Goal: Use online tool/utility

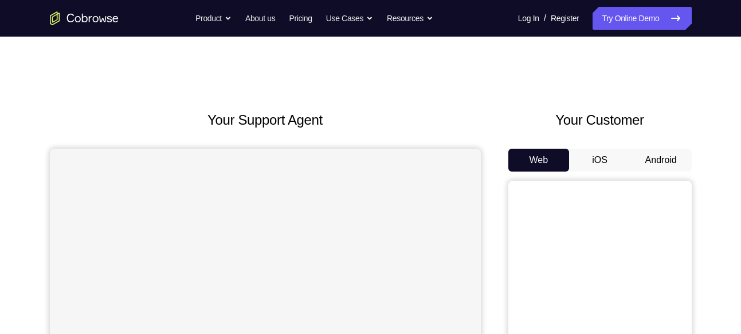
click at [675, 162] on button "Android" at bounding box center [660, 160] width 61 height 23
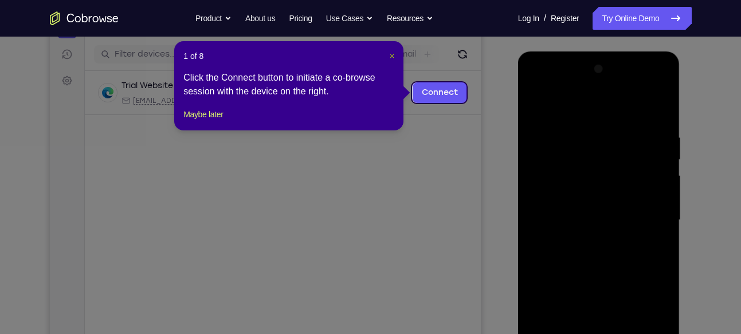
click at [392, 50] on button "×" at bounding box center [391, 55] width 5 height 11
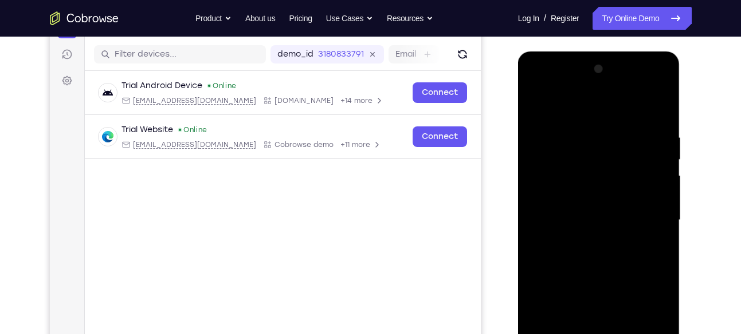
scroll to position [232, 0]
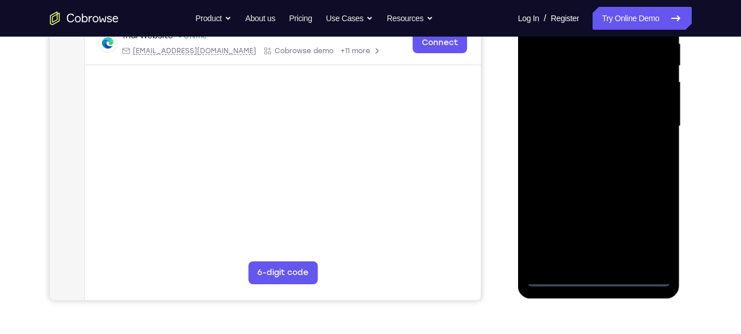
click at [605, 275] on div at bounding box center [598, 126] width 144 height 321
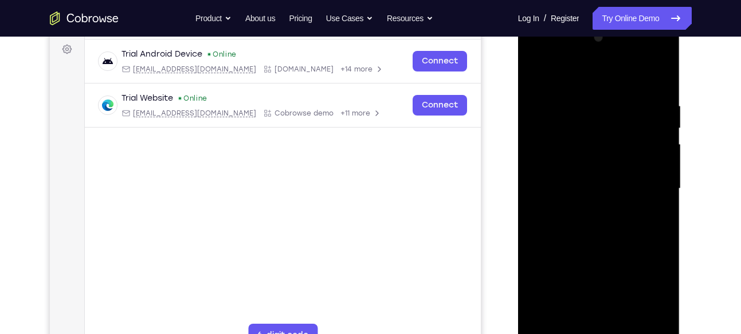
scroll to position [168, 0]
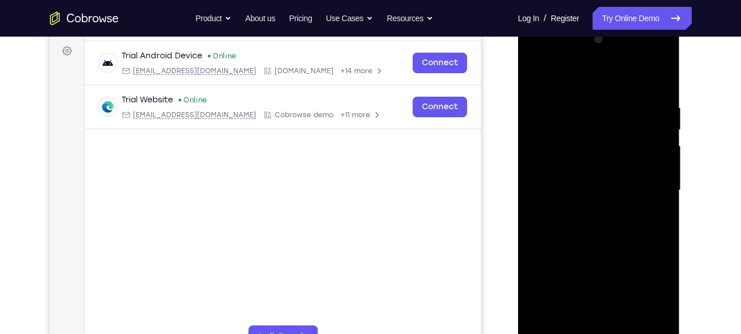
click at [641, 286] on div at bounding box center [598, 190] width 144 height 321
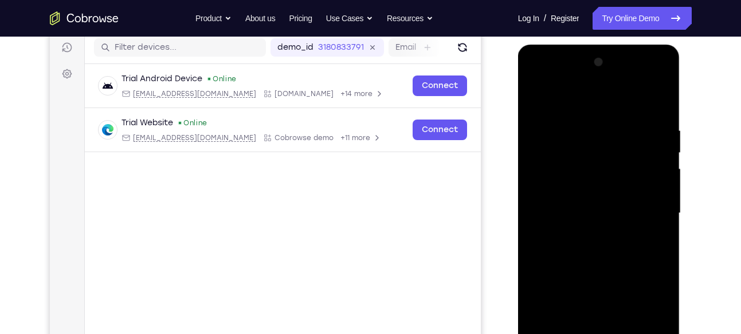
click at [537, 77] on div at bounding box center [598, 213] width 144 height 321
click at [652, 204] on div at bounding box center [598, 213] width 144 height 321
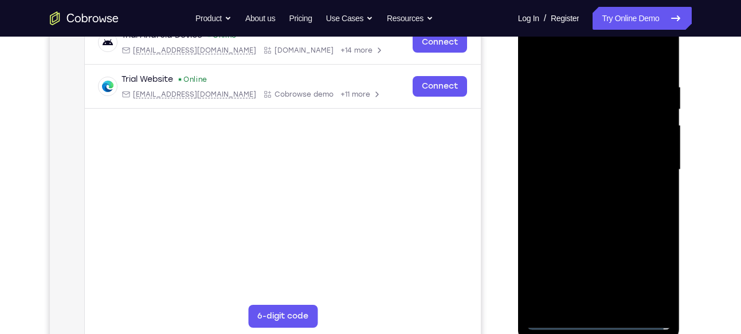
click at [586, 189] on div at bounding box center [598, 170] width 144 height 321
click at [590, 147] on div at bounding box center [598, 170] width 144 height 321
click at [592, 162] on div at bounding box center [598, 170] width 144 height 321
drag, startPoint x: 598, startPoint y: 161, endPoint x: 598, endPoint y: 129, distance: 32.1
click at [598, 129] on div at bounding box center [598, 170] width 144 height 321
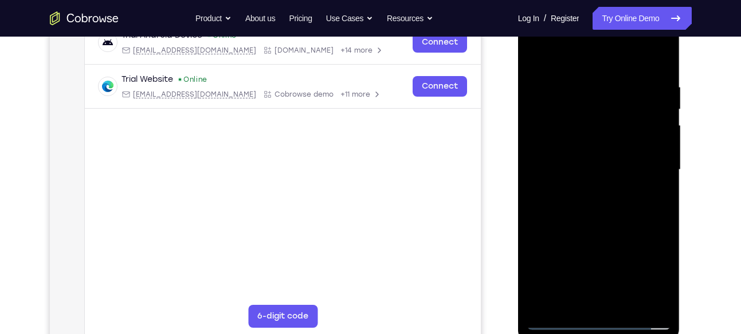
click at [584, 166] on div at bounding box center [598, 170] width 144 height 321
click at [605, 141] on div at bounding box center [598, 170] width 144 height 321
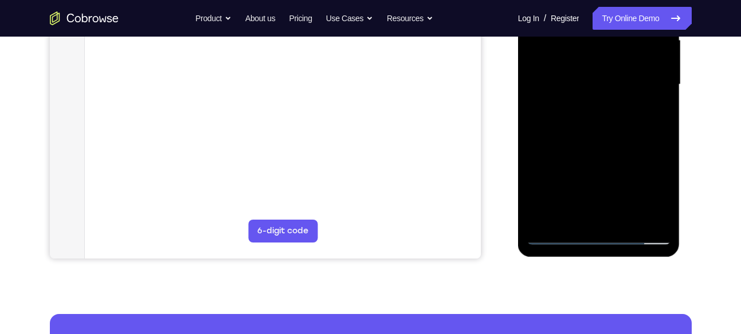
scroll to position [273, 0]
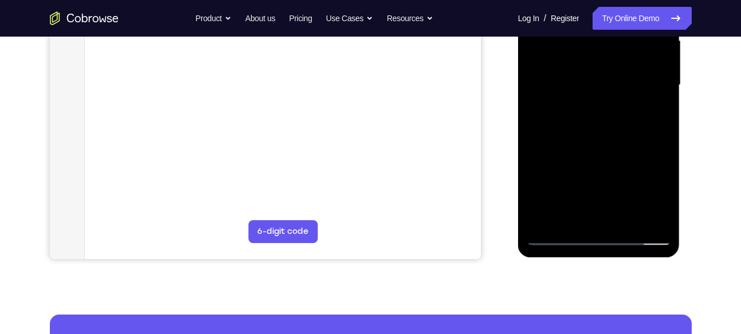
click at [660, 137] on div at bounding box center [598, 85] width 144 height 321
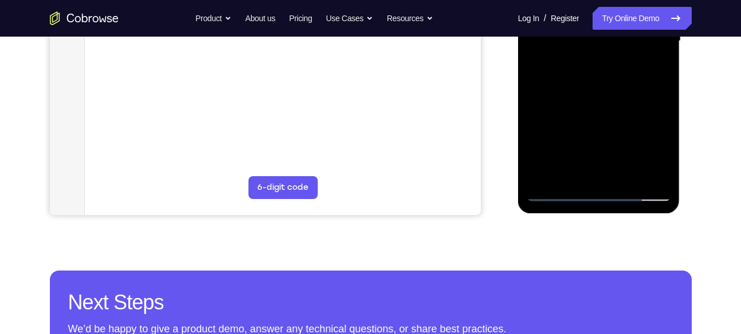
scroll to position [324, 0]
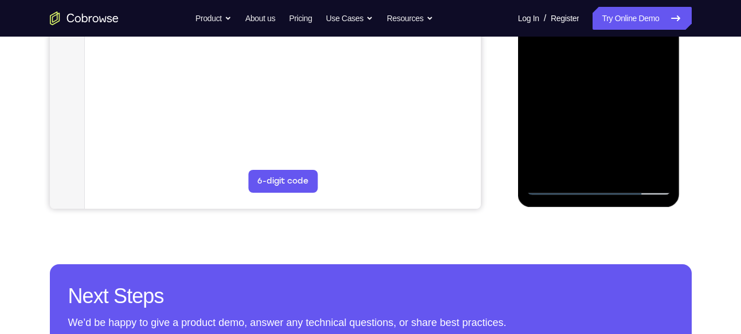
click at [623, 167] on div at bounding box center [598, 35] width 144 height 321
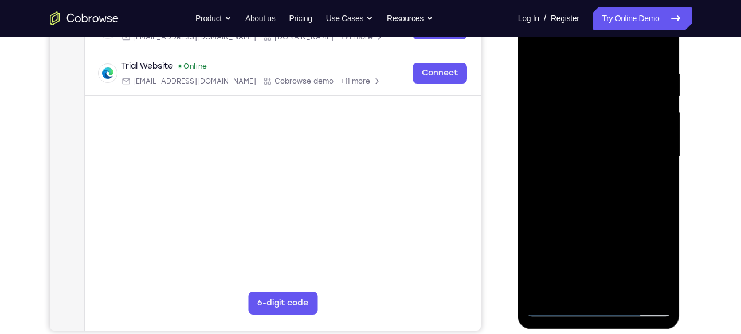
scroll to position [199, 0]
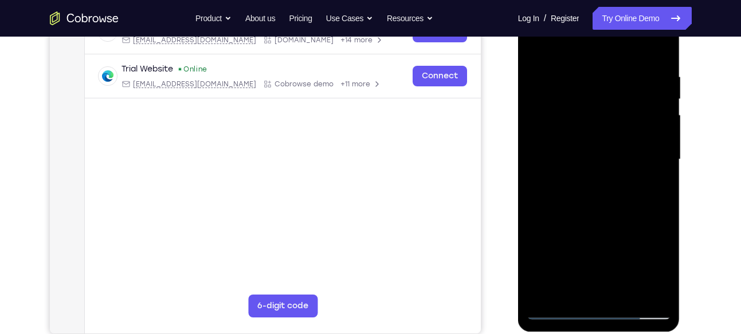
click at [613, 216] on div at bounding box center [598, 159] width 144 height 321
click at [542, 88] on div at bounding box center [598, 159] width 144 height 321
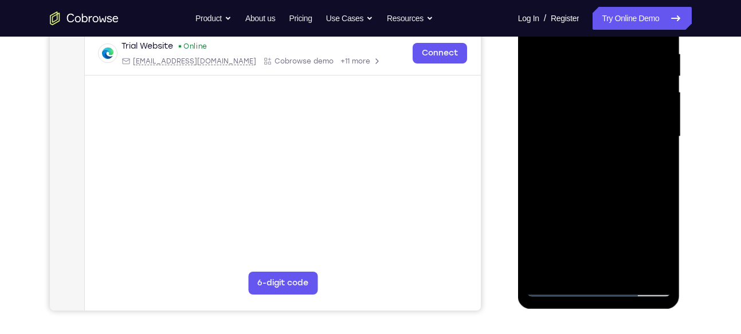
scroll to position [221, 0]
click at [596, 69] on div at bounding box center [598, 137] width 144 height 321
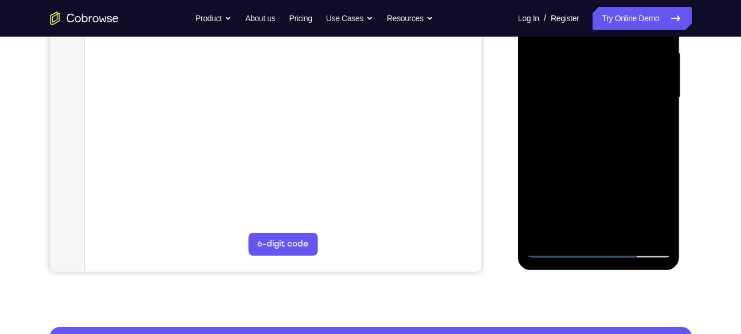
scroll to position [262, 0]
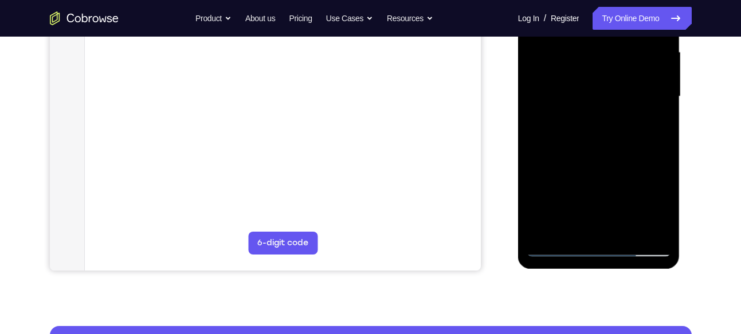
click at [533, 144] on div at bounding box center [598, 96] width 144 height 321
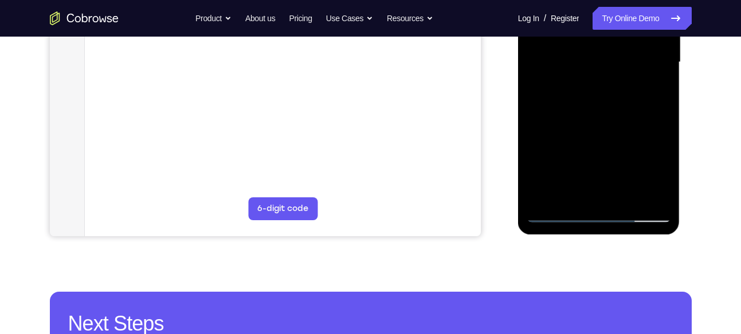
click at [573, 196] on div at bounding box center [598, 62] width 144 height 321
drag, startPoint x: 619, startPoint y: 156, endPoint x: 617, endPoint y: 113, distance: 43.6
click at [617, 113] on div at bounding box center [598, 62] width 144 height 321
drag, startPoint x: 610, startPoint y: 164, endPoint x: 617, endPoint y: 88, distance: 76.5
click at [617, 88] on div at bounding box center [598, 62] width 144 height 321
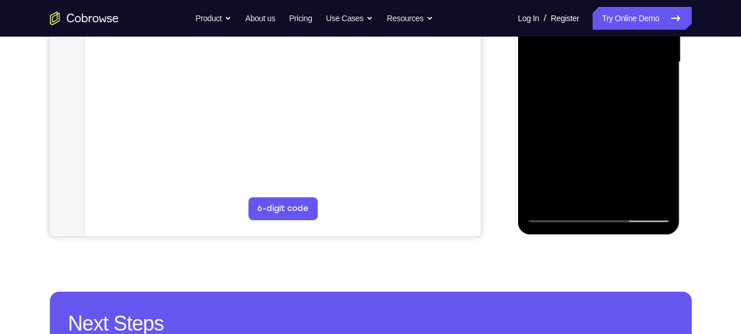
drag, startPoint x: 598, startPoint y: 162, endPoint x: 600, endPoint y: 111, distance: 51.6
click at [600, 111] on div at bounding box center [598, 62] width 144 height 321
drag, startPoint x: 598, startPoint y: 175, endPoint x: 588, endPoint y: 178, distance: 10.9
click at [588, 178] on div at bounding box center [598, 62] width 144 height 321
drag, startPoint x: 599, startPoint y: 140, endPoint x: 588, endPoint y: 194, distance: 54.5
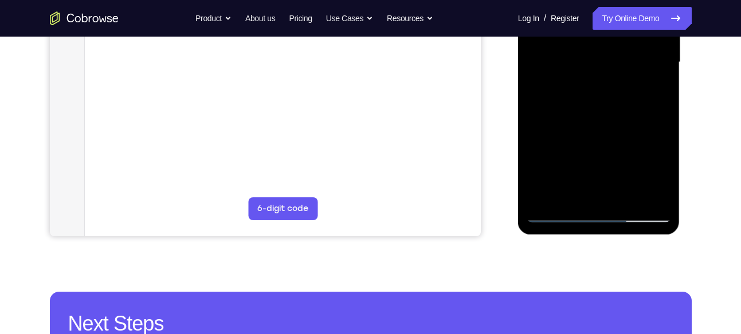
click at [588, 194] on div at bounding box center [598, 62] width 144 height 321
drag, startPoint x: 589, startPoint y: 131, endPoint x: 583, endPoint y: 159, distance: 28.8
click at [583, 159] on div at bounding box center [598, 62] width 144 height 321
drag, startPoint x: 615, startPoint y: 120, endPoint x: 602, endPoint y: 120, distance: 12.0
click at [602, 120] on div at bounding box center [598, 62] width 144 height 321
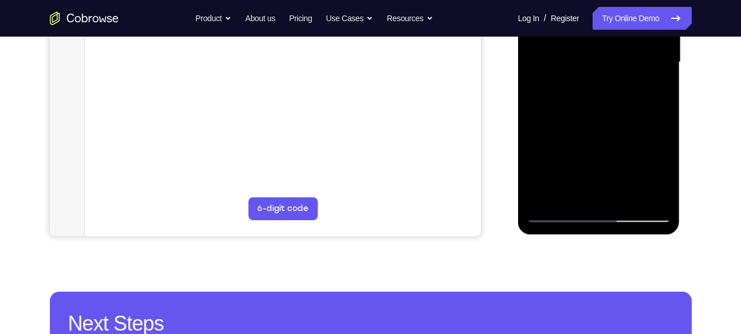
drag, startPoint x: 597, startPoint y: 167, endPoint x: 600, endPoint y: 131, distance: 36.2
click at [600, 131] on div at bounding box center [598, 62] width 144 height 321
drag, startPoint x: 599, startPoint y: 170, endPoint x: 602, endPoint y: 124, distance: 45.9
click at [602, 124] on div at bounding box center [598, 62] width 144 height 321
drag, startPoint x: 595, startPoint y: 164, endPoint x: 596, endPoint y: 99, distance: 65.3
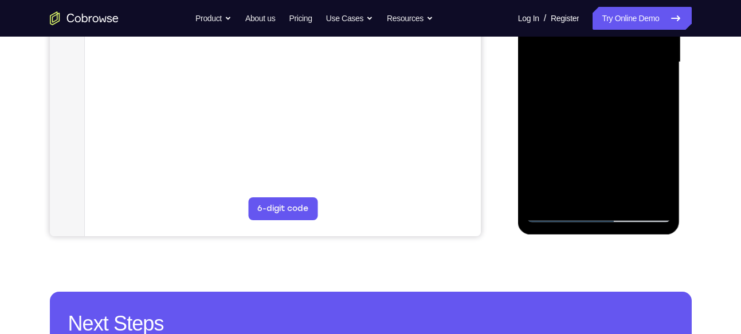
click at [596, 99] on div at bounding box center [598, 62] width 144 height 321
drag, startPoint x: 598, startPoint y: 170, endPoint x: 601, endPoint y: 109, distance: 60.8
click at [601, 109] on div at bounding box center [598, 62] width 144 height 321
drag, startPoint x: 599, startPoint y: 158, endPoint x: 602, endPoint y: 110, distance: 48.2
click at [602, 110] on div at bounding box center [598, 62] width 144 height 321
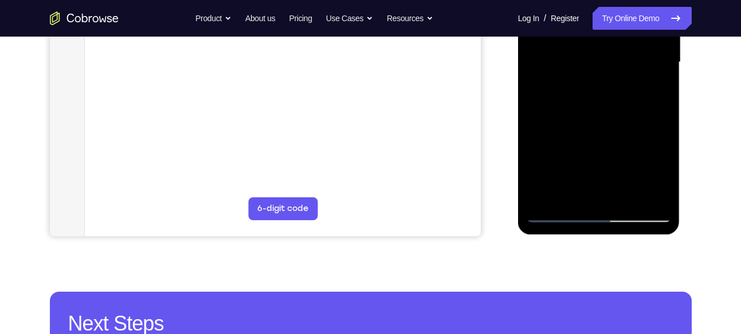
drag, startPoint x: 596, startPoint y: 179, endPoint x: 597, endPoint y: 118, distance: 61.3
click at [597, 118] on div at bounding box center [598, 62] width 144 height 321
drag, startPoint x: 597, startPoint y: 168, endPoint x: 601, endPoint y: 106, distance: 62.6
click at [601, 106] on div at bounding box center [598, 62] width 144 height 321
drag, startPoint x: 596, startPoint y: 166, endPoint x: 599, endPoint y: 127, distance: 39.7
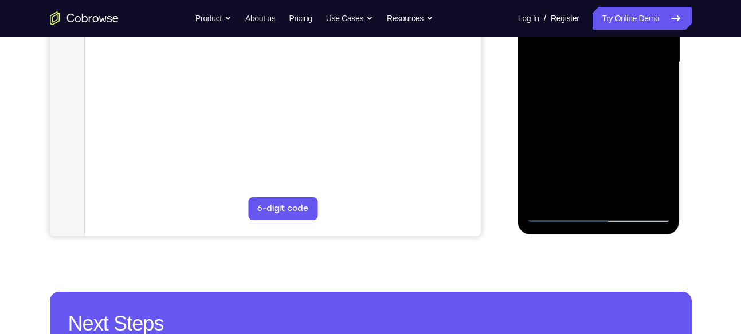
click at [599, 127] on div at bounding box center [598, 62] width 144 height 321
drag, startPoint x: 600, startPoint y: 172, endPoint x: 609, endPoint y: 107, distance: 65.9
click at [609, 107] on div at bounding box center [598, 62] width 144 height 321
drag, startPoint x: 599, startPoint y: 175, endPoint x: 611, endPoint y: 111, distance: 65.2
click at [611, 111] on div at bounding box center [598, 62] width 144 height 321
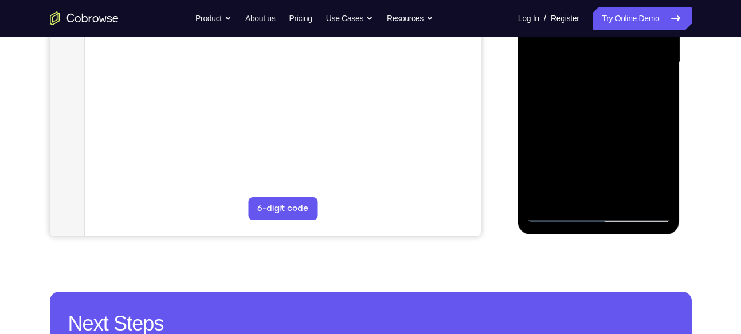
drag, startPoint x: 599, startPoint y: 180, endPoint x: 609, endPoint y: 120, distance: 61.5
click at [609, 120] on div at bounding box center [598, 62] width 144 height 321
drag, startPoint x: 601, startPoint y: 167, endPoint x: 617, endPoint y: 83, distance: 85.7
click at [617, 83] on div at bounding box center [598, 62] width 144 height 321
drag, startPoint x: 603, startPoint y: 177, endPoint x: 609, endPoint y: 122, distance: 55.3
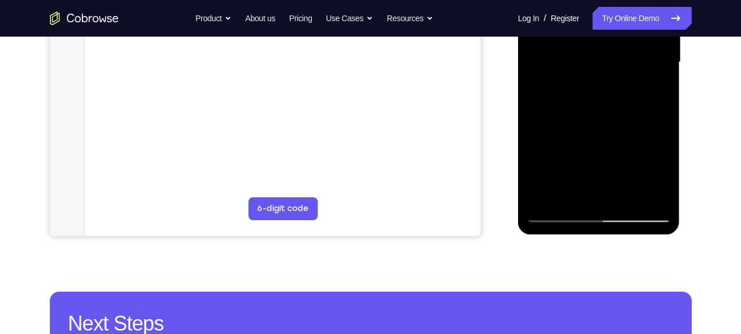
click at [609, 122] on div at bounding box center [598, 62] width 144 height 321
drag, startPoint x: 602, startPoint y: 175, endPoint x: 608, endPoint y: 121, distance: 53.6
click at [608, 121] on div at bounding box center [598, 62] width 144 height 321
drag, startPoint x: 600, startPoint y: 171, endPoint x: 608, endPoint y: 111, distance: 61.3
click at [608, 111] on div at bounding box center [598, 62] width 144 height 321
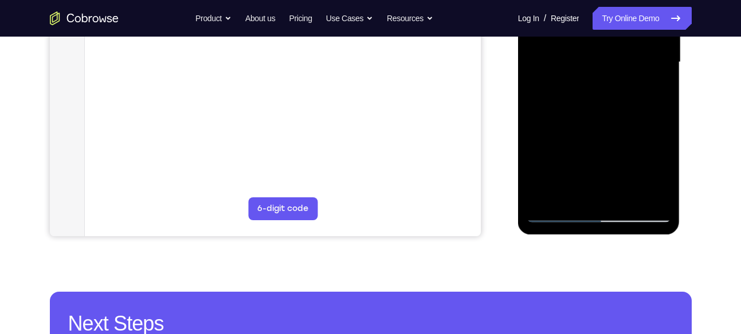
drag, startPoint x: 600, startPoint y: 165, endPoint x: 610, endPoint y: 99, distance: 67.1
click at [610, 99] on div at bounding box center [598, 62] width 144 height 321
drag, startPoint x: 594, startPoint y: 169, endPoint x: 607, endPoint y: 89, distance: 80.5
click at [607, 89] on div at bounding box center [598, 62] width 144 height 321
drag, startPoint x: 591, startPoint y: 159, endPoint x: 591, endPoint y: 104, distance: 55.6
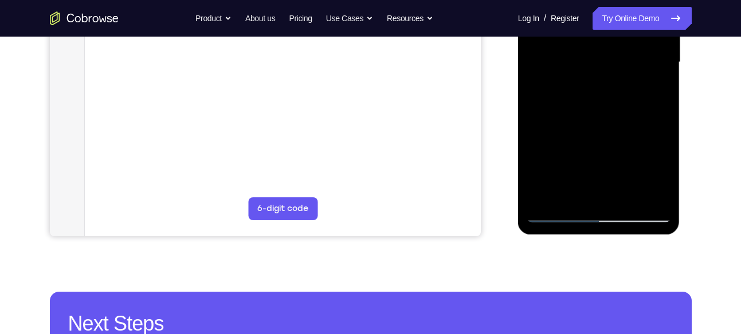
click at [591, 104] on div at bounding box center [598, 62] width 144 height 321
drag, startPoint x: 592, startPoint y: 173, endPoint x: 593, endPoint y: 117, distance: 55.6
click at [593, 117] on div at bounding box center [598, 62] width 144 height 321
drag, startPoint x: 590, startPoint y: 157, endPoint x: 597, endPoint y: 114, distance: 44.2
click at [597, 114] on div at bounding box center [598, 62] width 144 height 321
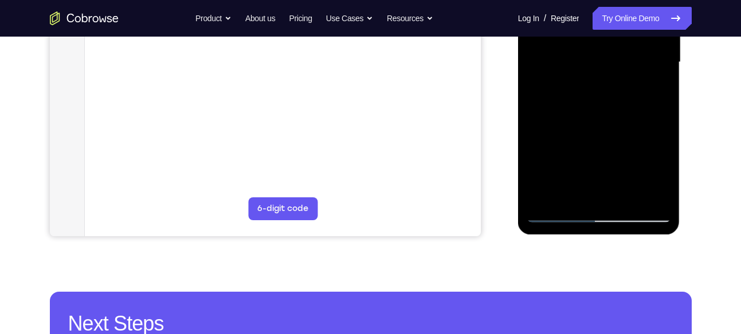
drag, startPoint x: 589, startPoint y: 178, endPoint x: 597, endPoint y: 107, distance: 71.5
click at [597, 107] on div at bounding box center [598, 62] width 144 height 321
drag, startPoint x: 592, startPoint y: 174, endPoint x: 594, endPoint y: 121, distance: 52.8
click at [594, 121] on div at bounding box center [598, 62] width 144 height 321
drag, startPoint x: 588, startPoint y: 153, endPoint x: 590, endPoint y: 117, distance: 36.7
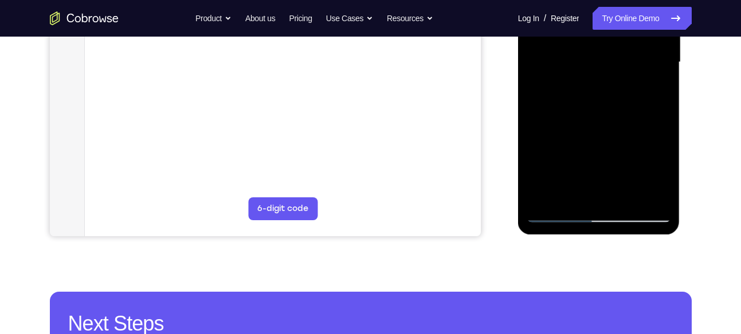
click at [590, 117] on div at bounding box center [598, 62] width 144 height 321
drag, startPoint x: 590, startPoint y: 175, endPoint x: 591, endPoint y: 98, distance: 76.8
click at [591, 98] on div at bounding box center [598, 62] width 144 height 321
drag, startPoint x: 588, startPoint y: 176, endPoint x: 598, endPoint y: 104, distance: 72.9
click at [598, 104] on div at bounding box center [598, 62] width 144 height 321
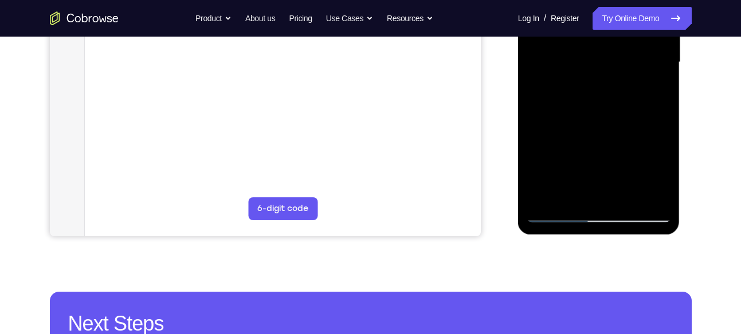
drag, startPoint x: 589, startPoint y: 168, endPoint x: 593, endPoint y: 111, distance: 57.4
click at [593, 111] on div at bounding box center [598, 62] width 144 height 321
drag, startPoint x: 586, startPoint y: 167, endPoint x: 599, endPoint y: 92, distance: 76.2
click at [599, 92] on div at bounding box center [598, 62] width 144 height 321
drag, startPoint x: 590, startPoint y: 163, endPoint x: 592, endPoint y: 96, distance: 67.0
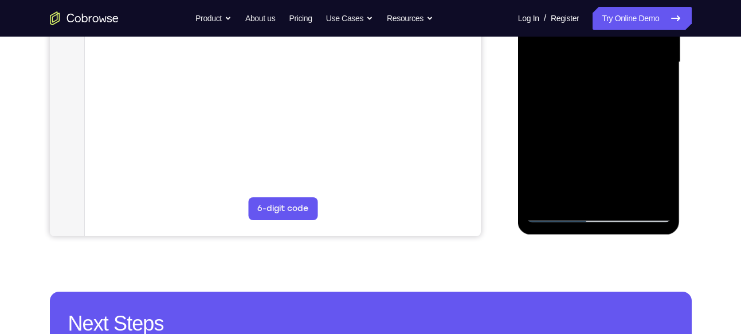
click at [592, 96] on div at bounding box center [598, 62] width 144 height 321
click at [562, 103] on div at bounding box center [598, 62] width 144 height 321
click at [573, 103] on div at bounding box center [598, 62] width 144 height 321
drag, startPoint x: 579, startPoint y: 160, endPoint x: 586, endPoint y: 121, distance: 39.0
click at [586, 121] on div at bounding box center [598, 62] width 144 height 321
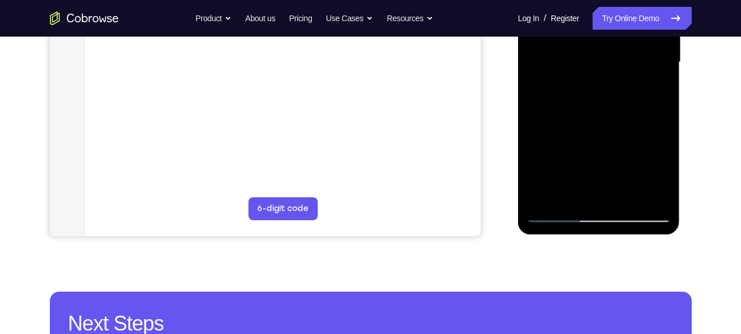
drag, startPoint x: 577, startPoint y: 179, endPoint x: 580, endPoint y: 135, distance: 43.7
click at [580, 135] on div at bounding box center [598, 62] width 144 height 321
drag, startPoint x: 578, startPoint y: 168, endPoint x: 579, endPoint y: 129, distance: 38.9
click at [579, 129] on div at bounding box center [598, 62] width 144 height 321
drag, startPoint x: 577, startPoint y: 160, endPoint x: 586, endPoint y: 111, distance: 50.1
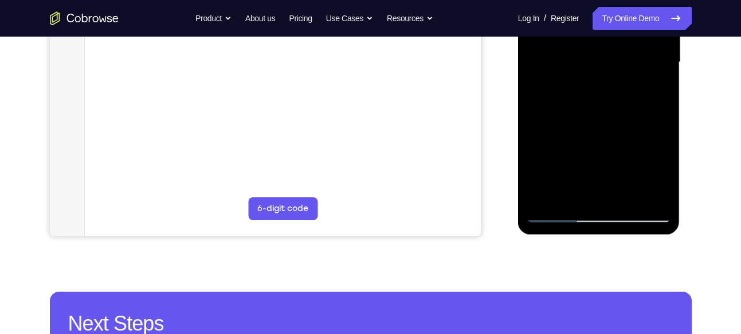
click at [586, 111] on div at bounding box center [598, 62] width 144 height 321
drag, startPoint x: 586, startPoint y: 173, endPoint x: 596, endPoint y: 114, distance: 59.9
click at [596, 114] on div at bounding box center [598, 62] width 144 height 321
click at [564, 105] on div at bounding box center [598, 62] width 144 height 321
drag, startPoint x: 589, startPoint y: 172, endPoint x: 592, endPoint y: 129, distance: 43.0
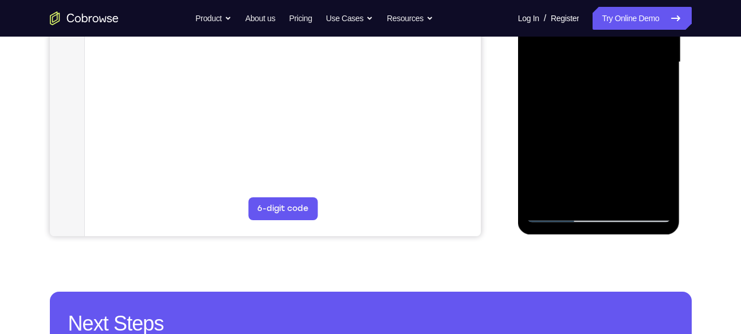
click at [592, 129] on div at bounding box center [598, 62] width 144 height 321
drag, startPoint x: 590, startPoint y: 167, endPoint x: 589, endPoint y: 140, distance: 27.5
click at [589, 140] on div at bounding box center [598, 62] width 144 height 321
drag, startPoint x: 590, startPoint y: 164, endPoint x: 591, endPoint y: 123, distance: 41.3
click at [591, 123] on div at bounding box center [598, 62] width 144 height 321
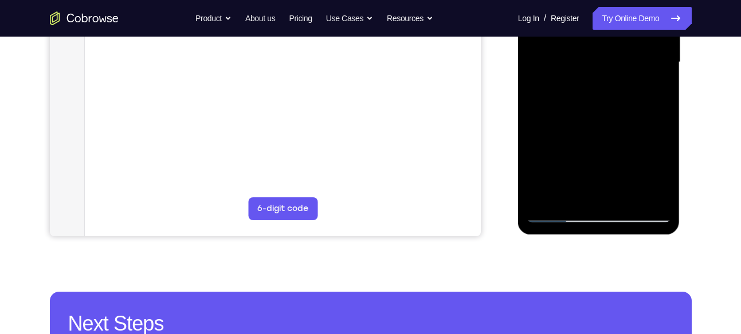
drag, startPoint x: 589, startPoint y: 169, endPoint x: 590, endPoint y: 143, distance: 25.8
click at [590, 143] on div at bounding box center [598, 62] width 144 height 321
drag, startPoint x: 584, startPoint y: 150, endPoint x: 585, endPoint y: 123, distance: 27.0
click at [585, 123] on div at bounding box center [598, 62] width 144 height 321
drag, startPoint x: 574, startPoint y: 176, endPoint x: 574, endPoint y: 155, distance: 20.6
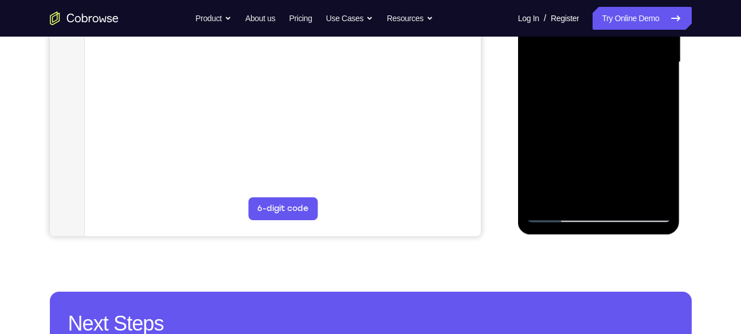
click at [574, 155] on div at bounding box center [598, 62] width 144 height 321
drag, startPoint x: 575, startPoint y: 162, endPoint x: 576, endPoint y: 128, distance: 34.4
click at [576, 128] on div at bounding box center [598, 62] width 144 height 321
drag, startPoint x: 576, startPoint y: 171, endPoint x: 582, endPoint y: 122, distance: 49.1
click at [582, 122] on div at bounding box center [598, 62] width 144 height 321
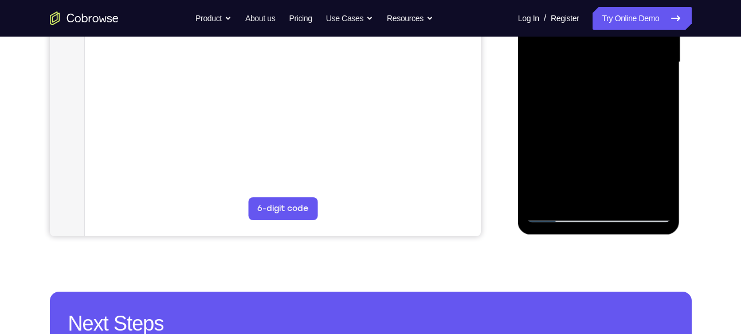
drag, startPoint x: 581, startPoint y: 170, endPoint x: 590, endPoint y: 116, distance: 55.3
click at [590, 116] on div at bounding box center [598, 62] width 144 height 321
drag, startPoint x: 582, startPoint y: 151, endPoint x: 582, endPoint y: 121, distance: 29.8
click at [582, 121] on div at bounding box center [598, 62] width 144 height 321
drag, startPoint x: 588, startPoint y: 162, endPoint x: 588, endPoint y: 117, distance: 44.1
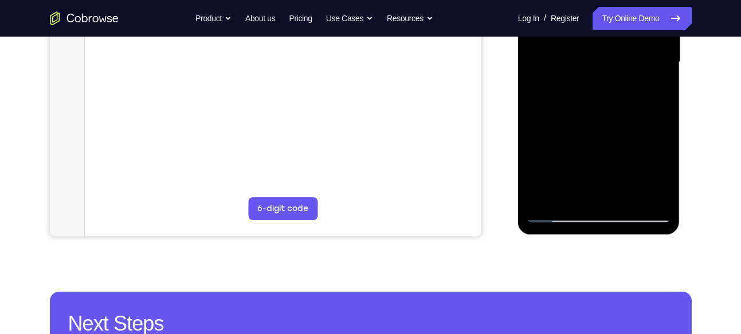
click at [588, 117] on div at bounding box center [598, 62] width 144 height 321
drag, startPoint x: 587, startPoint y: 134, endPoint x: 602, endPoint y: 246, distance: 113.2
click at [602, 237] on html "Online web based iOS Simulators and Android Emulators. Run iPhone, iPad, Mobile…" at bounding box center [599, 65] width 163 height 344
drag, startPoint x: 581, startPoint y: 169, endPoint x: 577, endPoint y: 64, distance: 104.9
click at [577, 64] on div at bounding box center [598, 62] width 144 height 321
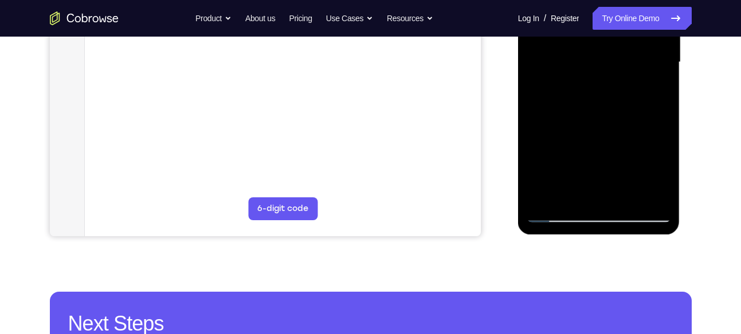
drag, startPoint x: 582, startPoint y: 173, endPoint x: 588, endPoint y: 115, distance: 58.6
click at [588, 115] on div at bounding box center [598, 62] width 144 height 321
drag, startPoint x: 588, startPoint y: 152, endPoint x: 590, endPoint y: 128, distance: 24.7
click at [590, 128] on div at bounding box center [598, 62] width 144 height 321
drag, startPoint x: 585, startPoint y: 147, endPoint x: 584, endPoint y: 116, distance: 30.4
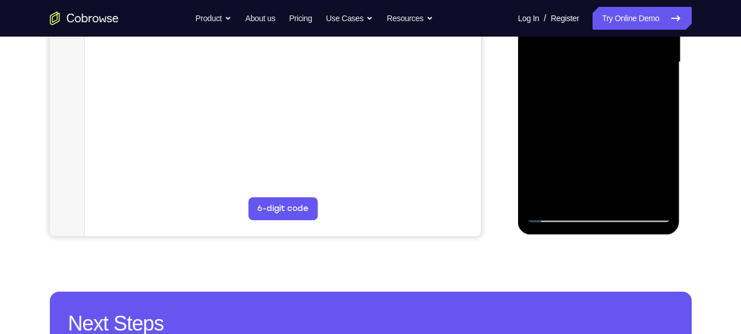
click at [584, 116] on div at bounding box center [598, 62] width 144 height 321
drag, startPoint x: 599, startPoint y: 168, endPoint x: 600, endPoint y: 117, distance: 51.0
click at [600, 117] on div at bounding box center [598, 62] width 144 height 321
drag, startPoint x: 600, startPoint y: 173, endPoint x: 613, endPoint y: 113, distance: 60.9
click at [613, 113] on div at bounding box center [598, 62] width 144 height 321
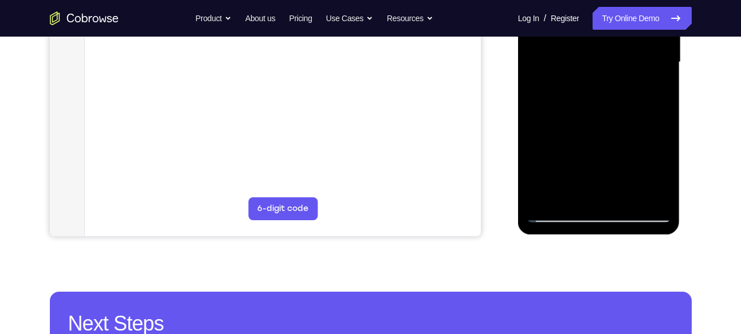
drag, startPoint x: 590, startPoint y: 174, endPoint x: 591, endPoint y: 127, distance: 47.0
click at [591, 127] on div at bounding box center [598, 62] width 144 height 321
drag, startPoint x: 592, startPoint y: 171, endPoint x: 583, endPoint y: 212, distance: 42.8
click at [583, 212] on div at bounding box center [598, 62] width 144 height 321
drag, startPoint x: 591, startPoint y: 127, endPoint x: 592, endPoint y: 186, distance: 58.4
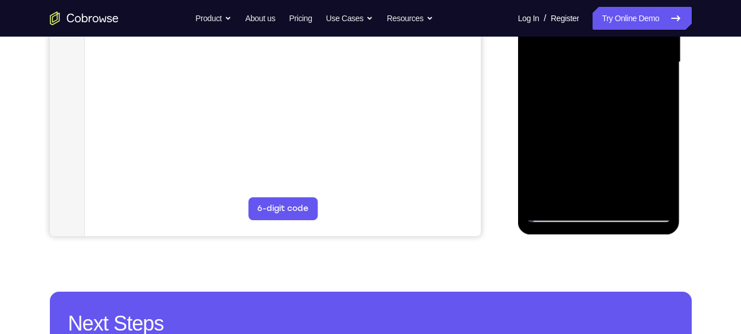
click at [592, 186] on div at bounding box center [598, 62] width 144 height 321
drag, startPoint x: 590, startPoint y: 123, endPoint x: 603, endPoint y: 186, distance: 64.8
click at [603, 186] on div at bounding box center [598, 62] width 144 height 321
drag, startPoint x: 600, startPoint y: 151, endPoint x: 600, endPoint y: 172, distance: 21.2
click at [600, 172] on div at bounding box center [598, 62] width 144 height 321
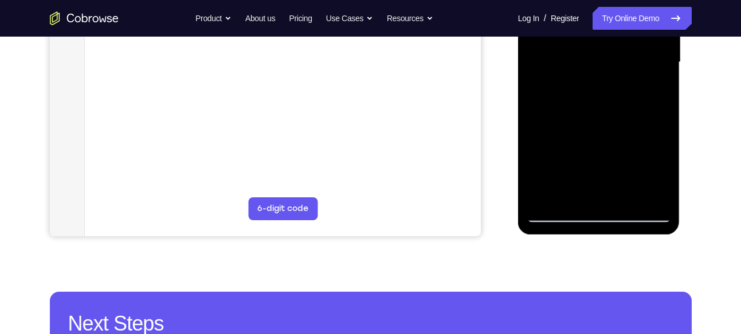
drag, startPoint x: 602, startPoint y: 153, endPoint x: 601, endPoint y: 188, distance: 35.5
click at [601, 188] on div at bounding box center [598, 62] width 144 height 321
drag, startPoint x: 592, startPoint y: 120, endPoint x: 593, endPoint y: 163, distance: 43.0
click at [593, 163] on div at bounding box center [598, 62] width 144 height 321
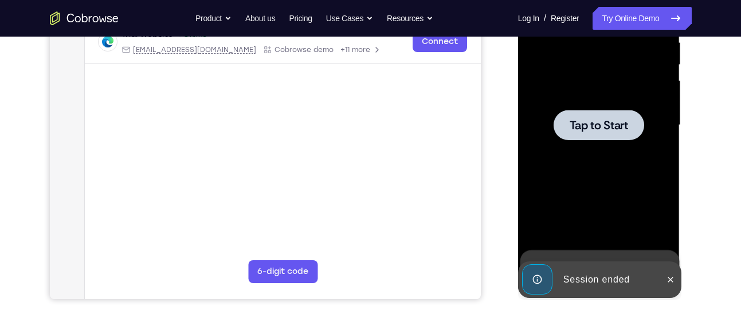
scroll to position [232, 0]
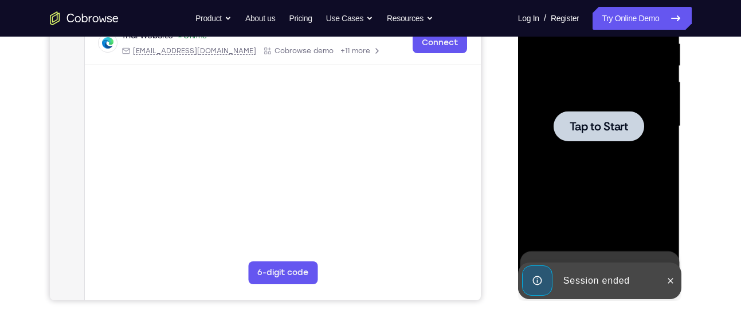
click at [594, 124] on span "Tap to Start" at bounding box center [598, 126] width 58 height 11
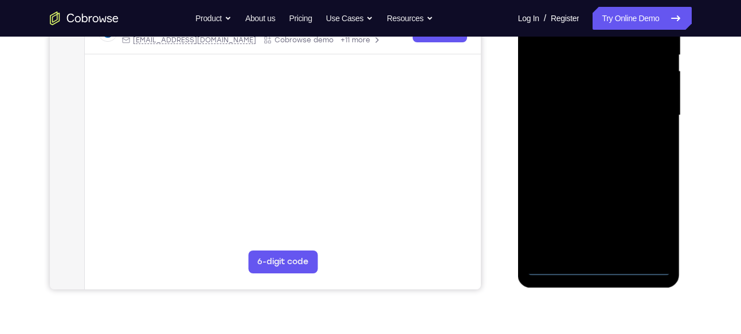
scroll to position [265, 0]
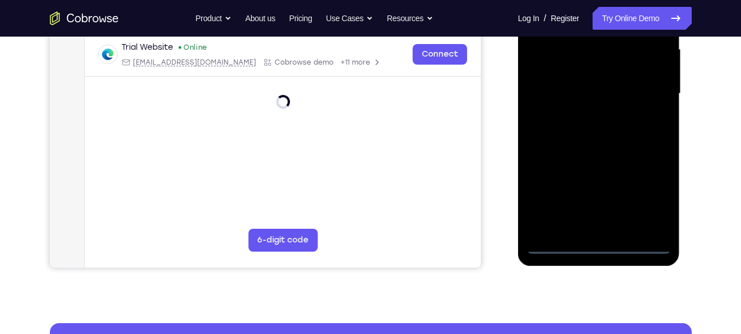
click at [608, 248] on div at bounding box center [598, 94] width 144 height 321
click at [655, 192] on div at bounding box center [598, 94] width 144 height 321
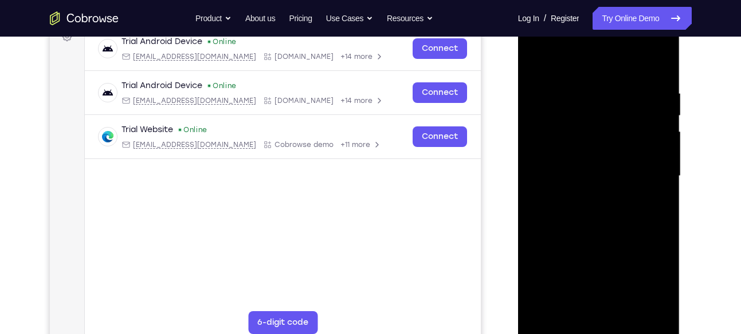
scroll to position [180, 0]
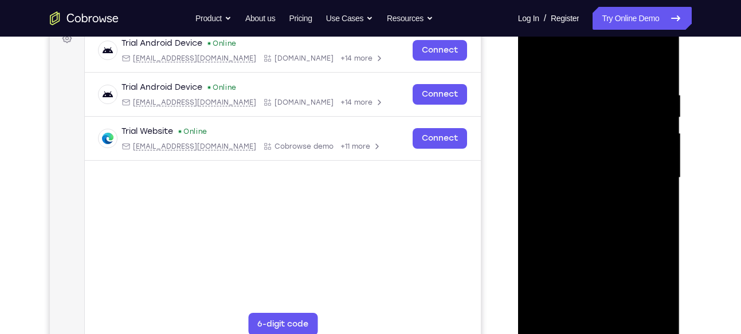
click at [537, 45] on div at bounding box center [598, 178] width 144 height 321
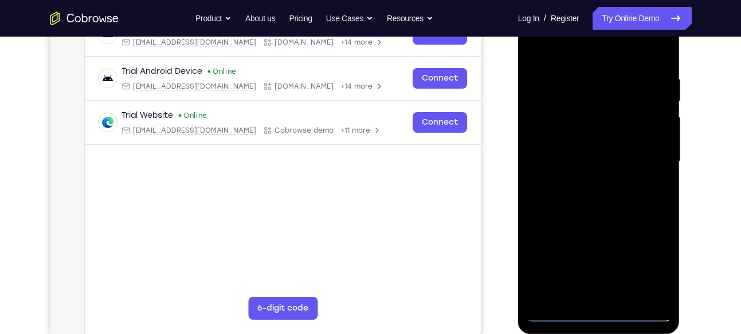
click at [642, 155] on div at bounding box center [598, 162] width 144 height 321
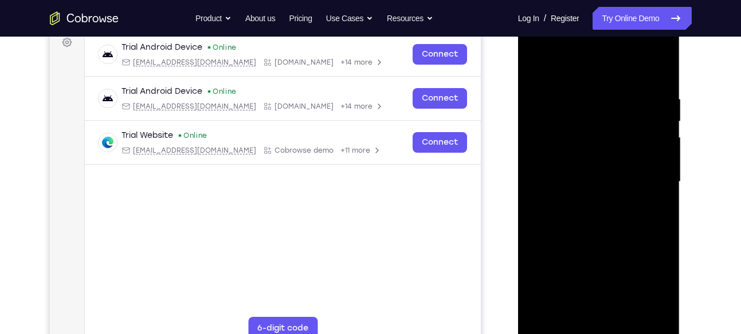
scroll to position [177, 0]
click at [587, 204] on div at bounding box center [598, 181] width 144 height 321
click at [567, 171] on div at bounding box center [598, 181] width 144 height 321
click at [571, 156] on div at bounding box center [598, 181] width 144 height 321
click at [570, 176] on div at bounding box center [598, 181] width 144 height 321
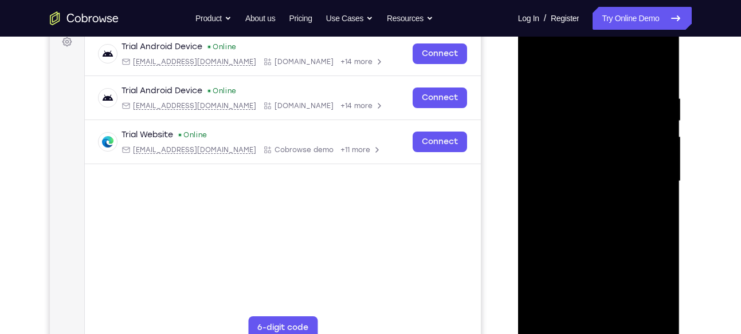
click at [596, 225] on div at bounding box center [598, 181] width 144 height 321
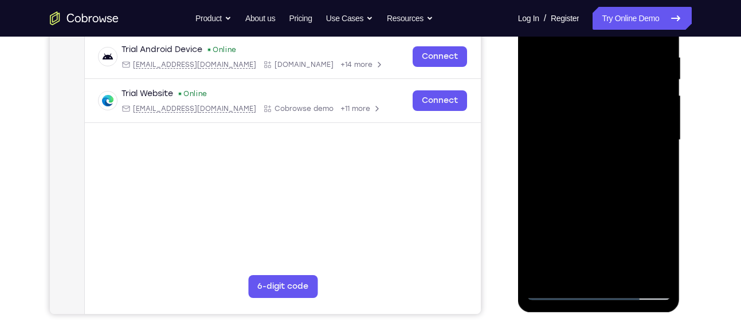
scroll to position [210, 0]
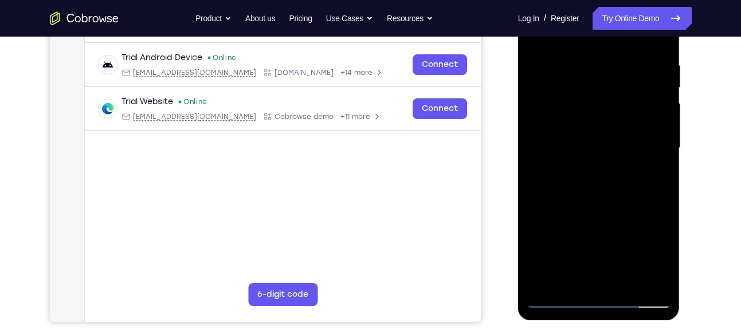
click at [619, 199] on div at bounding box center [598, 148] width 144 height 321
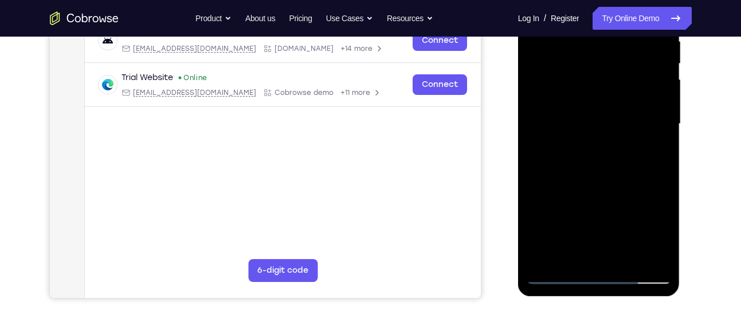
scroll to position [247, 0]
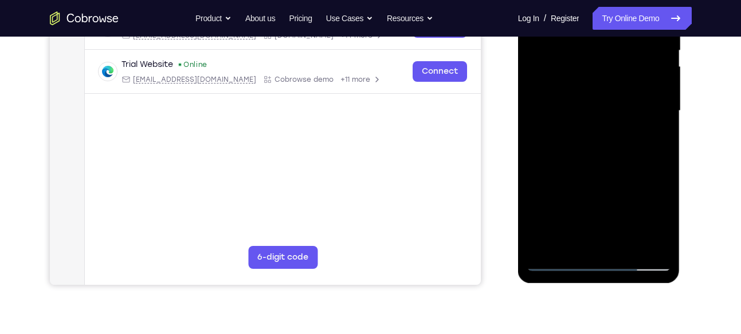
click at [617, 158] on div at bounding box center [598, 111] width 144 height 321
drag, startPoint x: 617, startPoint y: 158, endPoint x: 611, endPoint y: 133, distance: 25.4
click at [611, 133] on div at bounding box center [598, 111] width 144 height 321
click at [537, 149] on div at bounding box center [598, 111] width 144 height 321
click at [563, 176] on div at bounding box center [598, 111] width 144 height 321
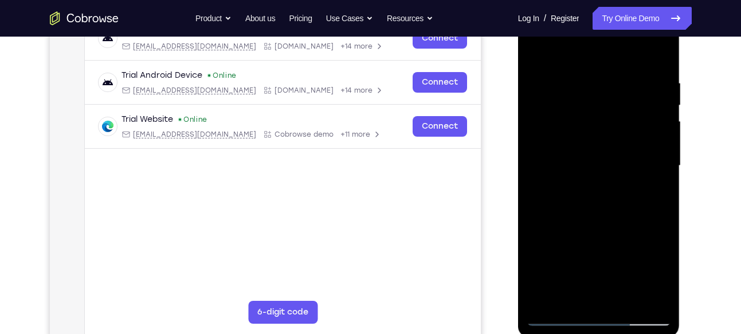
scroll to position [187, 0]
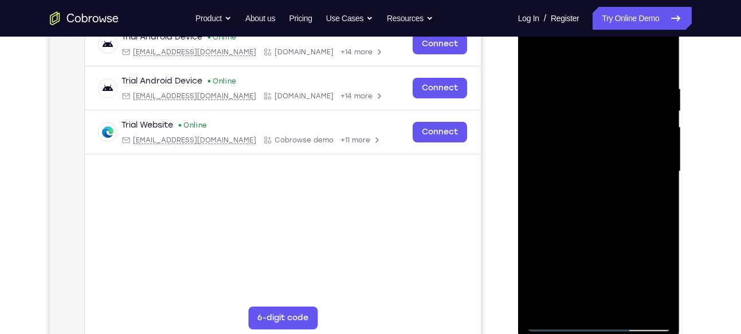
click at [536, 52] on div at bounding box center [598, 171] width 144 height 321
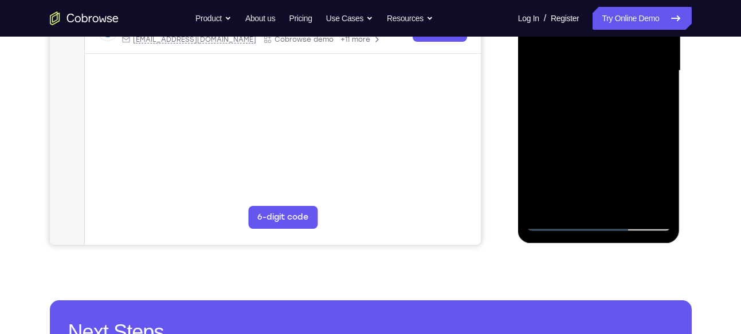
scroll to position [287, 0]
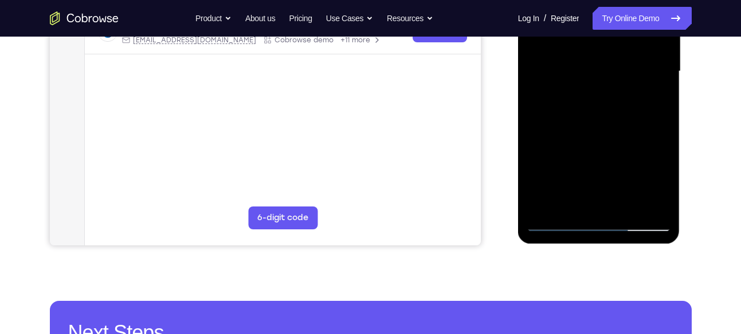
click at [626, 207] on div at bounding box center [598, 71] width 144 height 321
click at [616, 131] on div at bounding box center [598, 71] width 144 height 321
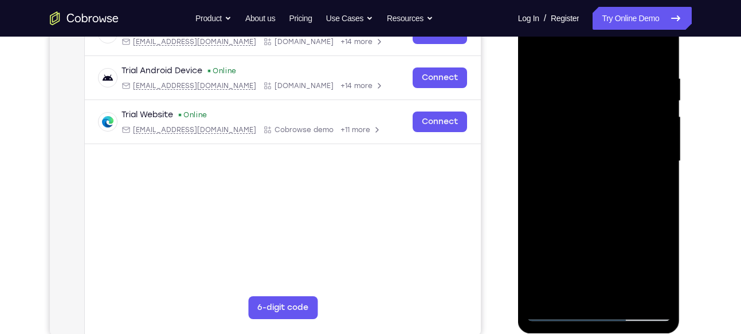
scroll to position [187, 0]
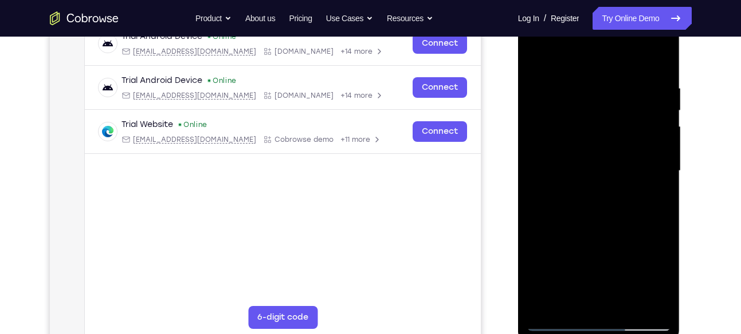
click at [550, 100] on div at bounding box center [598, 171] width 144 height 321
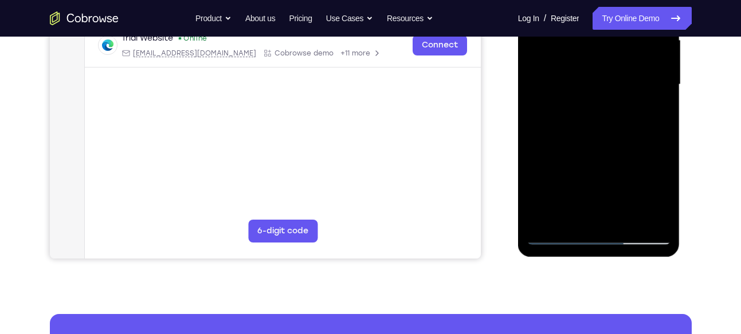
scroll to position [227, 0]
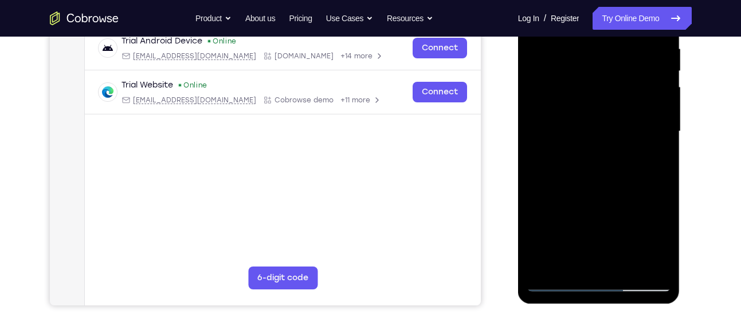
click at [597, 62] on div at bounding box center [598, 131] width 144 height 321
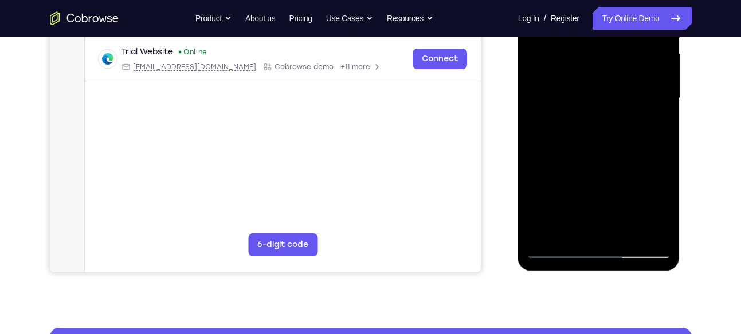
click at [568, 229] on div at bounding box center [598, 98] width 144 height 321
drag, startPoint x: 589, startPoint y: 190, endPoint x: 582, endPoint y: 159, distance: 31.1
click at [582, 159] on div at bounding box center [598, 98] width 144 height 321
drag, startPoint x: 590, startPoint y: 204, endPoint x: 590, endPoint y: 186, distance: 17.8
click at [590, 186] on div at bounding box center [598, 98] width 144 height 321
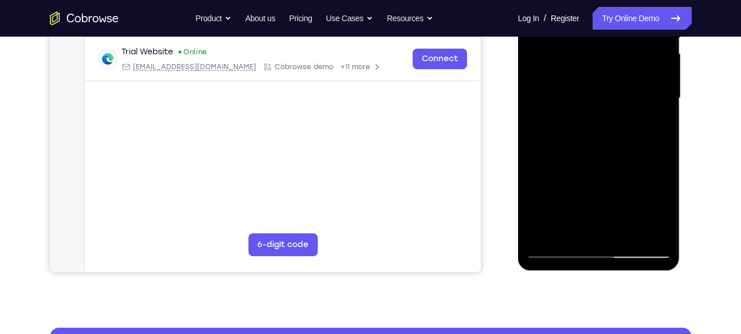
click at [534, 188] on div at bounding box center [598, 98] width 144 height 321
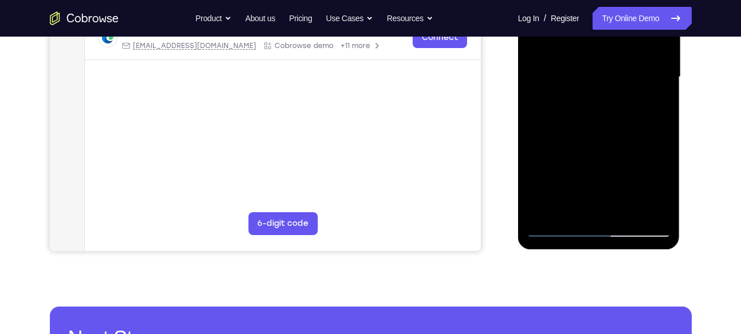
scroll to position [284, 0]
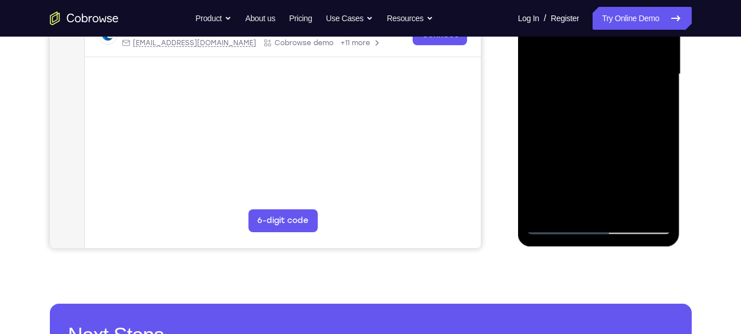
drag, startPoint x: 598, startPoint y: 177, endPoint x: 598, endPoint y: 131, distance: 46.4
click at [598, 131] on div at bounding box center [598, 74] width 144 height 321
drag, startPoint x: 577, startPoint y: 175, endPoint x: 576, endPoint y: 139, distance: 36.1
click at [576, 139] on div at bounding box center [598, 74] width 144 height 321
drag, startPoint x: 580, startPoint y: 168, endPoint x: 575, endPoint y: 133, distance: 35.9
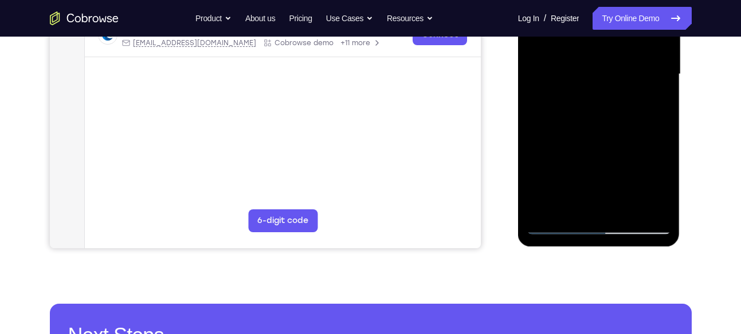
click at [575, 133] on div at bounding box center [598, 74] width 144 height 321
drag, startPoint x: 574, startPoint y: 176, endPoint x: 573, endPoint y: 144, distance: 32.7
click at [573, 144] on div at bounding box center [598, 74] width 144 height 321
drag, startPoint x: 573, startPoint y: 144, endPoint x: 571, endPoint y: 102, distance: 41.8
click at [571, 102] on div at bounding box center [598, 74] width 144 height 321
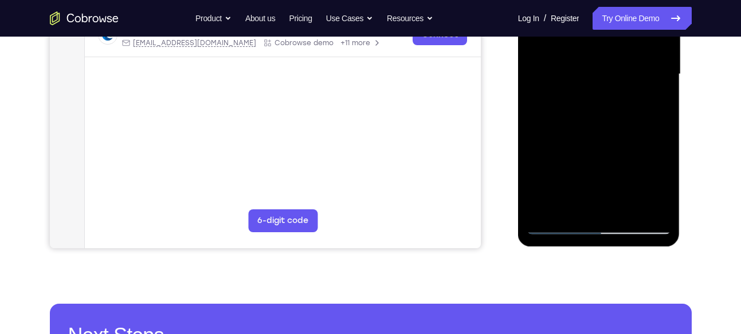
drag, startPoint x: 585, startPoint y: 187, endPoint x: 584, endPoint y: 149, distance: 38.4
click at [584, 149] on div at bounding box center [598, 74] width 144 height 321
drag, startPoint x: 586, startPoint y: 182, endPoint x: 594, endPoint y: 134, distance: 48.3
click at [594, 134] on div at bounding box center [598, 74] width 144 height 321
drag, startPoint x: 576, startPoint y: 167, endPoint x: 569, endPoint y: 114, distance: 53.8
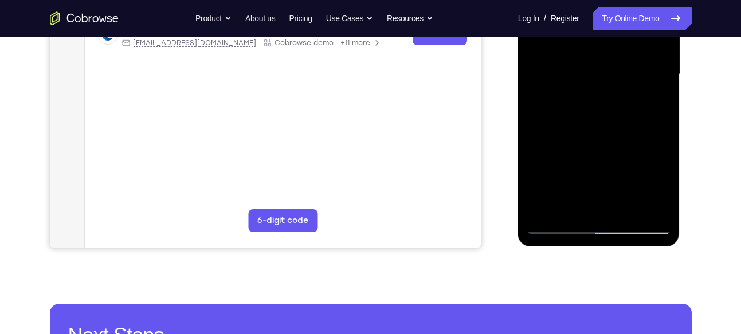
click at [569, 114] on div at bounding box center [598, 74] width 144 height 321
drag, startPoint x: 572, startPoint y: 171, endPoint x: 573, endPoint y: 150, distance: 20.6
click at [573, 150] on div at bounding box center [598, 74] width 144 height 321
drag, startPoint x: 573, startPoint y: 150, endPoint x: 568, endPoint y: 113, distance: 36.9
click at [568, 113] on div at bounding box center [598, 74] width 144 height 321
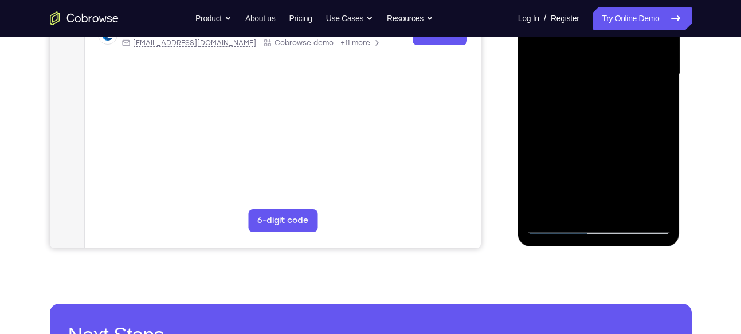
drag, startPoint x: 596, startPoint y: 170, endPoint x: 594, endPoint y: 137, distance: 32.7
click at [594, 137] on div at bounding box center [598, 74] width 144 height 321
drag, startPoint x: 598, startPoint y: 178, endPoint x: 601, endPoint y: 139, distance: 38.5
click at [601, 139] on div at bounding box center [598, 74] width 144 height 321
drag, startPoint x: 602, startPoint y: 160, endPoint x: 609, endPoint y: 130, distance: 30.4
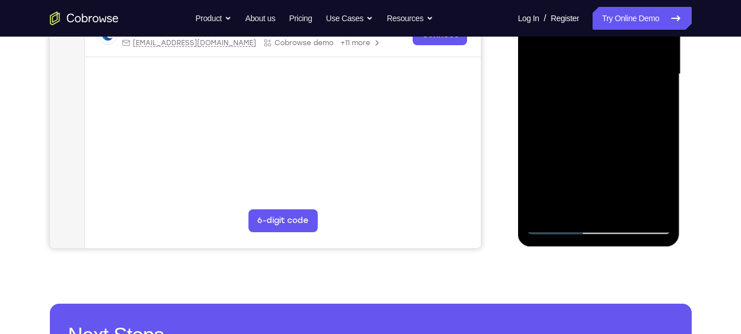
click at [609, 130] on div at bounding box center [598, 74] width 144 height 321
drag, startPoint x: 578, startPoint y: 183, endPoint x: 574, endPoint y: 145, distance: 38.0
click at [574, 145] on div at bounding box center [598, 74] width 144 height 321
drag, startPoint x: 580, startPoint y: 191, endPoint x: 580, endPoint y: 152, distance: 38.4
click at [580, 152] on div at bounding box center [598, 74] width 144 height 321
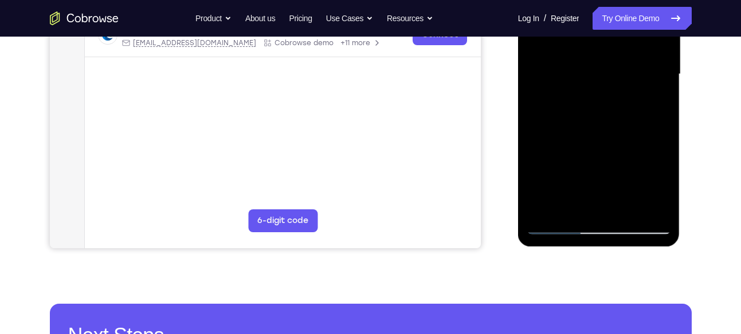
drag, startPoint x: 586, startPoint y: 179, endPoint x: 585, endPoint y: 128, distance: 51.0
click at [585, 128] on div at bounding box center [598, 74] width 144 height 321
drag, startPoint x: 585, startPoint y: 128, endPoint x: 604, endPoint y: 257, distance: 130.9
click at [604, 249] on html "Online web based iOS Simulators and Android Emulators. Run iPhone, iPad, Mobile…" at bounding box center [599, 78] width 163 height 344
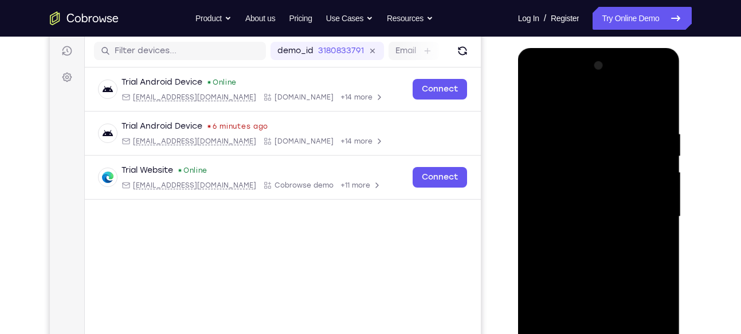
scroll to position [141, 0]
click at [658, 102] on div at bounding box center [598, 217] width 144 height 321
click at [539, 102] on div at bounding box center [598, 217] width 144 height 321
click at [582, 115] on div at bounding box center [598, 217] width 144 height 321
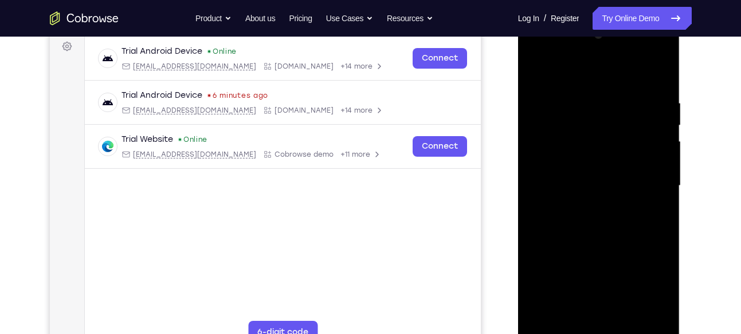
scroll to position [175, 0]
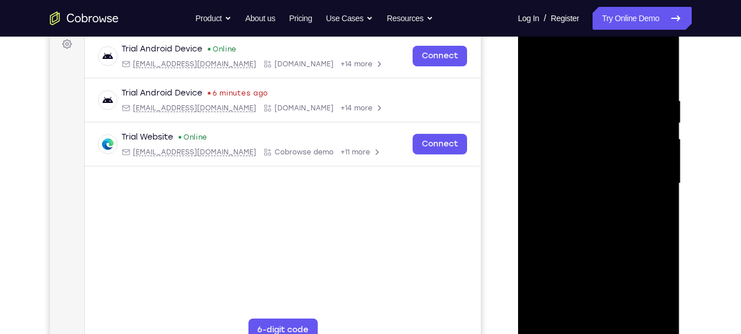
click at [661, 157] on div at bounding box center [598, 183] width 144 height 321
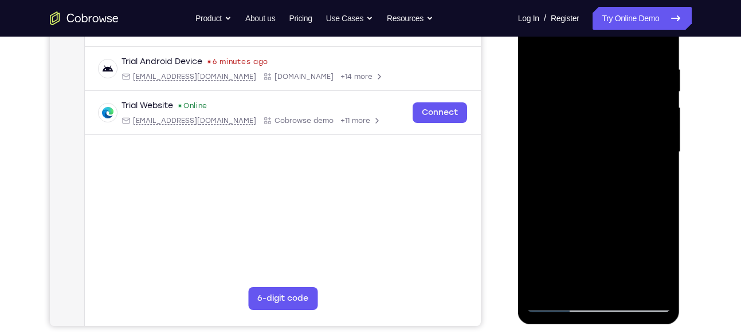
scroll to position [179, 0]
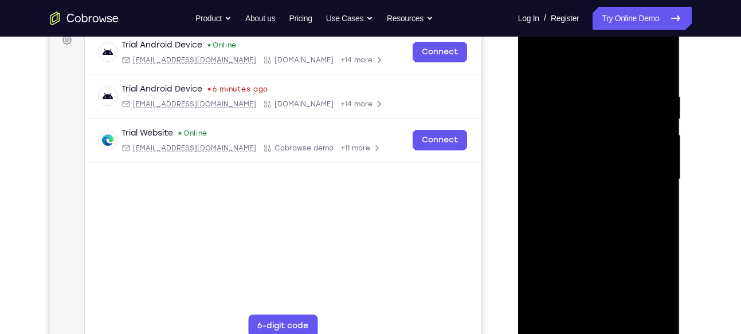
click at [657, 68] on div at bounding box center [598, 179] width 144 height 321
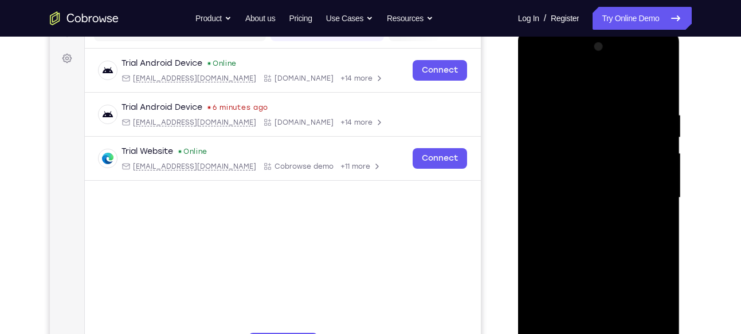
scroll to position [157, 0]
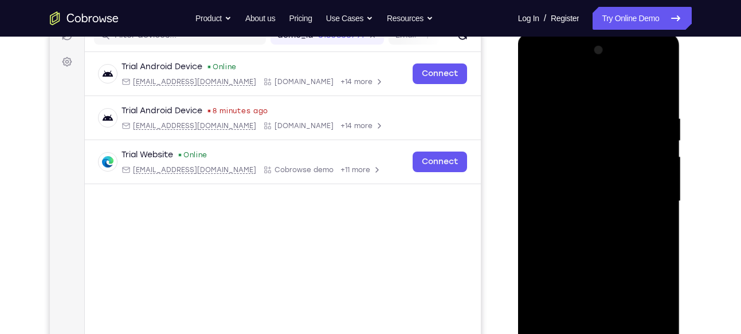
click at [588, 101] on div at bounding box center [598, 201] width 144 height 321
click at [653, 147] on div at bounding box center [598, 201] width 144 height 321
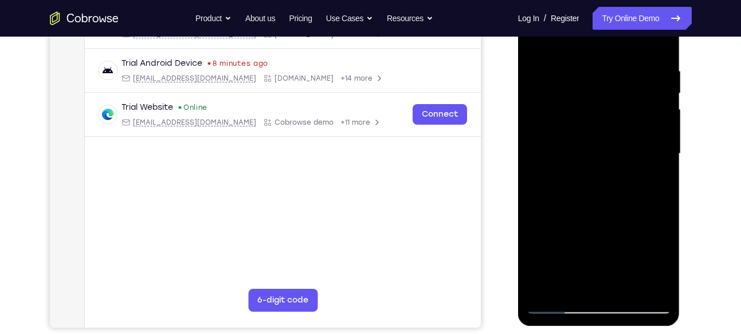
scroll to position [206, 0]
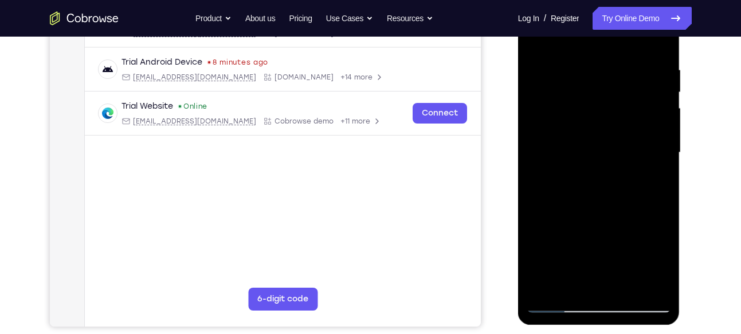
click at [534, 152] on div at bounding box center [598, 153] width 144 height 321
click at [661, 154] on div at bounding box center [598, 153] width 144 height 321
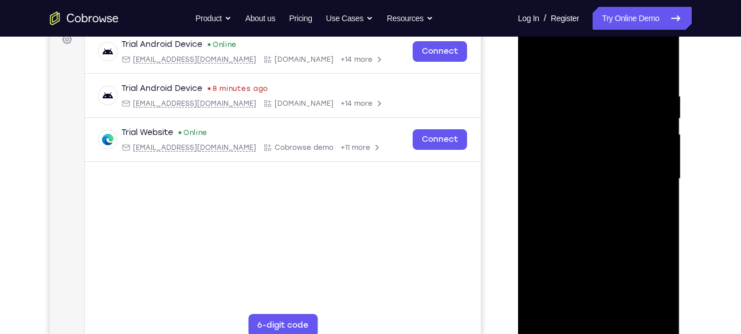
scroll to position [200, 0]
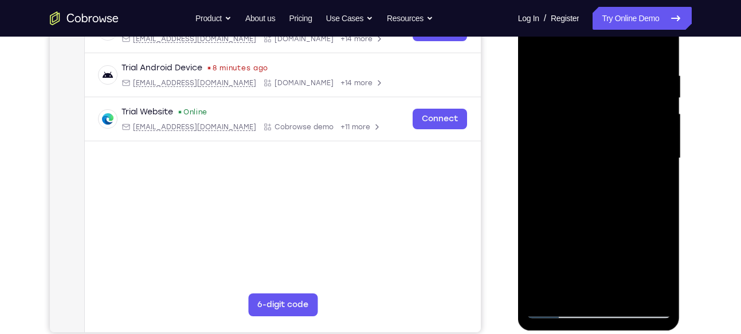
click at [661, 154] on div at bounding box center [598, 158] width 144 height 321
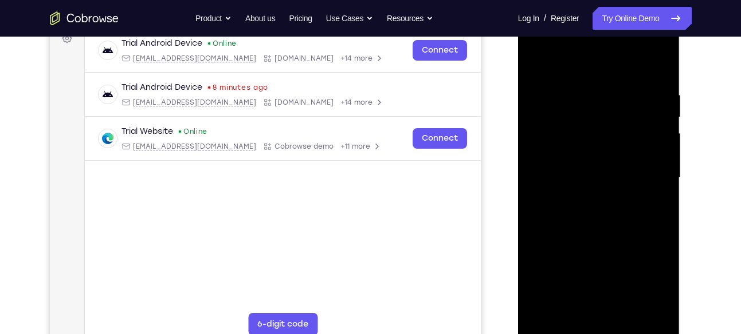
scroll to position [179, 0]
click at [661, 154] on div at bounding box center [598, 179] width 144 height 321
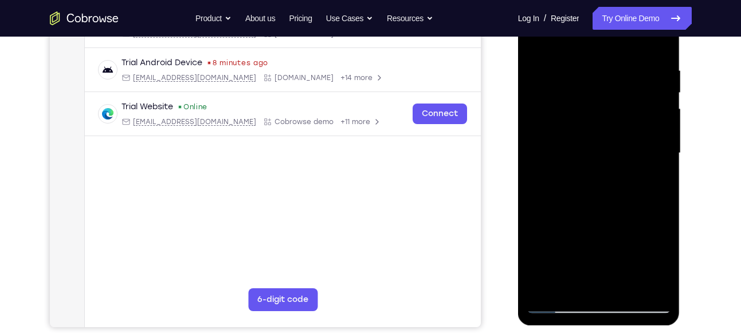
scroll to position [206, 0]
click at [661, 154] on div at bounding box center [598, 153] width 144 height 321
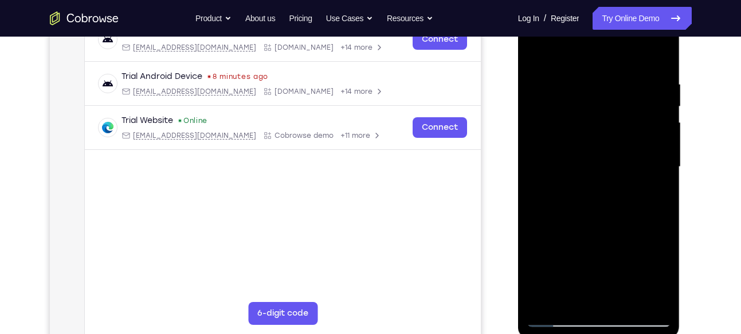
scroll to position [176, 0]
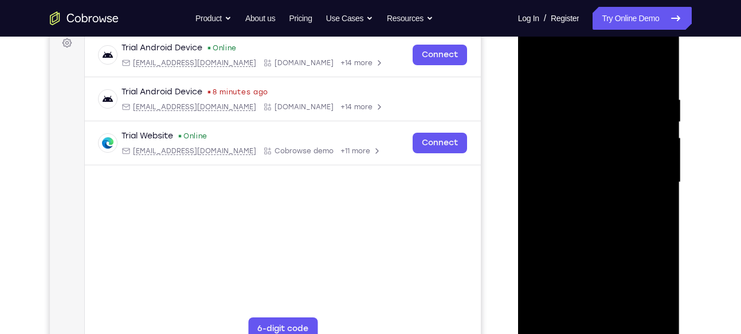
click at [661, 154] on div at bounding box center [598, 182] width 144 height 321
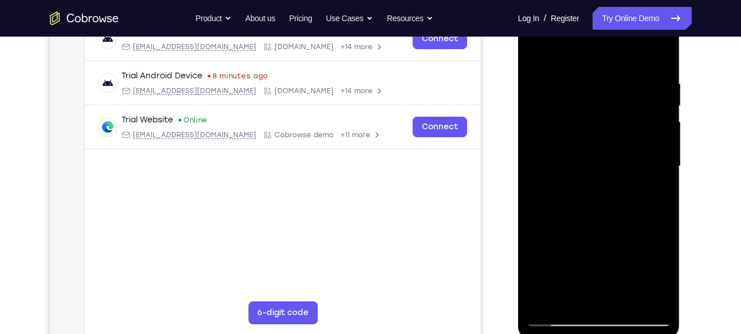
click at [661, 154] on div at bounding box center [598, 166] width 144 height 321
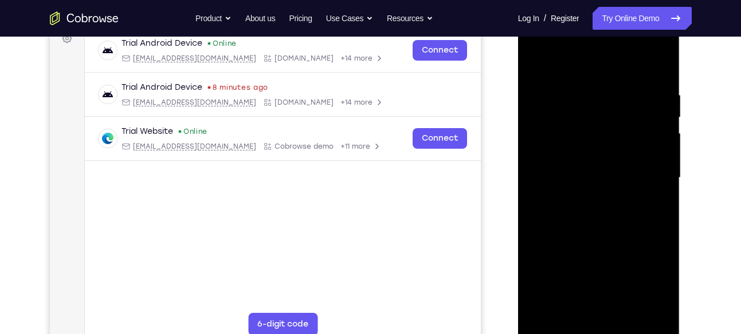
scroll to position [180, 0]
click at [661, 154] on div at bounding box center [598, 178] width 144 height 321
click at [654, 70] on div at bounding box center [598, 178] width 144 height 321
drag, startPoint x: 644, startPoint y: 78, endPoint x: 597, endPoint y: 87, distance: 48.4
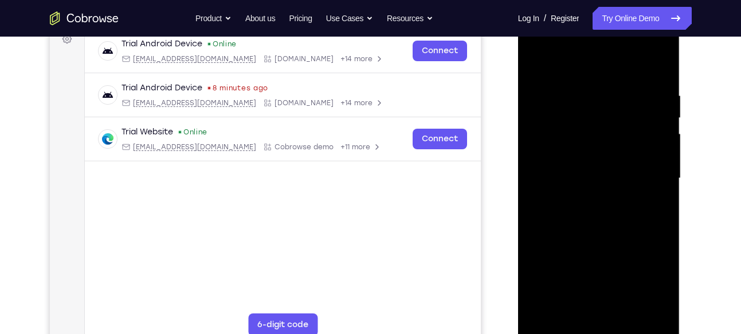
click at [597, 87] on div at bounding box center [598, 178] width 144 height 321
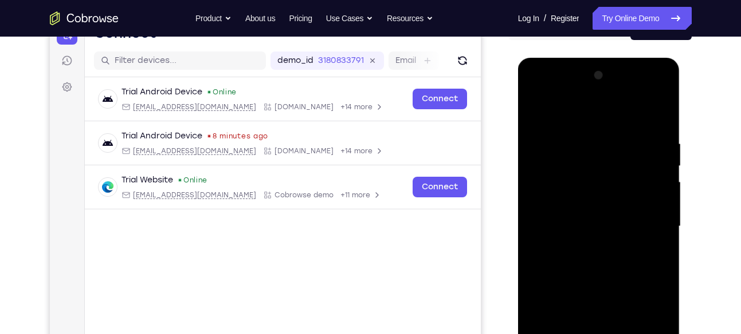
scroll to position [131, 0]
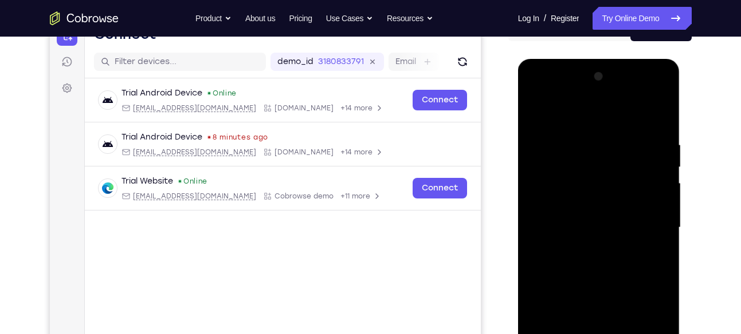
drag, startPoint x: 624, startPoint y: 130, endPoint x: 565, endPoint y: 137, distance: 60.0
click at [565, 137] on div at bounding box center [598, 228] width 144 height 321
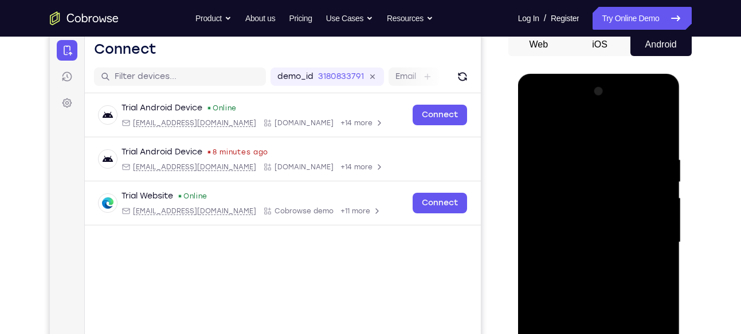
scroll to position [115, 0]
drag, startPoint x: 636, startPoint y: 151, endPoint x: 544, endPoint y: 160, distance: 92.7
click at [544, 160] on div at bounding box center [598, 243] width 144 height 321
drag, startPoint x: 647, startPoint y: 143, endPoint x: 559, endPoint y: 140, distance: 87.7
click at [559, 140] on div at bounding box center [598, 243] width 144 height 321
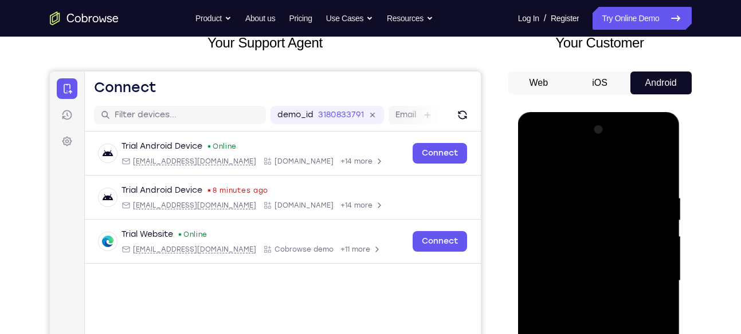
scroll to position [77, 0]
drag, startPoint x: 647, startPoint y: 208, endPoint x: 647, endPoint y: 245, distance: 36.1
click at [647, 245] on div at bounding box center [598, 281] width 144 height 321
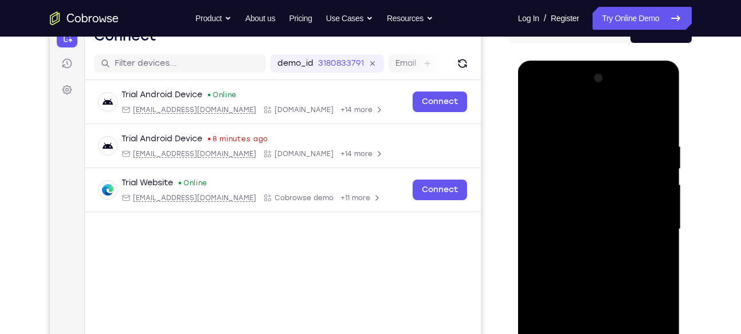
scroll to position [129, 0]
drag, startPoint x: 655, startPoint y: 147, endPoint x: 582, endPoint y: 141, distance: 73.0
click at [582, 141] on div at bounding box center [598, 229] width 144 height 321
drag, startPoint x: 604, startPoint y: 202, endPoint x: 593, endPoint y: 109, distance: 93.4
click at [593, 109] on div at bounding box center [598, 229] width 144 height 321
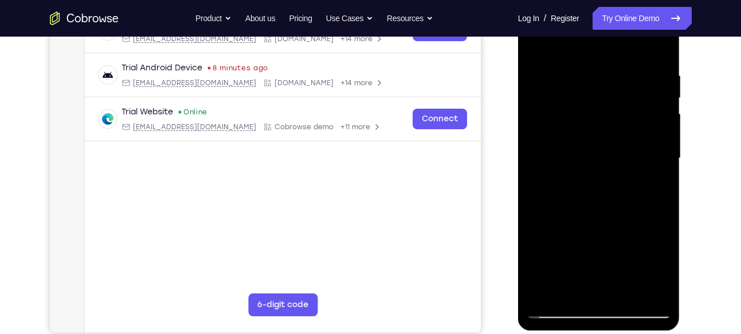
scroll to position [235, 0]
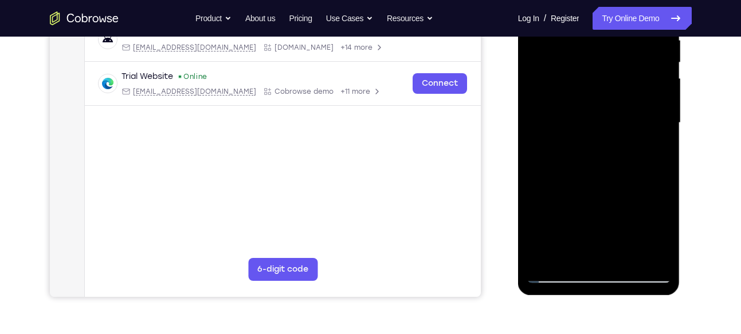
drag, startPoint x: 610, startPoint y: 58, endPoint x: 602, endPoint y: 102, distance: 44.7
click at [602, 102] on div at bounding box center [598, 123] width 144 height 321
click at [563, 212] on div at bounding box center [598, 123] width 144 height 321
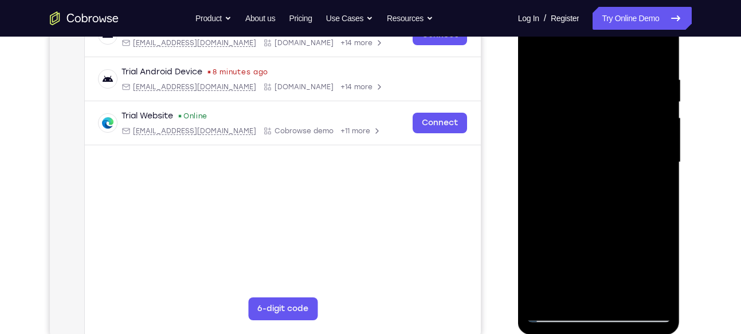
scroll to position [189, 0]
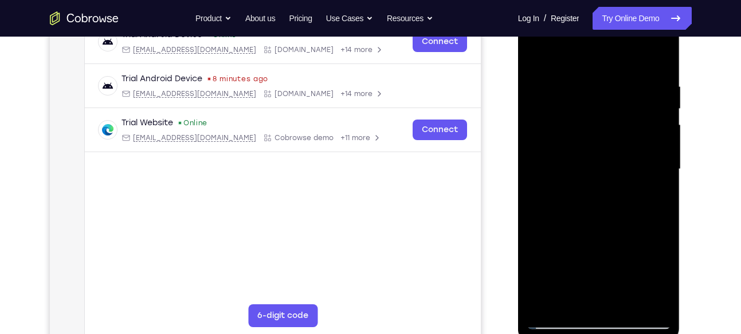
drag, startPoint x: 620, startPoint y: 170, endPoint x: 615, endPoint y: 100, distance: 70.7
click at [615, 100] on div at bounding box center [598, 169] width 144 height 321
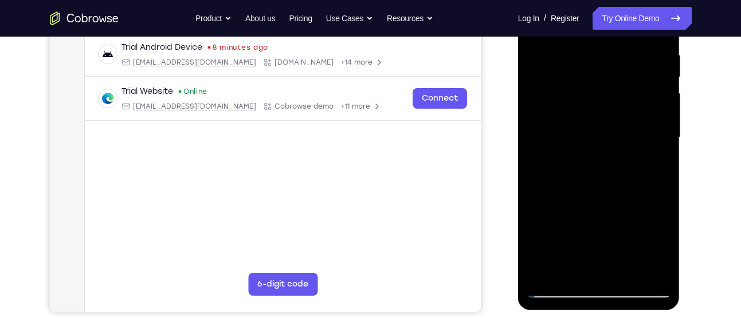
scroll to position [235, 0]
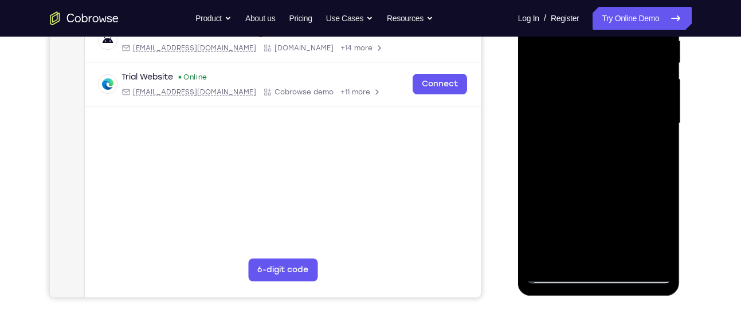
drag, startPoint x: 624, startPoint y: 98, endPoint x: 609, endPoint y: 78, distance: 24.5
click at [609, 78] on div at bounding box center [598, 123] width 144 height 321
drag, startPoint x: 620, startPoint y: 171, endPoint x: 601, endPoint y: 82, distance: 90.9
click at [601, 82] on div at bounding box center [598, 123] width 144 height 321
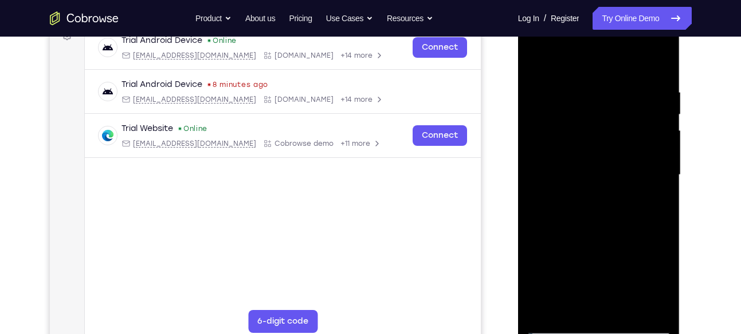
scroll to position [178, 0]
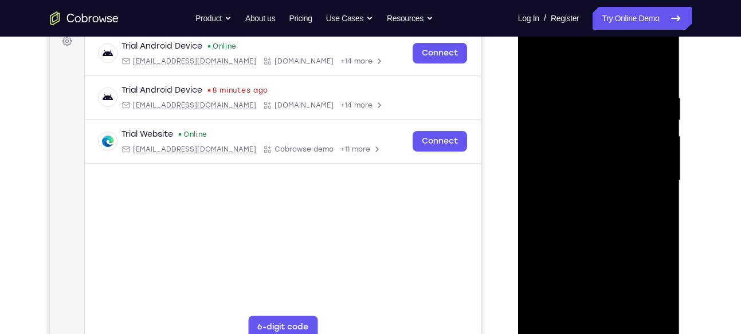
click at [536, 66] on div at bounding box center [598, 181] width 144 height 321
drag, startPoint x: 604, startPoint y: 163, endPoint x: 580, endPoint y: 75, distance: 90.9
click at [580, 75] on div at bounding box center [598, 181] width 144 height 321
drag, startPoint x: 602, startPoint y: 168, endPoint x: 574, endPoint y: 46, distance: 125.2
click at [574, 46] on div at bounding box center [598, 181] width 144 height 321
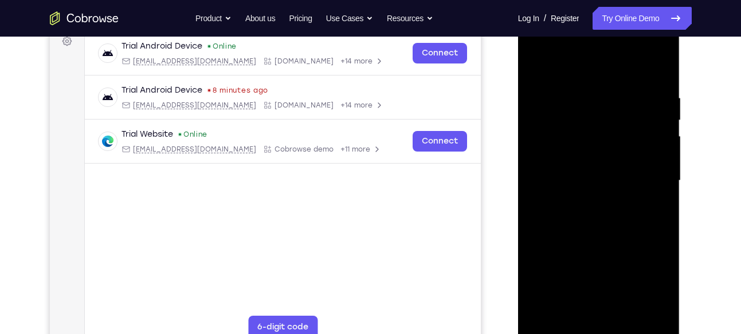
drag, startPoint x: 615, startPoint y: 178, endPoint x: 604, endPoint y: 105, distance: 73.5
click at [604, 105] on div at bounding box center [598, 181] width 144 height 321
drag, startPoint x: 608, startPoint y: 195, endPoint x: 608, endPoint y: 182, distance: 13.7
click at [608, 182] on div at bounding box center [598, 181] width 144 height 321
click at [535, 141] on div at bounding box center [598, 181] width 144 height 321
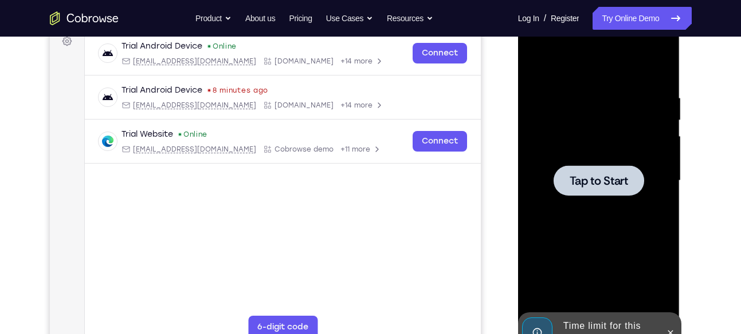
drag, startPoint x: 601, startPoint y: 181, endPoint x: 590, endPoint y: 121, distance: 61.0
click at [590, 12] on div "Tap to Start" at bounding box center [599, 12] width 162 height 0
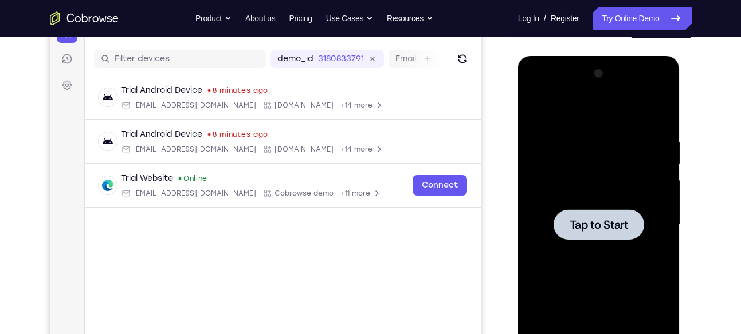
scroll to position [134, 0]
click at [613, 208] on div at bounding box center [598, 224] width 144 height 321
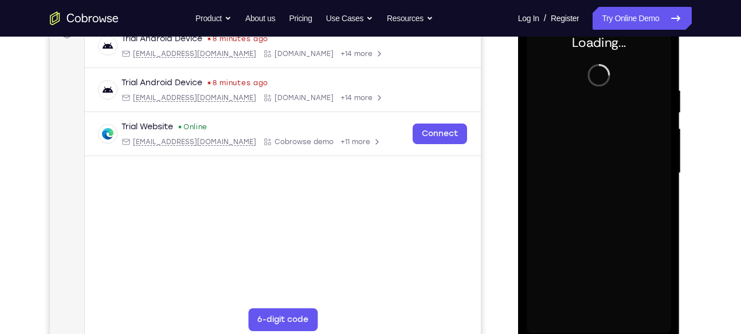
scroll to position [186, 0]
click at [606, 167] on div at bounding box center [598, 173] width 144 height 321
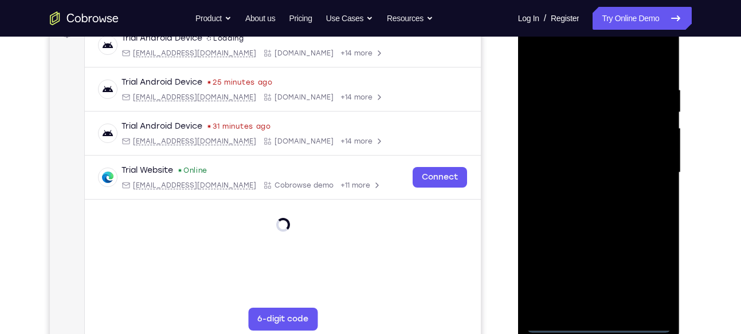
scroll to position [234, 0]
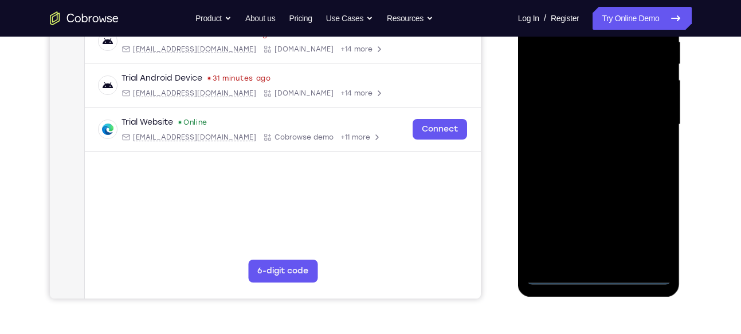
click at [597, 274] on div at bounding box center [598, 124] width 144 height 321
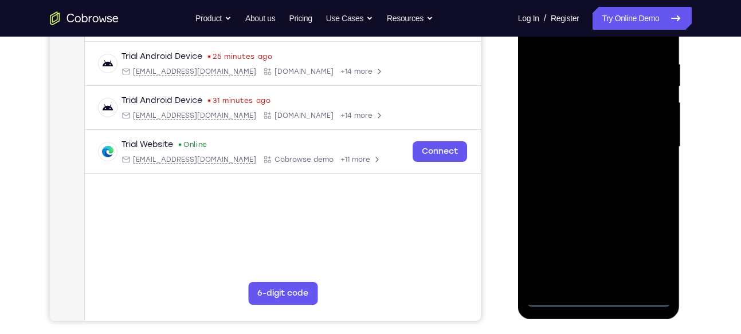
click at [653, 247] on div at bounding box center [598, 147] width 144 height 321
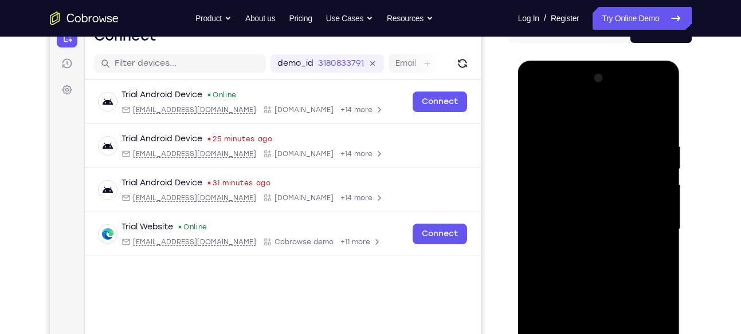
scroll to position [127, 0]
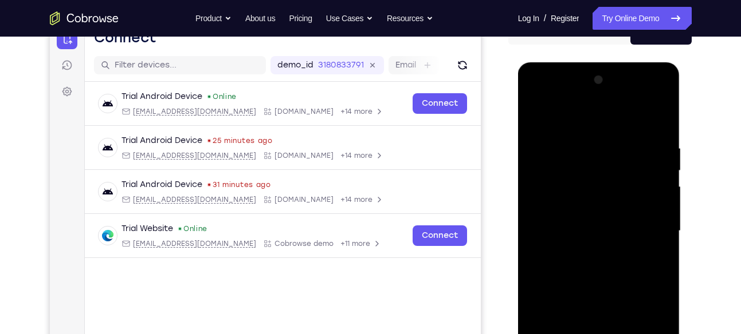
click at [535, 96] on div at bounding box center [598, 231] width 144 height 321
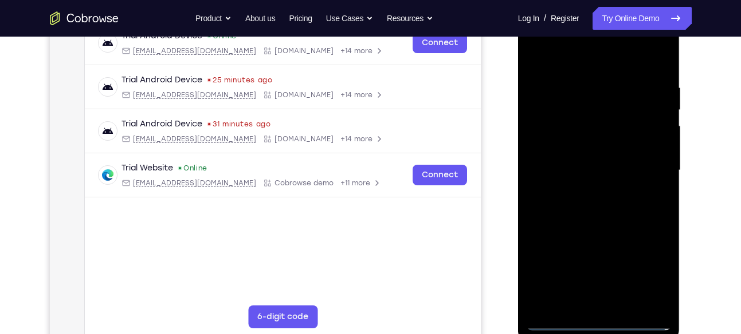
click at [643, 172] on div at bounding box center [598, 170] width 144 height 321
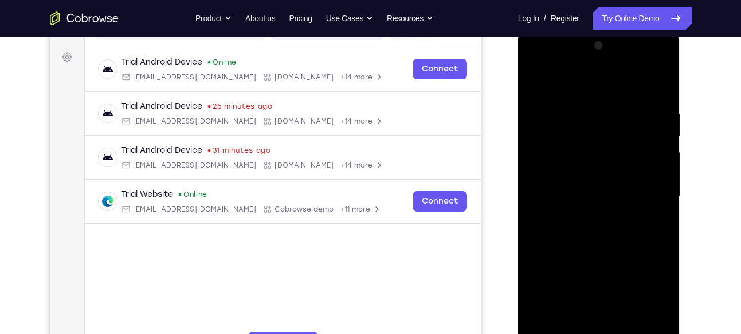
scroll to position [162, 0]
click at [585, 216] on div at bounding box center [598, 196] width 144 height 321
click at [593, 177] on div at bounding box center [598, 196] width 144 height 321
click at [578, 175] on div at bounding box center [598, 196] width 144 height 321
click at [585, 190] on div at bounding box center [598, 196] width 144 height 321
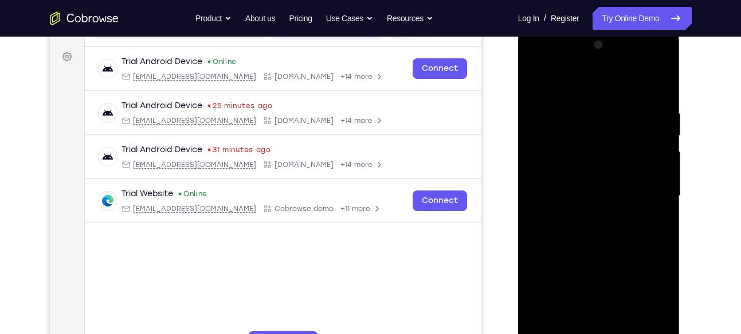
click at [610, 239] on div at bounding box center [598, 196] width 144 height 321
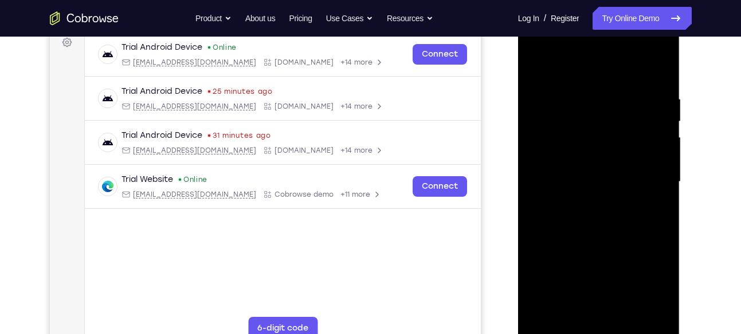
click at [604, 223] on div at bounding box center [598, 182] width 144 height 321
click at [600, 217] on div at bounding box center [598, 182] width 144 height 321
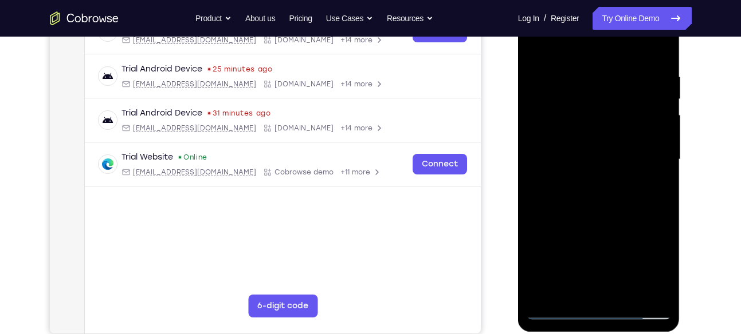
scroll to position [200, 0]
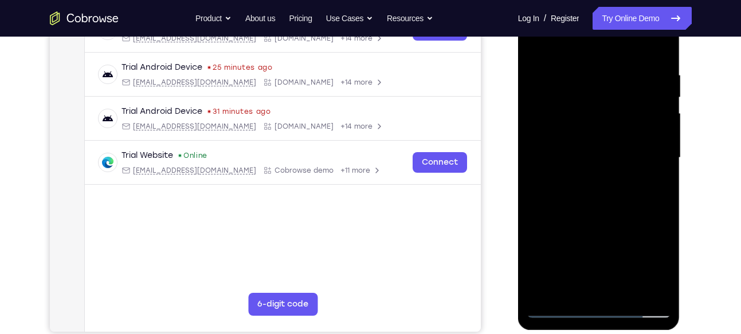
click at [599, 197] on div at bounding box center [598, 158] width 144 height 321
click at [657, 175] on div at bounding box center [598, 158] width 144 height 321
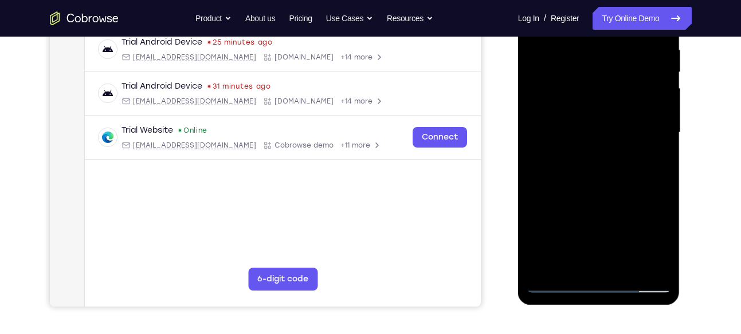
click at [602, 185] on div at bounding box center [598, 133] width 144 height 321
click at [627, 266] on div at bounding box center [598, 133] width 144 height 321
click at [615, 195] on div at bounding box center [598, 133] width 144 height 321
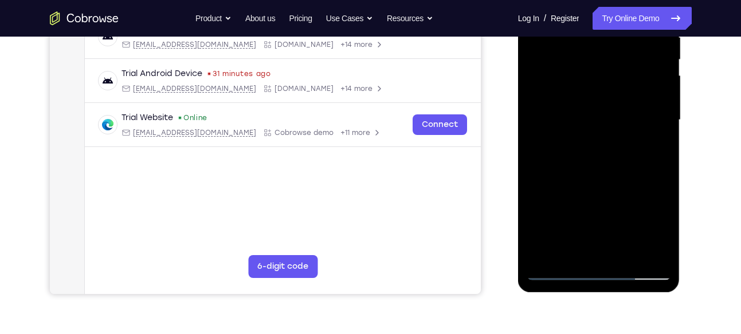
scroll to position [239, 0]
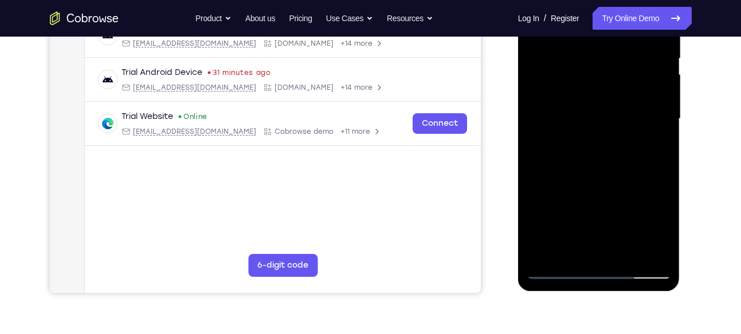
click at [558, 269] on div at bounding box center [598, 119] width 144 height 321
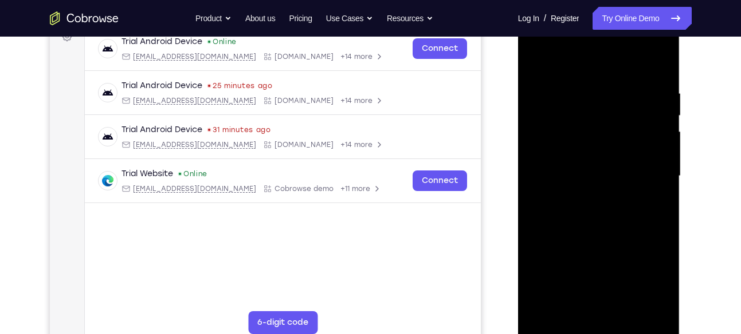
scroll to position [180, 0]
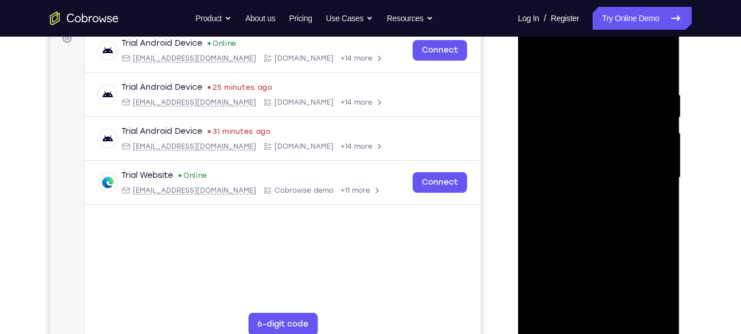
click at [623, 84] on div at bounding box center [598, 178] width 144 height 321
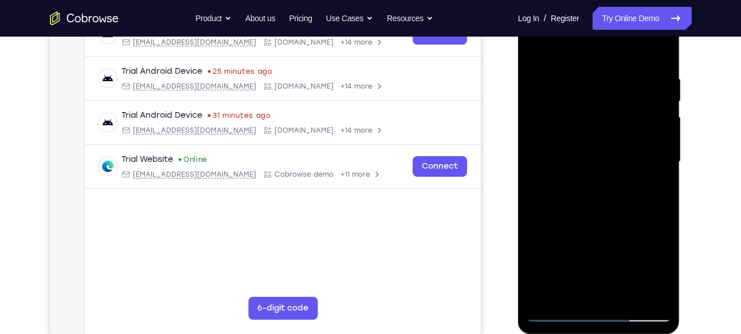
click at [653, 143] on div at bounding box center [598, 162] width 144 height 321
click at [659, 50] on div at bounding box center [598, 162] width 144 height 321
click at [582, 66] on div at bounding box center [598, 162] width 144 height 321
click at [656, 45] on div at bounding box center [598, 162] width 144 height 321
click at [653, 81] on div at bounding box center [598, 162] width 144 height 321
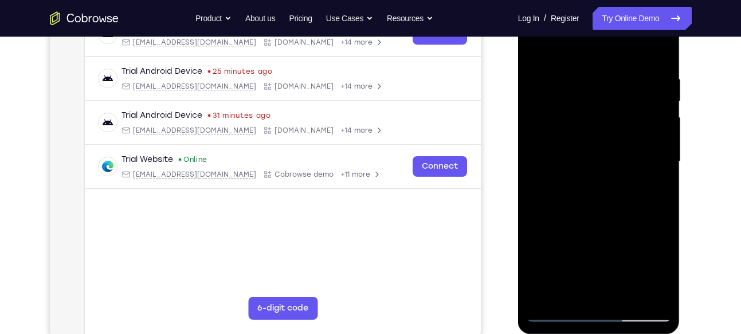
click at [660, 104] on div at bounding box center [598, 162] width 144 height 321
click at [660, 52] on div at bounding box center [598, 162] width 144 height 321
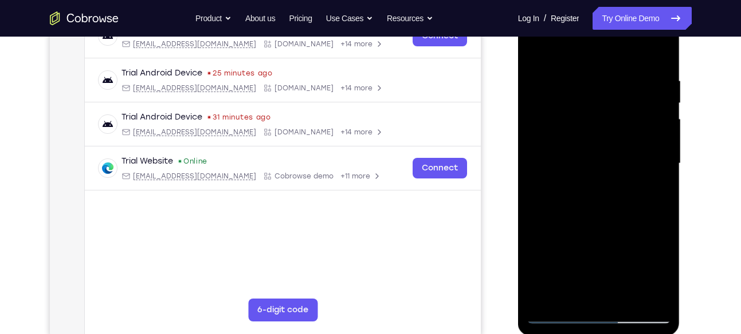
scroll to position [194, 0]
click at [661, 49] on div at bounding box center [598, 164] width 144 height 321
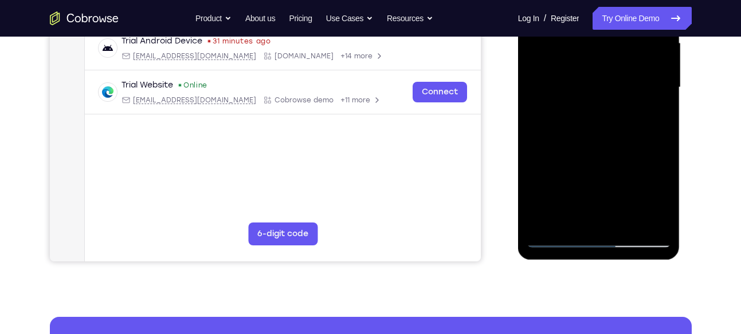
scroll to position [271, 0]
drag, startPoint x: 572, startPoint y: 173, endPoint x: 572, endPoint y: 109, distance: 63.6
click at [572, 109] on div at bounding box center [598, 87] width 144 height 321
drag, startPoint x: 577, startPoint y: 162, endPoint x: 578, endPoint y: 113, distance: 48.7
click at [578, 113] on div at bounding box center [598, 87] width 144 height 321
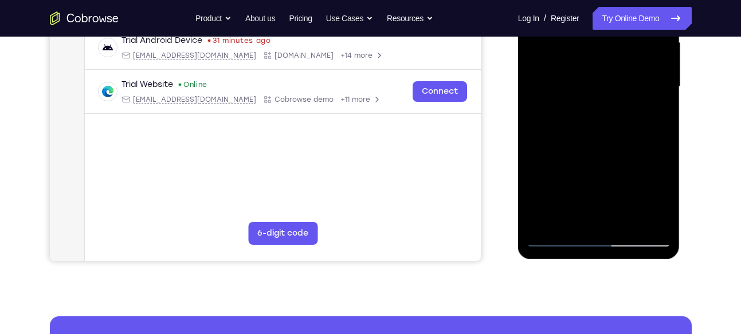
drag, startPoint x: 598, startPoint y: 127, endPoint x: 592, endPoint y: 271, distance: 144.4
click at [592, 262] on html "Online web based iOS Simulators and Android Emulators. Run iPhone, iPad, Mobile…" at bounding box center [599, 90] width 163 height 344
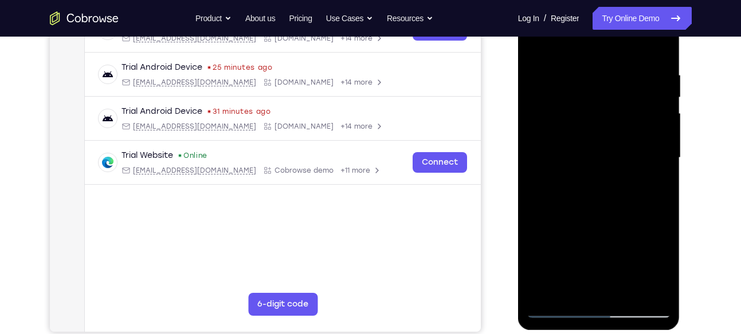
scroll to position [191, 0]
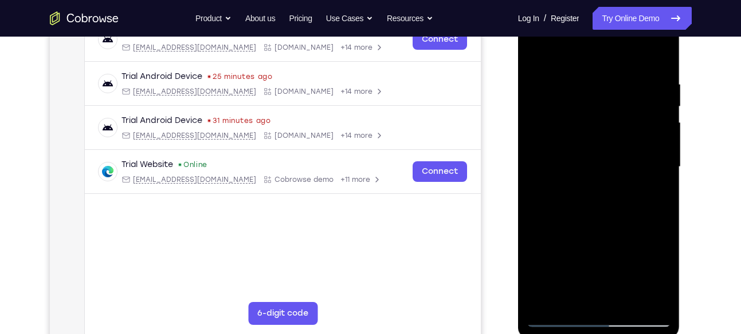
click at [537, 52] on div at bounding box center [598, 167] width 144 height 321
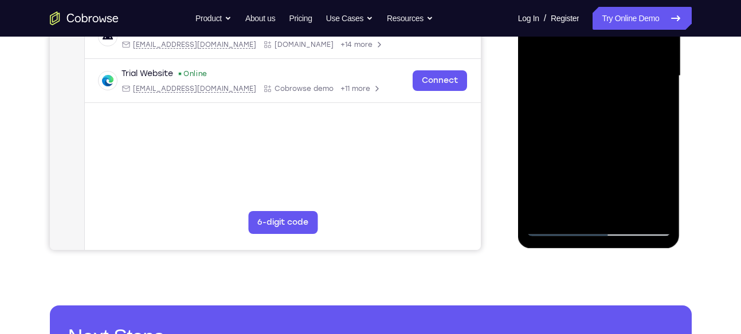
scroll to position [286, 0]
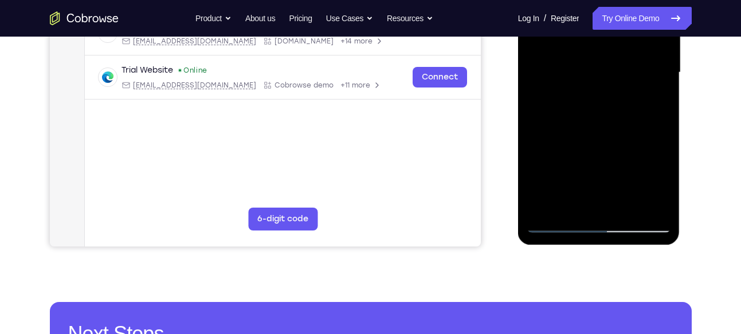
click at [651, 208] on div at bounding box center [598, 72] width 144 height 321
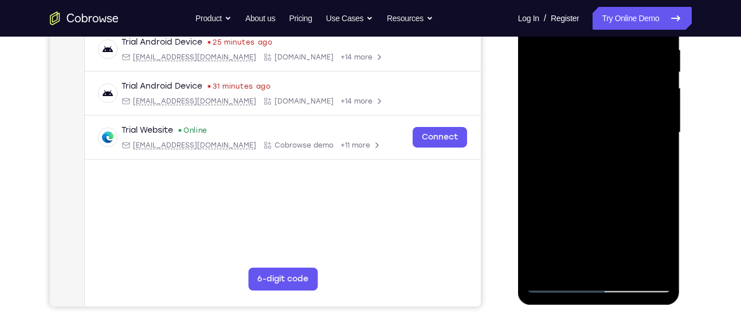
scroll to position [226, 0]
click at [601, 149] on div at bounding box center [598, 132] width 144 height 321
click at [565, 67] on div at bounding box center [598, 132] width 144 height 321
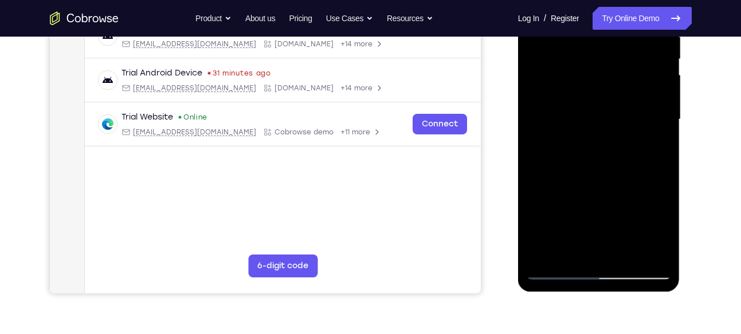
scroll to position [242, 0]
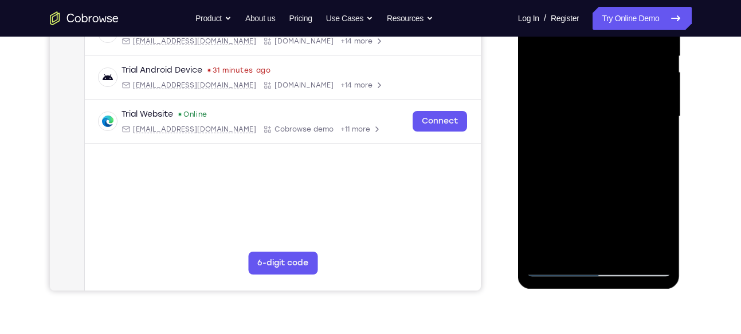
click at [548, 250] on div at bounding box center [598, 116] width 144 height 321
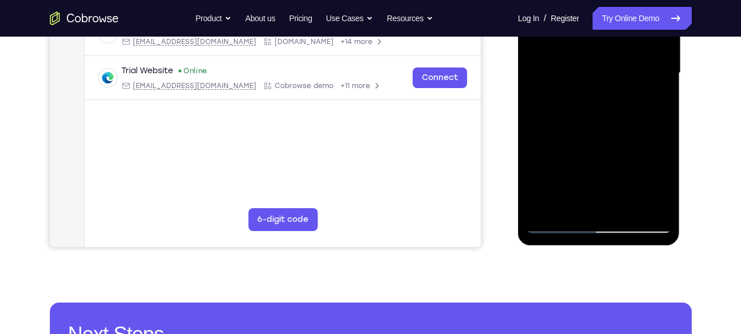
scroll to position [286, 0]
click at [628, 203] on div at bounding box center [598, 72] width 144 height 321
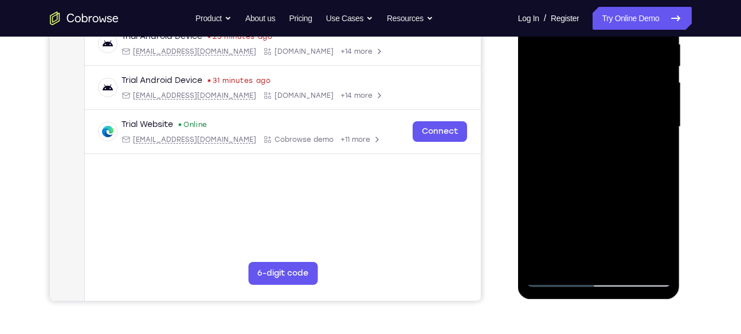
scroll to position [229, 0]
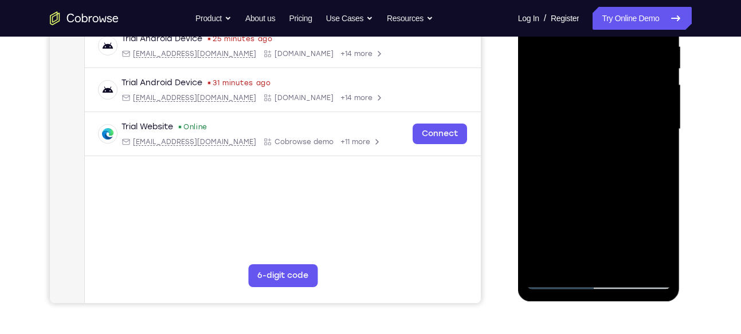
click at [613, 159] on div at bounding box center [598, 129] width 144 height 321
click at [573, 140] on div at bounding box center [598, 129] width 144 height 321
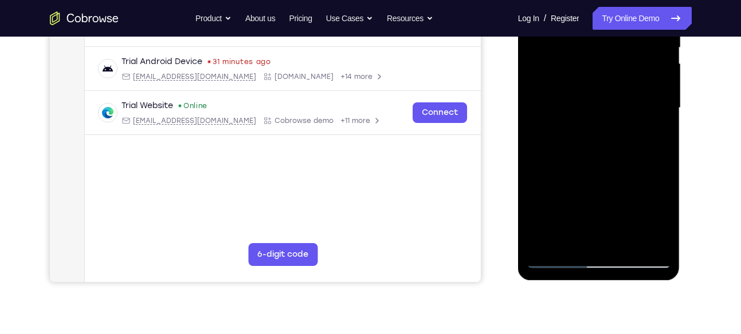
scroll to position [251, 0]
click at [623, 242] on div at bounding box center [598, 107] width 144 height 321
click at [589, 130] on div at bounding box center [598, 107] width 144 height 321
drag, startPoint x: 589, startPoint y: 130, endPoint x: 593, endPoint y: 195, distance: 64.8
click at [593, 195] on div at bounding box center [598, 107] width 144 height 321
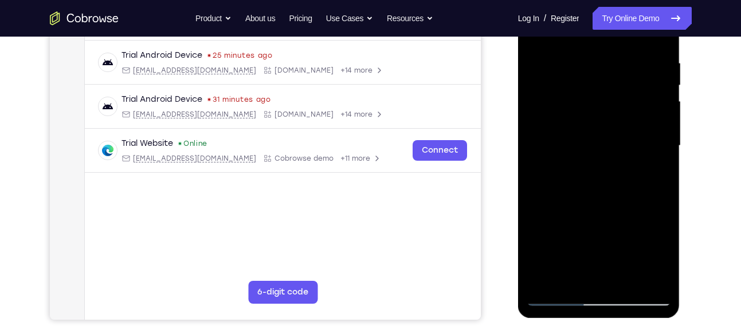
scroll to position [212, 0]
drag, startPoint x: 607, startPoint y: 173, endPoint x: 616, endPoint y: 231, distance: 59.0
click at [616, 231] on div at bounding box center [598, 146] width 144 height 321
drag, startPoint x: 597, startPoint y: 122, endPoint x: 596, endPoint y: 184, distance: 62.4
click at [596, 184] on div at bounding box center [598, 146] width 144 height 321
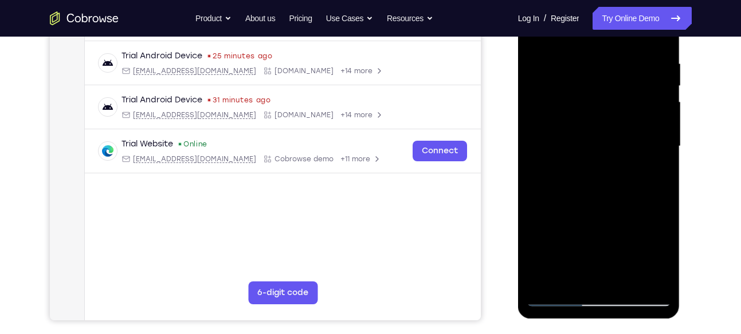
click at [579, 104] on div at bounding box center [598, 146] width 144 height 321
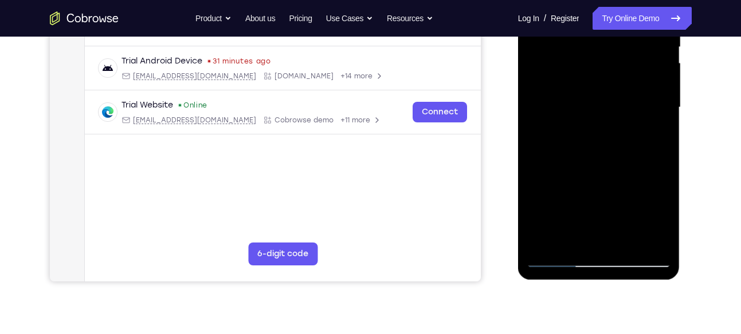
drag, startPoint x: 626, startPoint y: 114, endPoint x: 592, endPoint y: 165, distance: 61.5
click at [592, 165] on div at bounding box center [598, 107] width 144 height 321
click at [627, 243] on div at bounding box center [598, 107] width 144 height 321
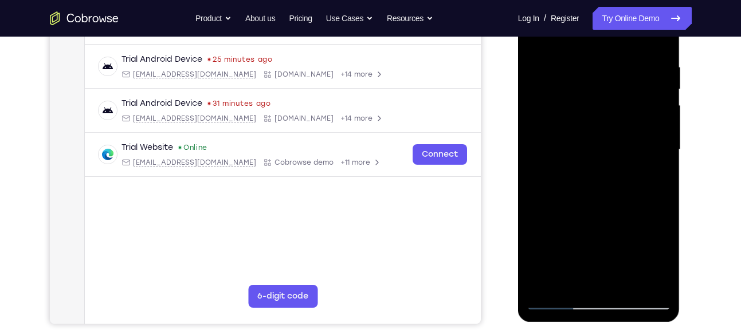
scroll to position [205, 0]
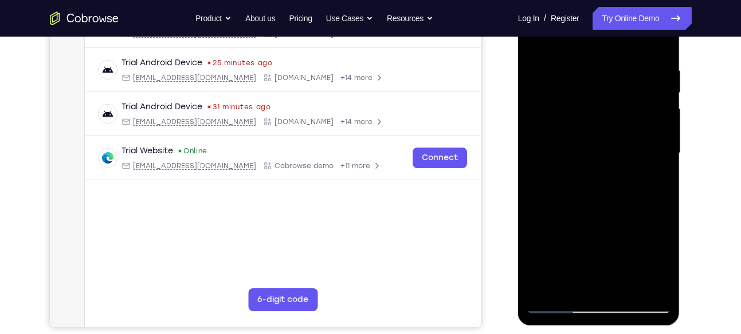
click at [608, 173] on div at bounding box center [598, 153] width 144 height 321
drag, startPoint x: 597, startPoint y: 129, endPoint x: 601, endPoint y: 254, distance: 124.9
click at [601, 254] on div at bounding box center [598, 153] width 144 height 321
drag, startPoint x: 612, startPoint y: 130, endPoint x: 613, endPoint y: 207, distance: 77.3
click at [613, 207] on div at bounding box center [598, 153] width 144 height 321
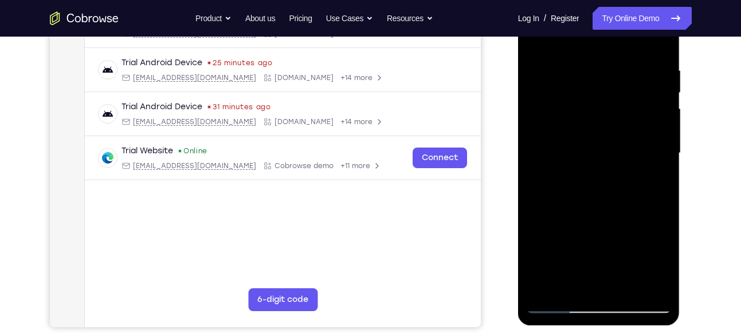
drag, startPoint x: 612, startPoint y: 122, endPoint x: 614, endPoint y: 226, distance: 103.7
click at [614, 226] on div at bounding box center [598, 153] width 144 height 321
drag, startPoint x: 613, startPoint y: 167, endPoint x: 612, endPoint y: 226, distance: 59.0
click at [612, 226] on div at bounding box center [598, 153] width 144 height 321
drag, startPoint x: 580, startPoint y: 129, endPoint x: 576, endPoint y: 267, distance: 138.1
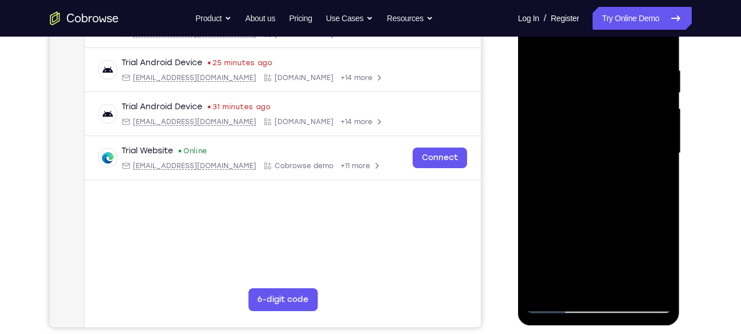
click at [576, 267] on div at bounding box center [598, 153] width 144 height 321
drag, startPoint x: 577, startPoint y: 178, endPoint x: 566, endPoint y: 94, distance: 84.3
click at [566, 94] on div at bounding box center [598, 153] width 144 height 321
drag, startPoint x: 588, startPoint y: 152, endPoint x: 582, endPoint y: 65, distance: 87.2
click at [582, 65] on div at bounding box center [598, 153] width 144 height 321
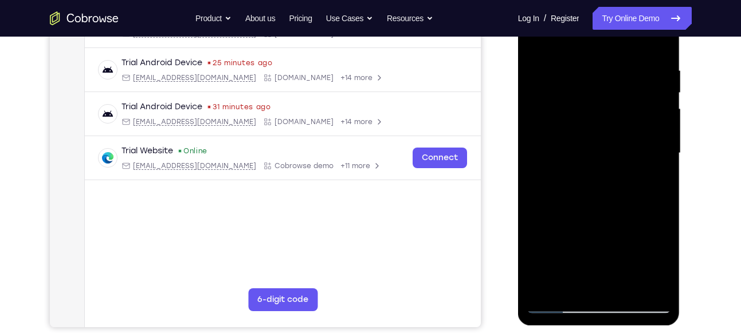
drag, startPoint x: 598, startPoint y: 190, endPoint x: 598, endPoint y: 156, distance: 33.8
click at [598, 156] on div at bounding box center [598, 153] width 144 height 321
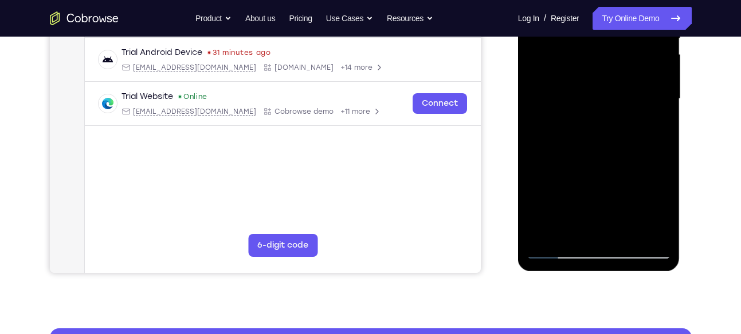
scroll to position [261, 0]
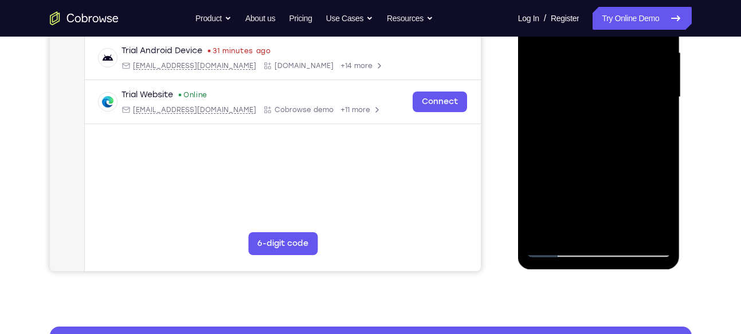
click at [629, 234] on div at bounding box center [598, 97] width 144 height 321
click at [586, 124] on div at bounding box center [598, 97] width 144 height 321
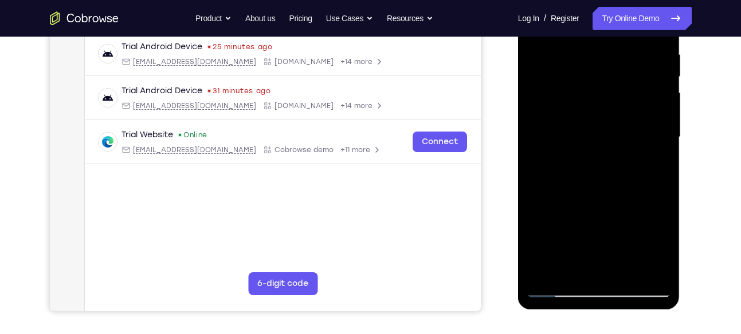
scroll to position [222, 0]
drag, startPoint x: 586, startPoint y: 163, endPoint x: 584, endPoint y: 226, distance: 62.4
click at [584, 226] on div at bounding box center [598, 137] width 144 height 321
drag, startPoint x: 585, startPoint y: 99, endPoint x: 586, endPoint y: 171, distance: 71.6
click at [586, 171] on div at bounding box center [598, 137] width 144 height 321
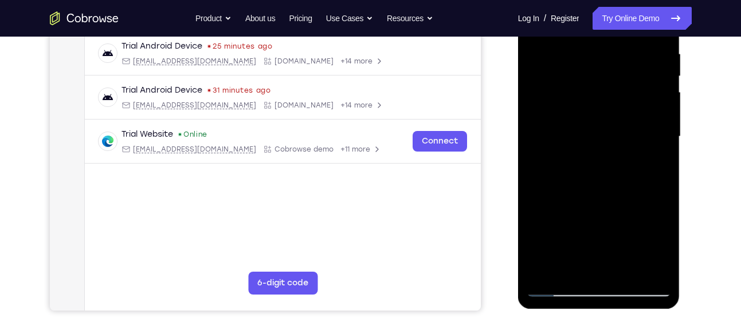
drag, startPoint x: 588, startPoint y: 115, endPoint x: 602, endPoint y: 200, distance: 86.1
click at [602, 200] on div at bounding box center [598, 137] width 144 height 321
drag, startPoint x: 586, startPoint y: 84, endPoint x: 586, endPoint y: 235, distance: 151.2
click at [586, 235] on div at bounding box center [598, 137] width 144 height 321
drag, startPoint x: 585, startPoint y: 89, endPoint x: 573, endPoint y: 235, distance: 146.5
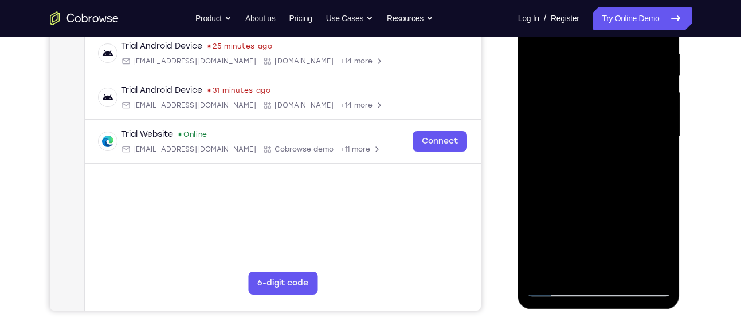
click at [573, 235] on div at bounding box center [598, 137] width 144 height 321
drag, startPoint x: 578, startPoint y: 180, endPoint x: 578, endPoint y: 149, distance: 30.9
click at [578, 149] on div at bounding box center [598, 137] width 144 height 321
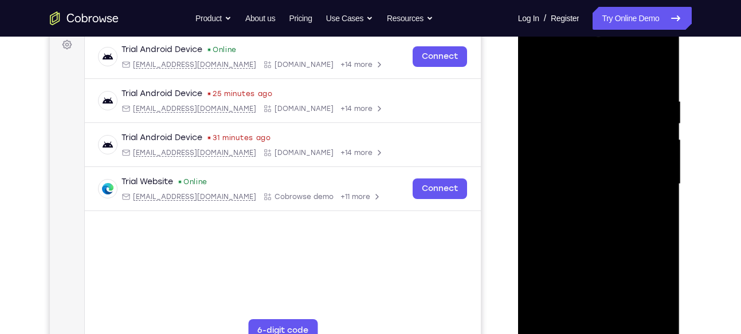
scroll to position [168, 0]
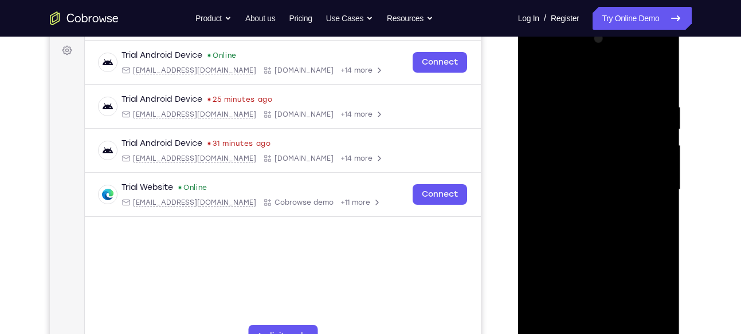
click at [548, 74] on div at bounding box center [598, 190] width 144 height 321
click at [542, 208] on div at bounding box center [598, 190] width 144 height 321
click at [562, 73] on div at bounding box center [598, 190] width 144 height 321
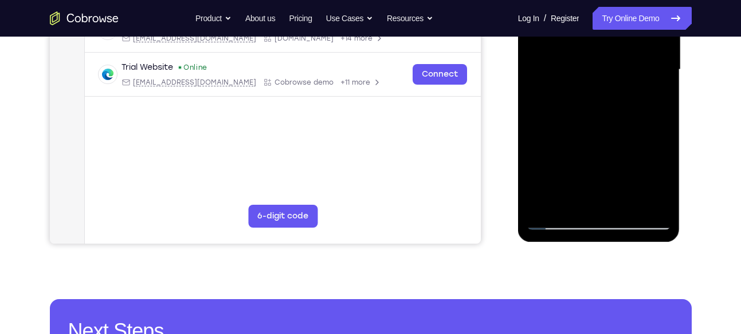
scroll to position [294, 0]
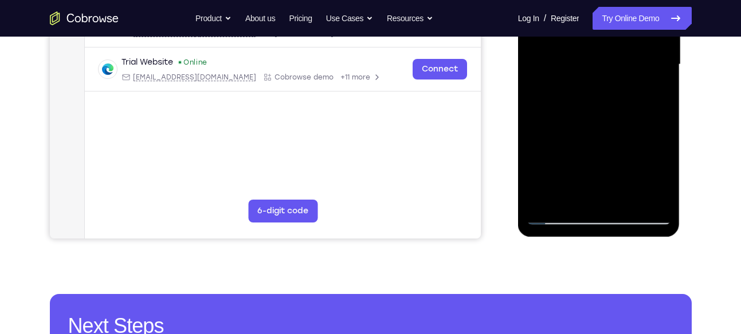
click at [550, 135] on div at bounding box center [598, 64] width 144 height 321
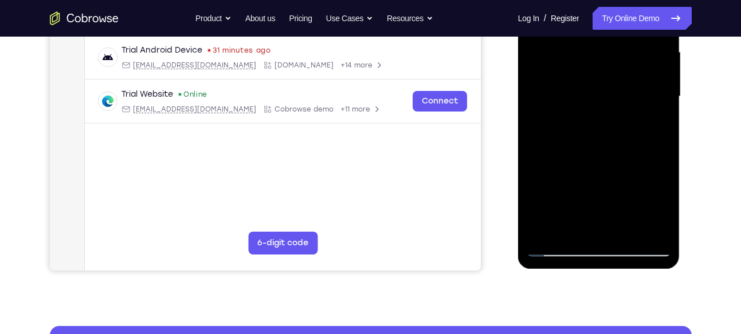
scroll to position [258, 0]
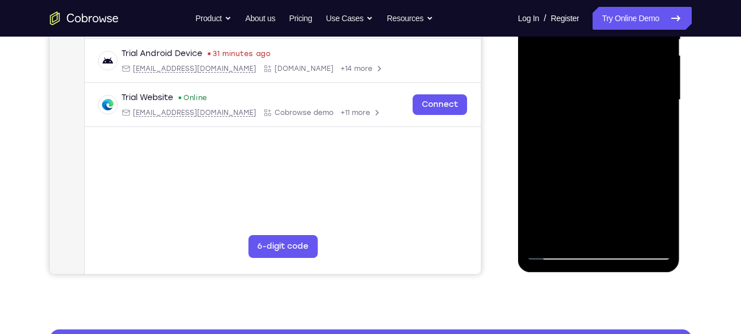
click at [660, 104] on div at bounding box center [598, 100] width 144 height 321
click at [665, 111] on div at bounding box center [598, 100] width 144 height 321
drag, startPoint x: 632, startPoint y: 152, endPoint x: 624, endPoint y: 107, distance: 45.9
click at [624, 107] on div at bounding box center [598, 100] width 144 height 321
click at [567, 204] on div at bounding box center [598, 100] width 144 height 321
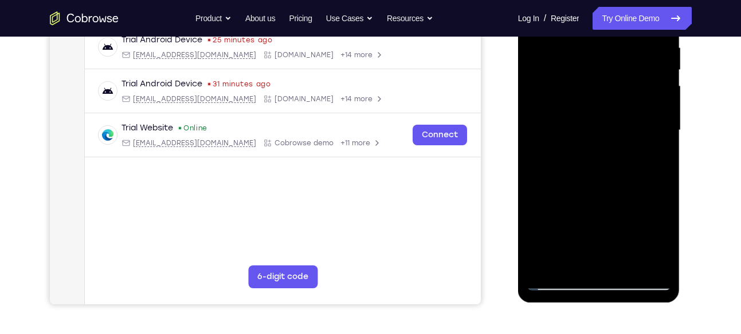
scroll to position [182, 0]
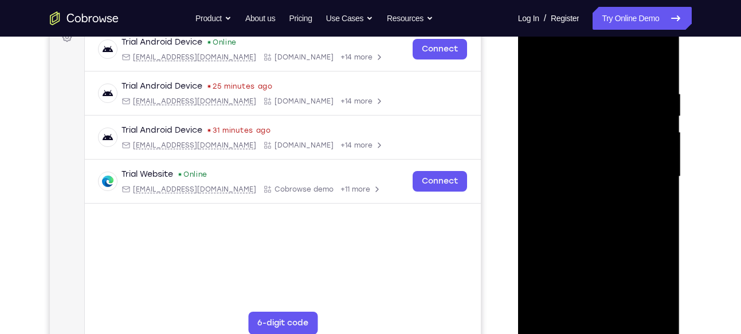
click at [535, 57] on div at bounding box center [598, 177] width 144 height 321
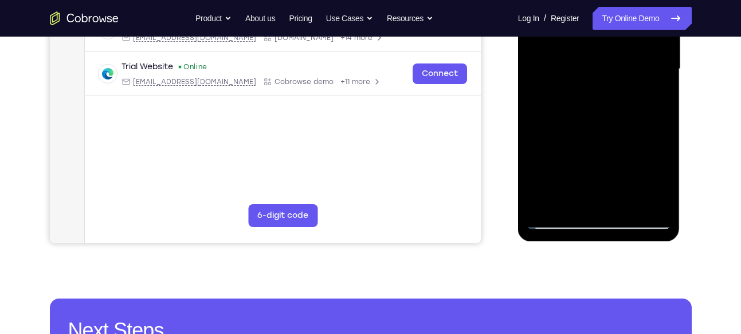
scroll to position [292, 0]
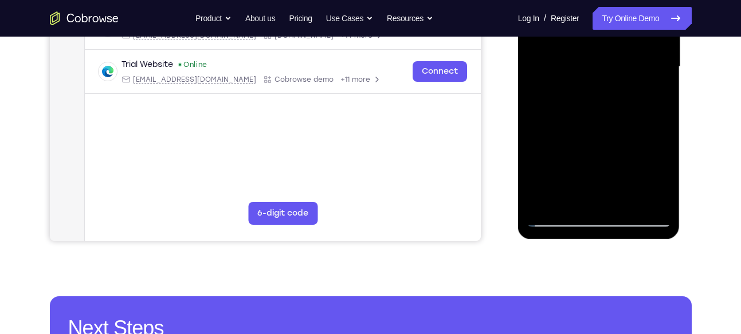
click at [548, 207] on div at bounding box center [598, 67] width 144 height 321
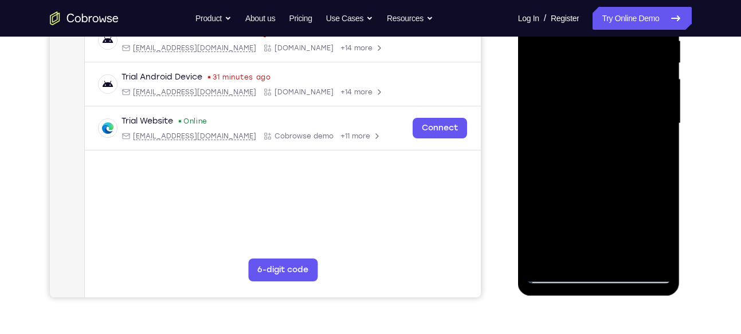
scroll to position [237, 0]
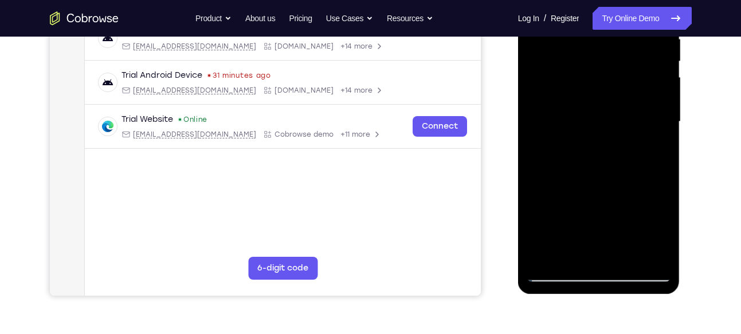
click at [664, 148] on div at bounding box center [598, 122] width 144 height 321
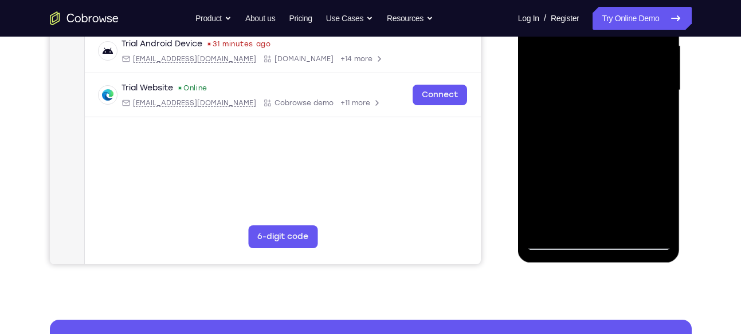
click at [665, 119] on div at bounding box center [598, 90] width 144 height 321
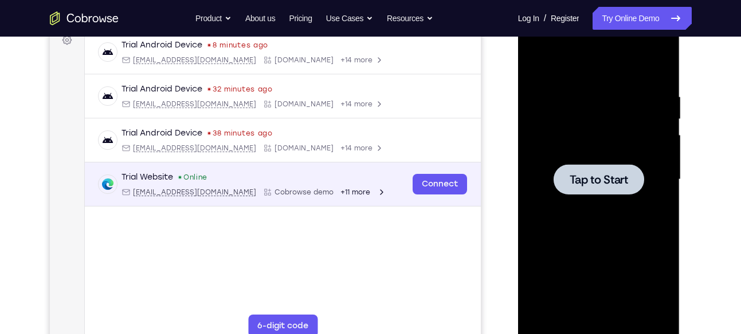
scroll to position [176, 0]
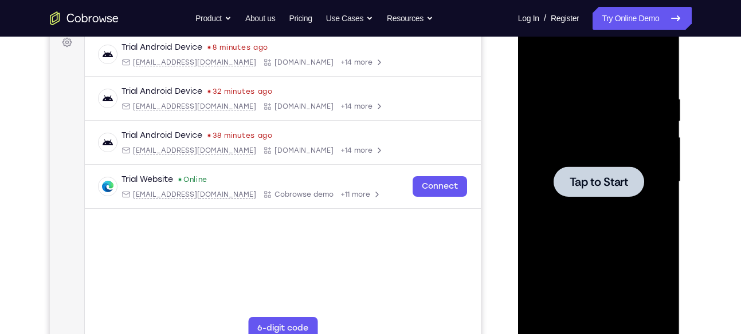
click at [634, 194] on div at bounding box center [598, 182] width 90 height 30
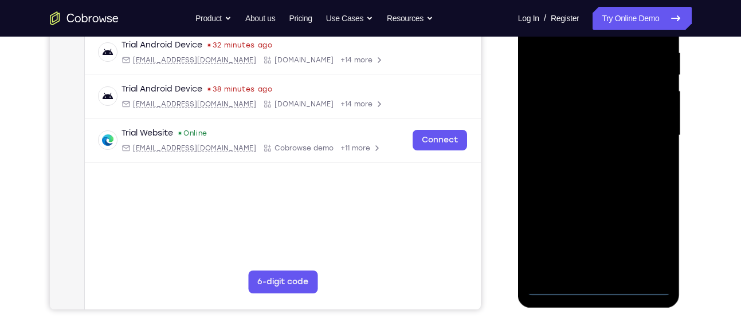
scroll to position [225, 0]
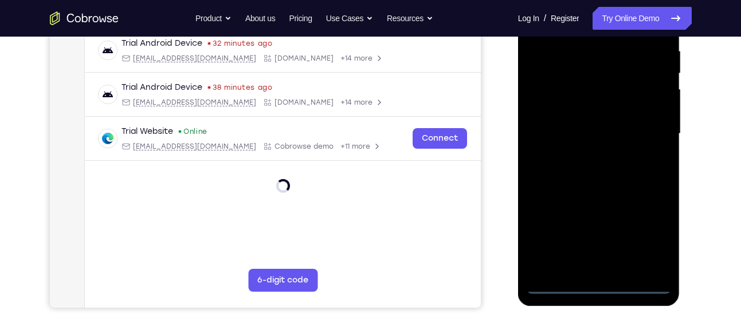
click at [600, 288] on div at bounding box center [598, 134] width 144 height 321
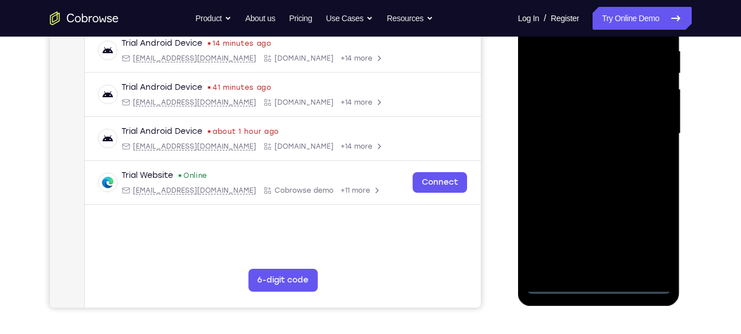
scroll to position [157, 0]
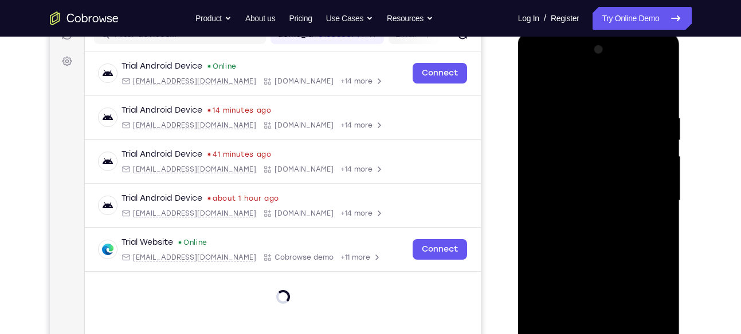
click at [647, 294] on div at bounding box center [598, 201] width 144 height 321
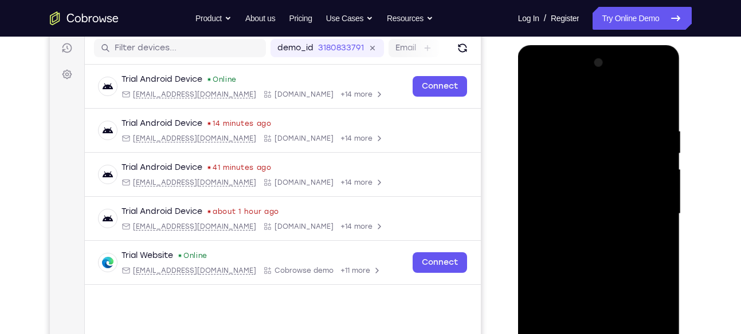
click at [542, 81] on div at bounding box center [598, 214] width 144 height 321
click at [647, 203] on div at bounding box center [598, 214] width 144 height 321
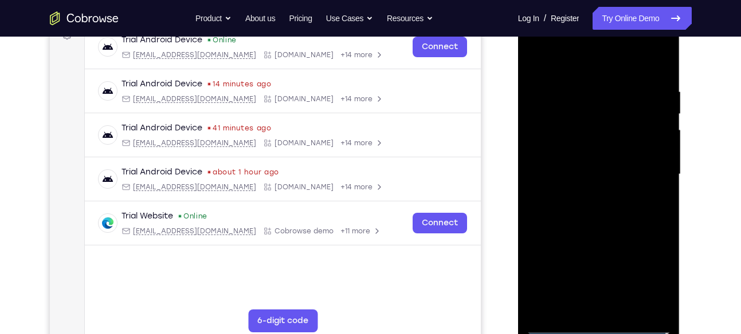
scroll to position [187, 0]
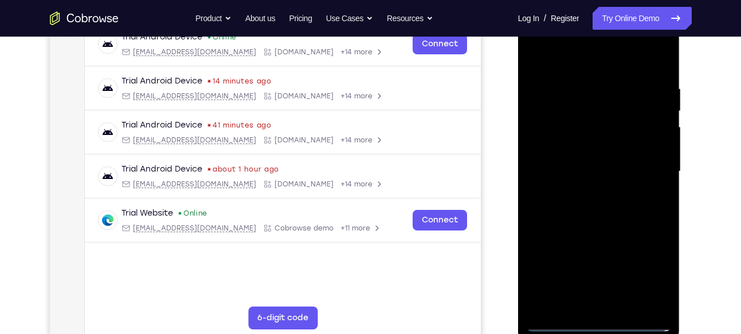
click at [590, 191] on div at bounding box center [598, 171] width 144 height 321
click at [598, 165] on div at bounding box center [598, 171] width 144 height 321
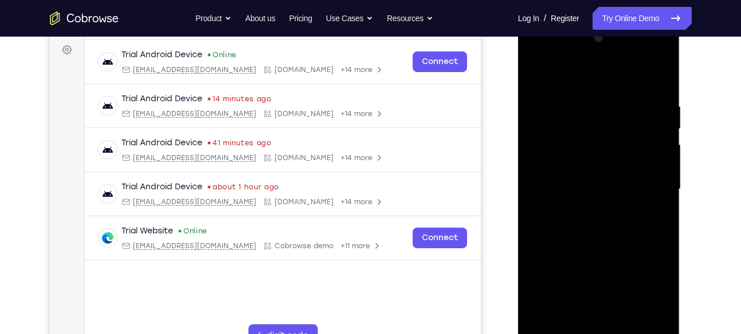
scroll to position [168, 0]
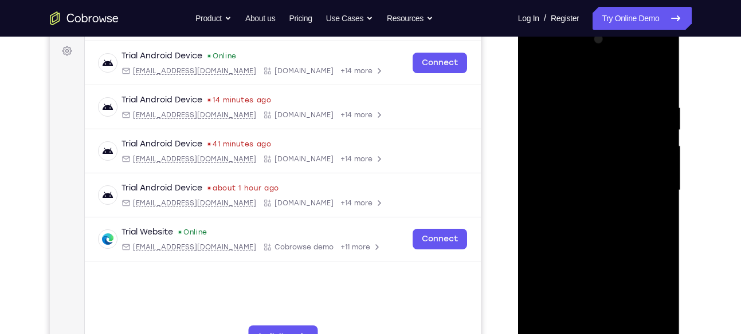
click at [590, 168] on div at bounding box center [598, 190] width 144 height 321
click at [657, 170] on div at bounding box center [598, 190] width 144 height 321
click at [604, 188] on div at bounding box center [598, 190] width 144 height 321
click at [598, 229] on div at bounding box center [598, 190] width 144 height 321
click at [604, 223] on div at bounding box center [598, 190] width 144 height 321
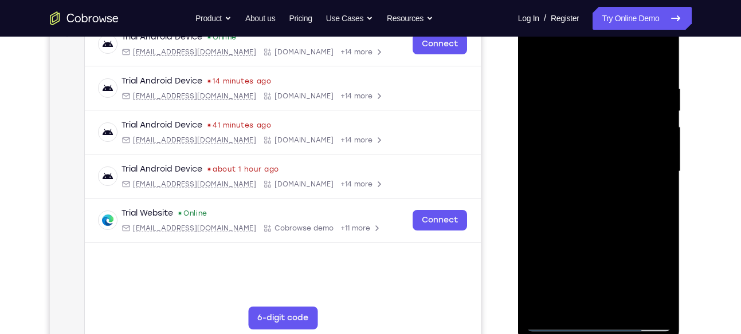
scroll to position [187, 0]
click at [602, 209] on div at bounding box center [598, 171] width 144 height 321
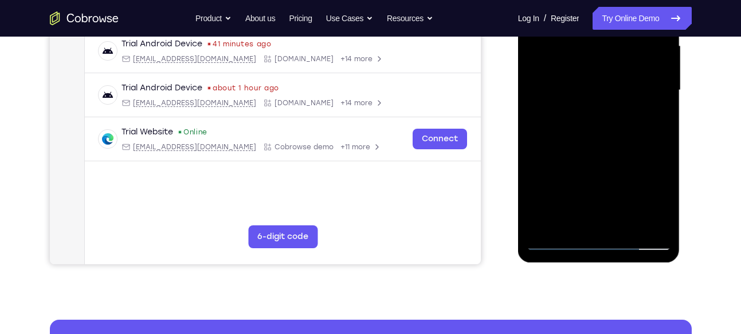
scroll to position [269, 0]
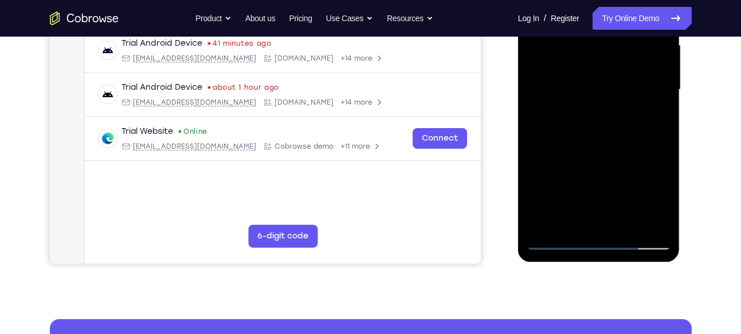
click at [605, 139] on div at bounding box center [598, 90] width 144 height 321
click at [660, 222] on div at bounding box center [598, 90] width 144 height 321
click at [625, 224] on div at bounding box center [598, 90] width 144 height 321
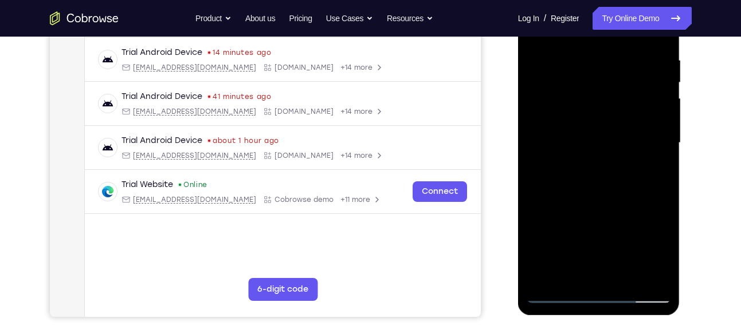
scroll to position [214, 0]
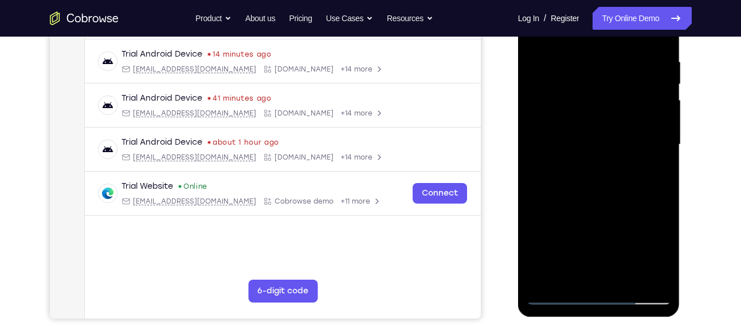
click at [616, 199] on div at bounding box center [598, 145] width 144 height 321
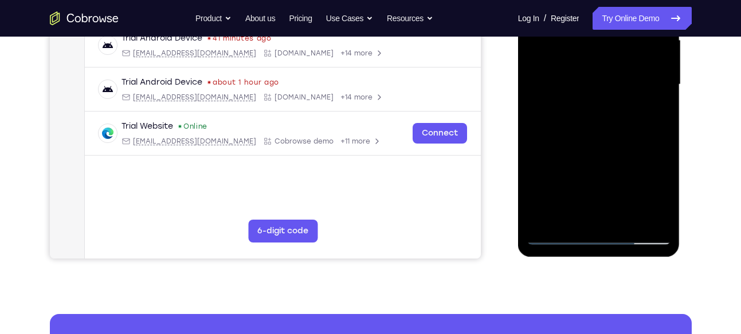
scroll to position [274, 0]
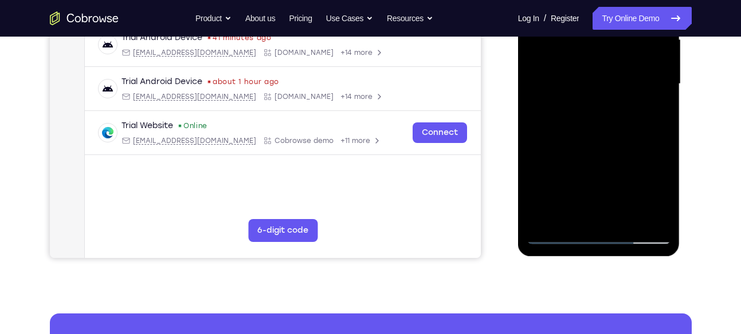
click at [560, 241] on div at bounding box center [598, 84] width 144 height 321
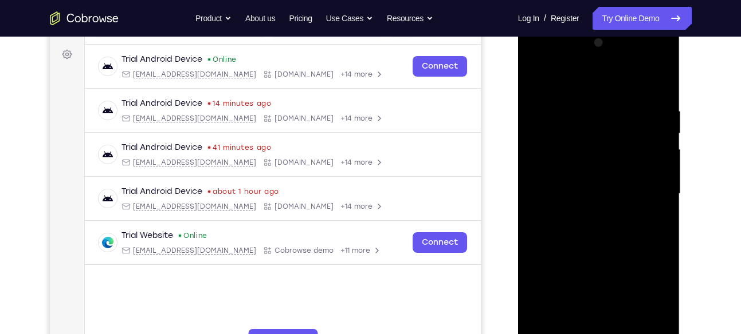
scroll to position [165, 0]
click at [585, 111] on div at bounding box center [598, 193] width 144 height 321
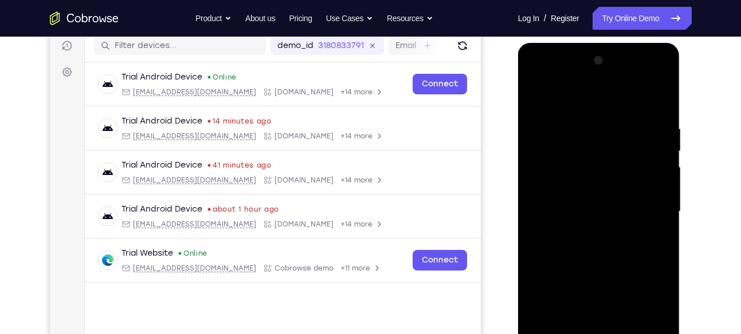
scroll to position [145, 0]
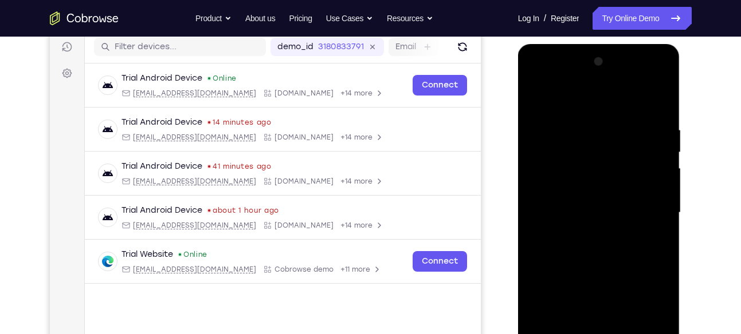
click at [657, 100] on div at bounding box center [598, 213] width 144 height 321
click at [584, 121] on div at bounding box center [598, 213] width 144 height 321
click at [659, 103] on div at bounding box center [598, 213] width 144 height 321
click at [619, 120] on div at bounding box center [598, 213] width 144 height 321
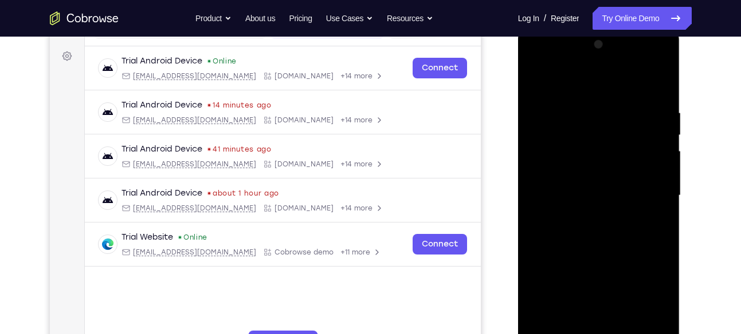
click at [659, 86] on div at bounding box center [598, 196] width 144 height 321
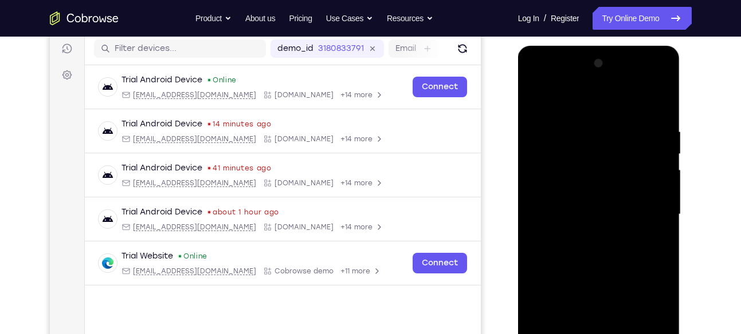
scroll to position [230, 0]
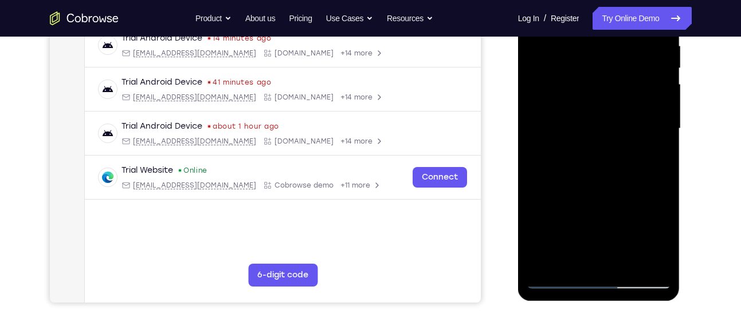
click at [548, 267] on div at bounding box center [598, 129] width 144 height 321
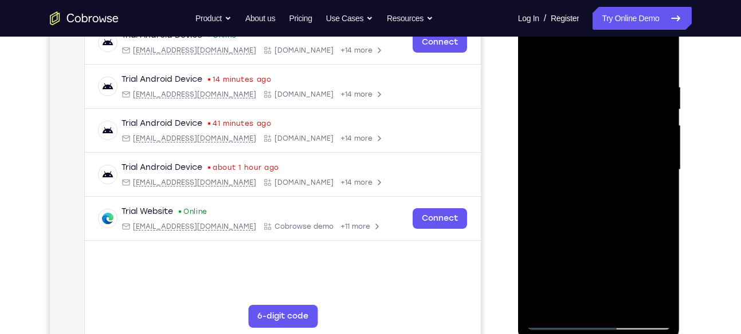
scroll to position [190, 0]
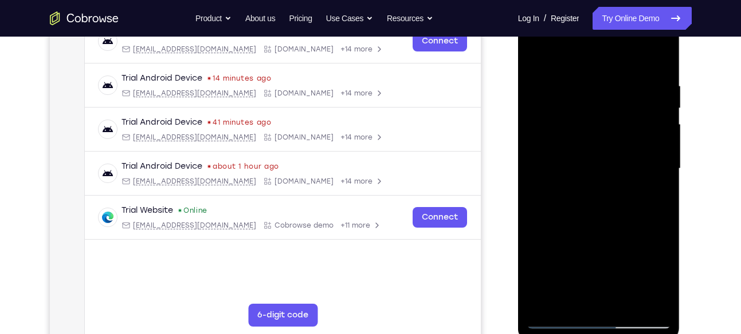
click at [655, 82] on div at bounding box center [598, 169] width 144 height 321
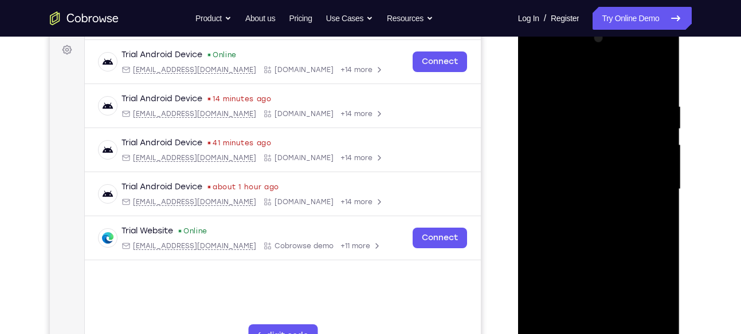
scroll to position [167, 0]
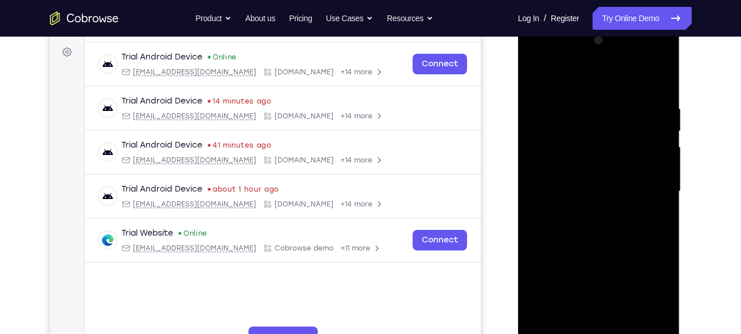
click at [655, 127] on div at bounding box center [598, 191] width 144 height 321
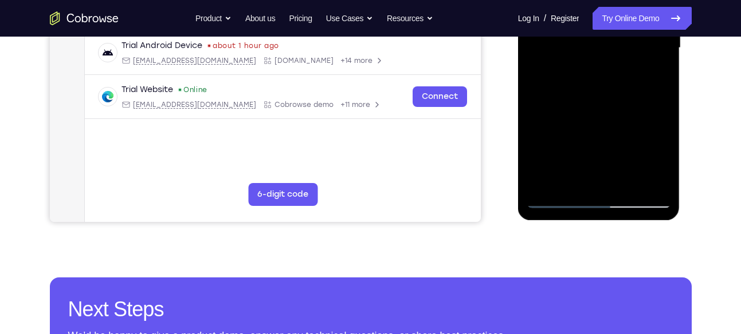
scroll to position [313, 0]
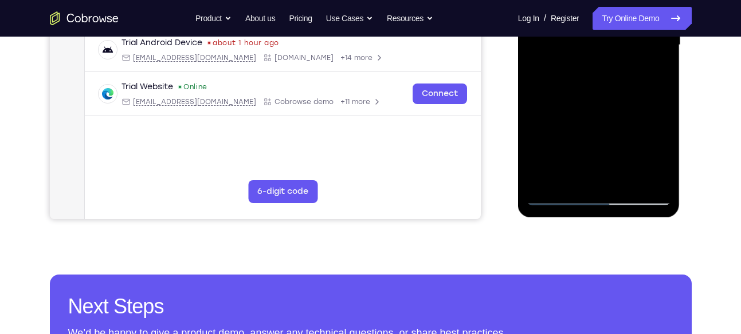
click at [560, 194] on div at bounding box center [598, 45] width 144 height 321
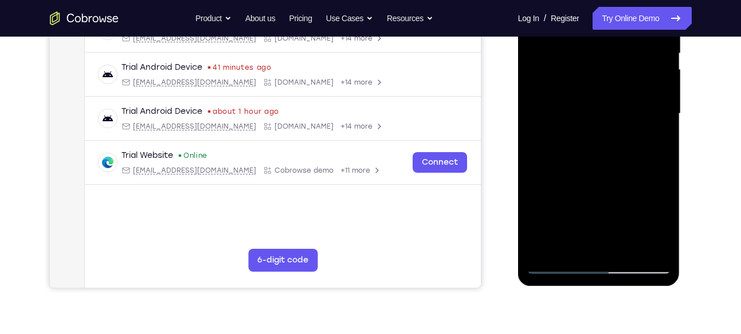
scroll to position [245, 0]
drag, startPoint x: 586, startPoint y: 216, endPoint x: 619, endPoint y: 147, distance: 76.4
click at [619, 147] on div at bounding box center [598, 113] width 144 height 321
click at [614, 145] on div at bounding box center [598, 113] width 144 height 321
click at [660, 159] on div at bounding box center [598, 113] width 144 height 321
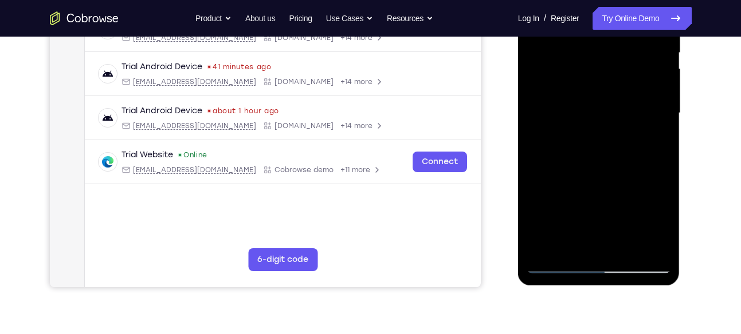
drag, startPoint x: 623, startPoint y: 152, endPoint x: 623, endPoint y: 124, distance: 28.1
click at [623, 124] on div at bounding box center [598, 113] width 144 height 321
click at [664, 133] on div at bounding box center [598, 113] width 144 height 321
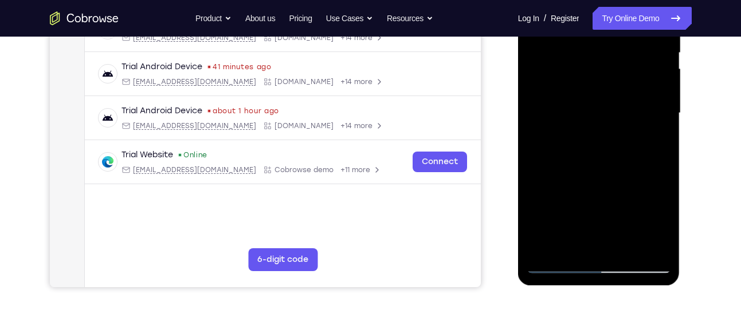
click at [664, 133] on div at bounding box center [598, 113] width 144 height 321
click at [664, 135] on div at bounding box center [598, 113] width 144 height 321
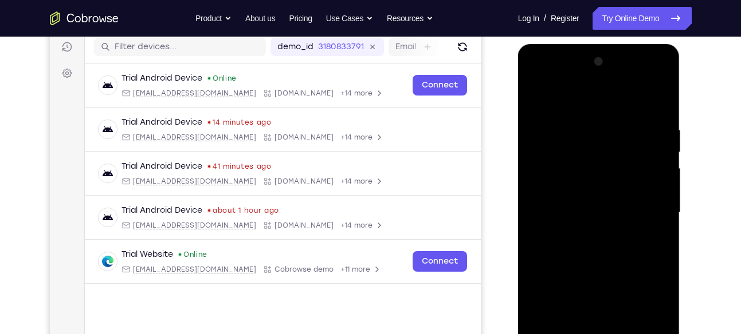
scroll to position [135, 0]
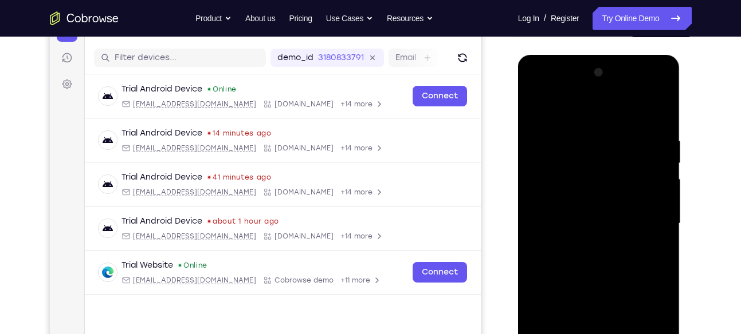
drag, startPoint x: 632, startPoint y: 166, endPoint x: 627, endPoint y: 59, distance: 106.6
click at [627, 59] on div at bounding box center [599, 225] width 162 height 341
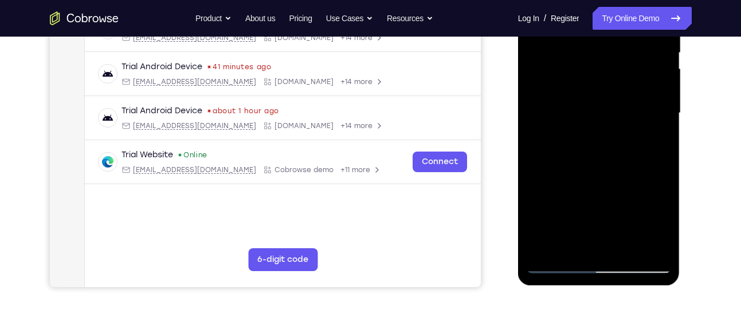
scroll to position [259, 0]
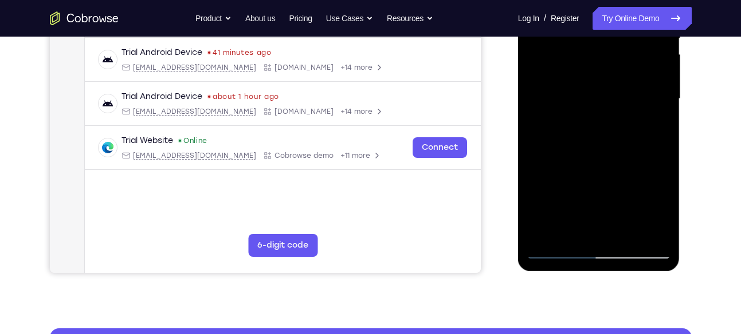
drag, startPoint x: 591, startPoint y: 185, endPoint x: 593, endPoint y: 146, distance: 39.0
click at [593, 146] on div at bounding box center [598, 99] width 144 height 321
click at [546, 230] on div at bounding box center [598, 99] width 144 height 321
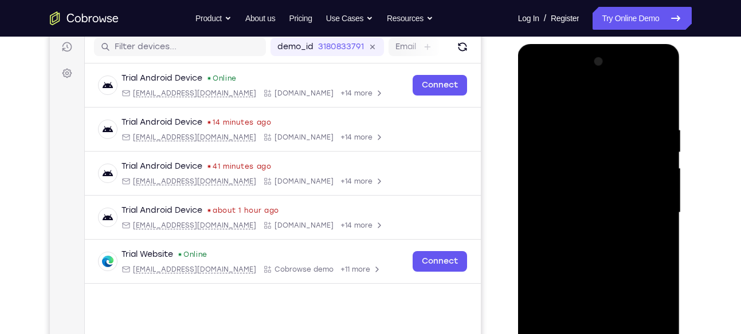
scroll to position [89, 0]
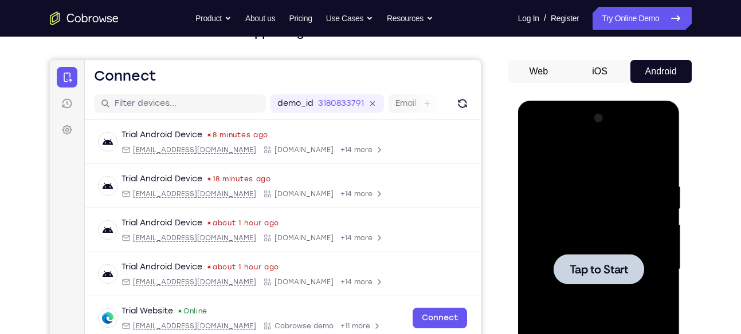
click at [616, 264] on span "Tap to Start" at bounding box center [598, 269] width 58 height 11
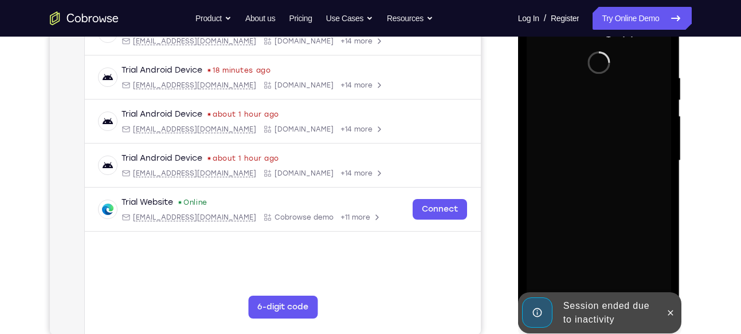
scroll to position [197, 0]
click at [670, 316] on icon at bounding box center [669, 313] width 9 height 9
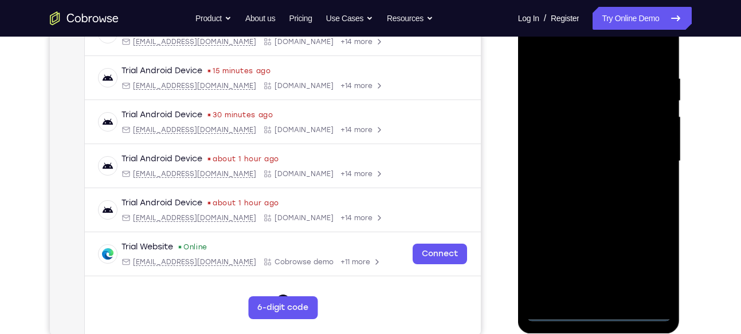
scroll to position [265, 0]
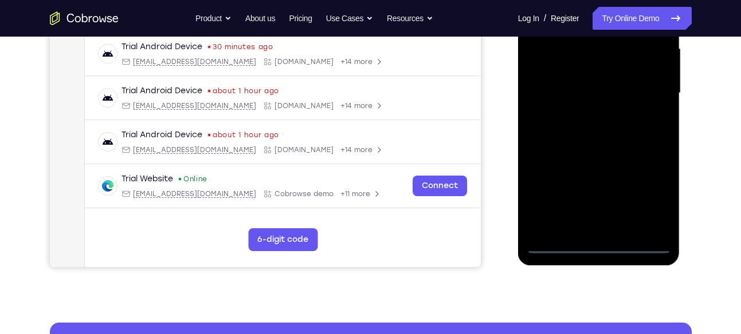
click at [597, 249] on div at bounding box center [598, 93] width 144 height 321
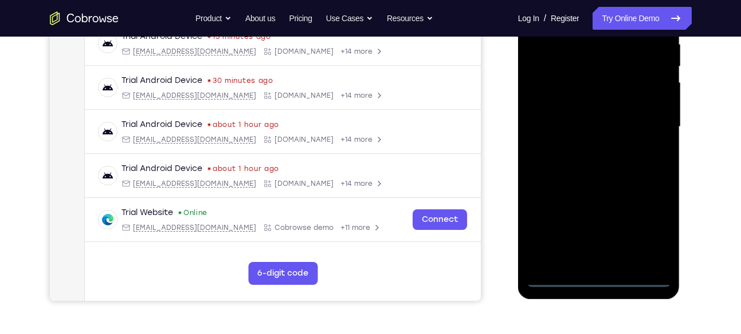
click at [637, 233] on div at bounding box center [598, 127] width 144 height 321
click at [647, 231] on div at bounding box center [598, 127] width 144 height 321
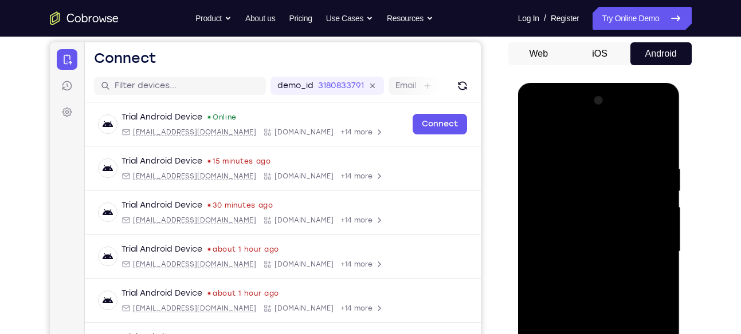
scroll to position [105, 0]
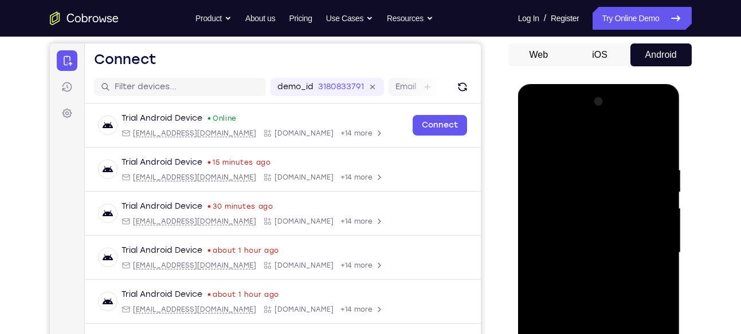
click at [556, 120] on div at bounding box center [598, 253] width 144 height 321
click at [643, 250] on div at bounding box center [598, 253] width 144 height 321
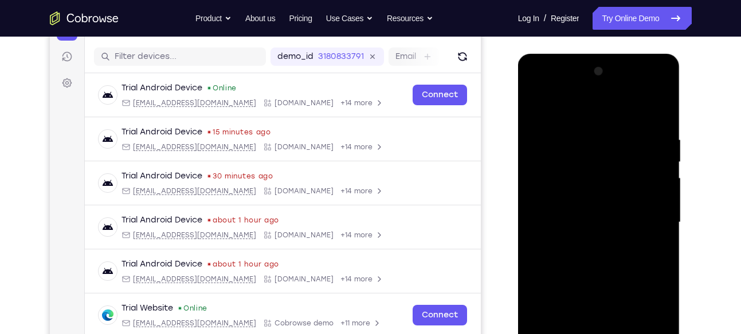
scroll to position [146, 0]
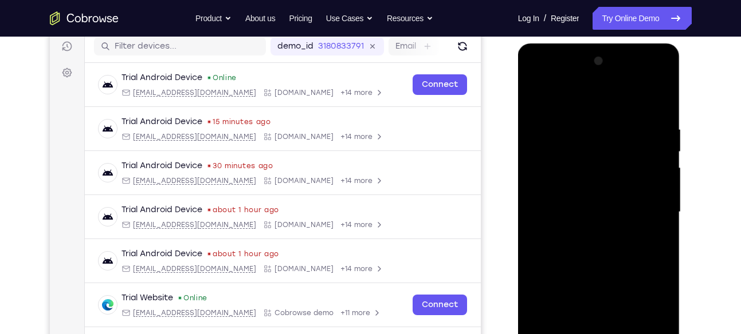
click at [585, 231] on div at bounding box center [598, 212] width 144 height 321
click at [589, 200] on div at bounding box center [598, 212] width 144 height 321
click at [589, 197] on div at bounding box center [598, 212] width 144 height 321
click at [589, 192] on div at bounding box center [598, 212] width 144 height 321
click at [655, 190] on div at bounding box center [598, 212] width 144 height 321
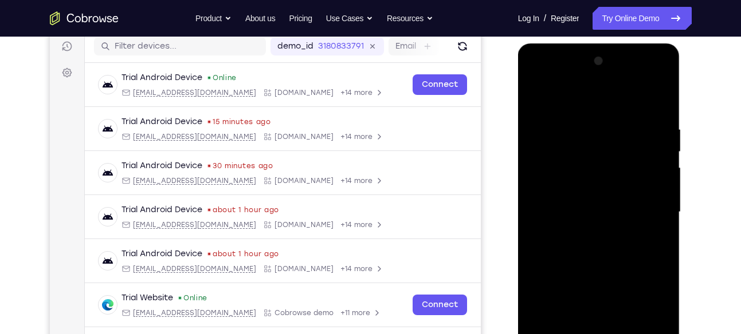
click at [601, 212] on div at bounding box center [598, 212] width 144 height 321
click at [600, 253] on div at bounding box center [598, 212] width 144 height 321
click at [603, 242] on div at bounding box center [598, 212] width 144 height 321
click at [603, 251] on div at bounding box center [598, 212] width 144 height 321
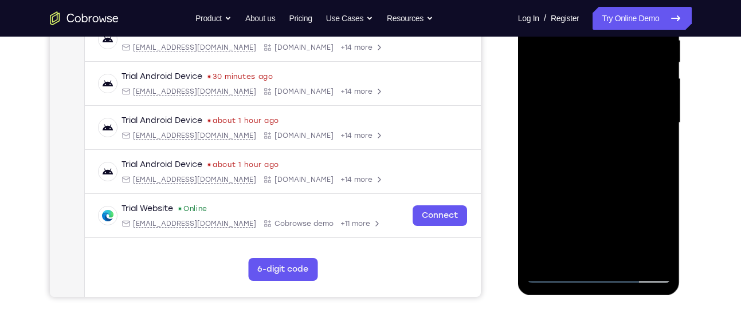
scroll to position [235, 0]
click at [606, 172] on div at bounding box center [598, 123] width 144 height 321
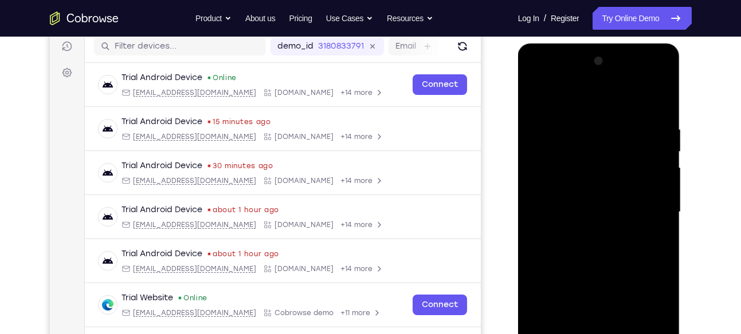
scroll to position [145, 0]
drag, startPoint x: 604, startPoint y: 312, endPoint x: 593, endPoint y: 260, distance: 52.7
click at [593, 260] on div at bounding box center [598, 213] width 144 height 321
drag, startPoint x: 602, startPoint y: 210, endPoint x: 601, endPoint y: 112, distance: 97.4
click at [601, 112] on div at bounding box center [598, 213] width 144 height 321
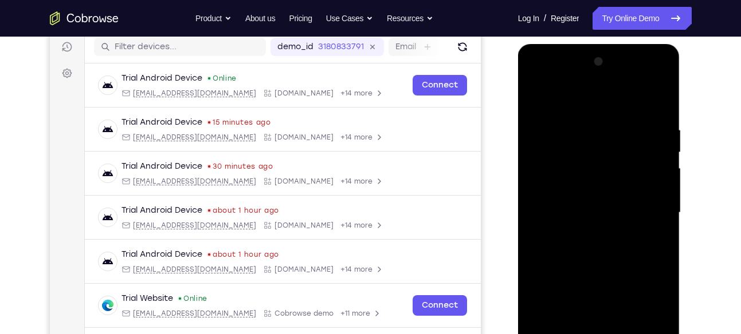
drag, startPoint x: 604, startPoint y: 213, endPoint x: 608, endPoint y: 124, distance: 89.5
click at [608, 124] on div at bounding box center [598, 213] width 144 height 321
drag, startPoint x: 610, startPoint y: 192, endPoint x: 612, endPoint y: 117, distance: 75.1
click at [612, 117] on div at bounding box center [598, 213] width 144 height 321
drag, startPoint x: 617, startPoint y: 228, endPoint x: 619, endPoint y: 131, distance: 97.4
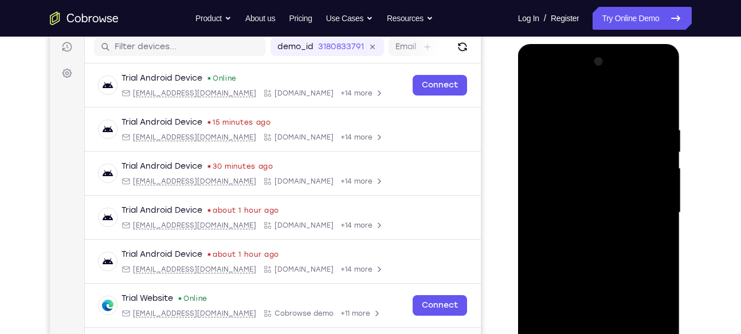
click at [619, 131] on div at bounding box center [598, 213] width 144 height 321
drag, startPoint x: 618, startPoint y: 218, endPoint x: 621, endPoint y: 147, distance: 71.7
click at [621, 147] on div at bounding box center [598, 213] width 144 height 321
drag, startPoint x: 603, startPoint y: 225, endPoint x: 611, endPoint y: 163, distance: 62.4
click at [611, 163] on div at bounding box center [598, 213] width 144 height 321
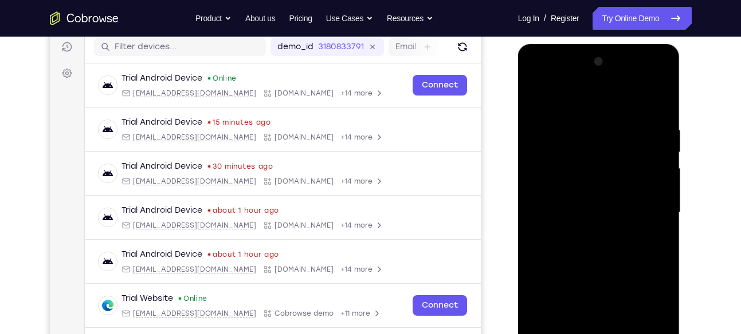
drag, startPoint x: 633, startPoint y: 207, endPoint x: 630, endPoint y: 119, distance: 88.3
click at [630, 119] on div at bounding box center [598, 213] width 144 height 321
drag, startPoint x: 620, startPoint y: 248, endPoint x: 629, endPoint y: 140, distance: 108.1
click at [629, 140] on div at bounding box center [598, 213] width 144 height 321
drag, startPoint x: 612, startPoint y: 242, endPoint x: 625, endPoint y: 134, distance: 108.5
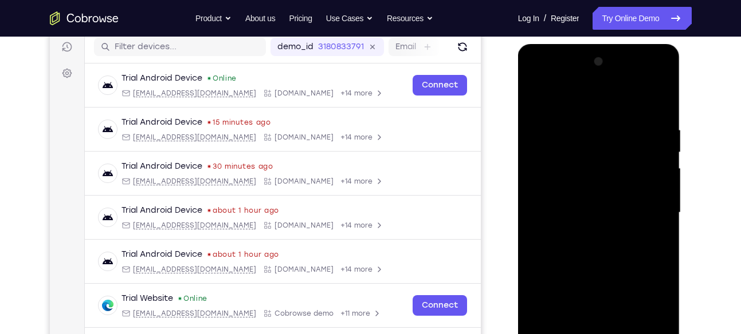
click at [625, 134] on div at bounding box center [598, 213] width 144 height 321
drag, startPoint x: 604, startPoint y: 222, endPoint x: 607, endPoint y: 143, distance: 79.1
click at [607, 143] on div at bounding box center [598, 213] width 144 height 321
drag, startPoint x: 597, startPoint y: 250, endPoint x: 608, endPoint y: 129, distance: 120.8
click at [608, 129] on div at bounding box center [598, 213] width 144 height 321
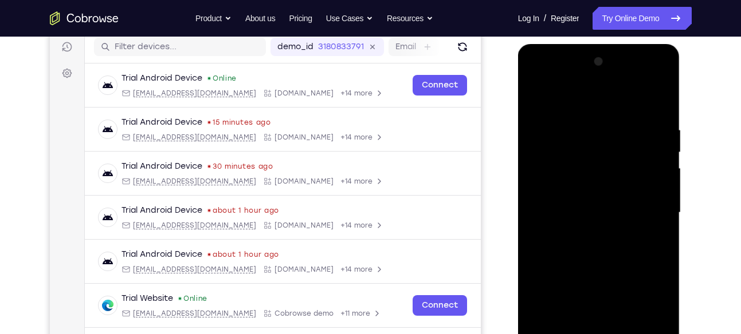
drag, startPoint x: 644, startPoint y: 204, endPoint x: 642, endPoint y: 170, distance: 35.0
click at [642, 170] on div at bounding box center [598, 213] width 144 height 321
click at [664, 166] on div at bounding box center [598, 213] width 144 height 321
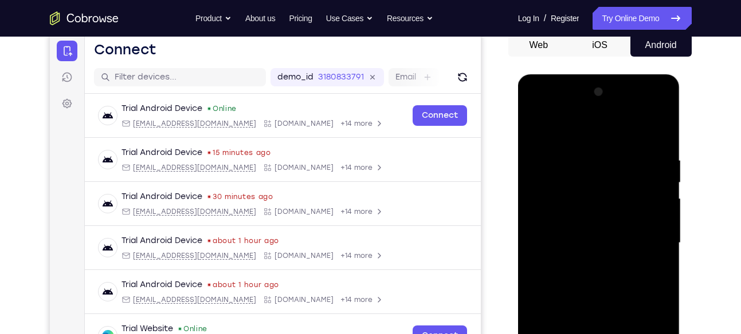
scroll to position [115, 0]
drag, startPoint x: 623, startPoint y: 216, endPoint x: 609, endPoint y: 225, distance: 16.5
click at [609, 225] on div at bounding box center [598, 244] width 144 height 321
click at [534, 235] on div at bounding box center [598, 244] width 144 height 321
click at [559, 153] on div at bounding box center [598, 244] width 144 height 321
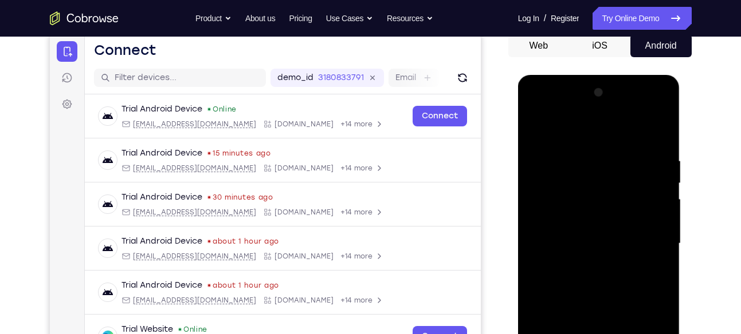
drag, startPoint x: 627, startPoint y: 166, endPoint x: 624, endPoint y: 128, distance: 37.9
click at [624, 128] on div at bounding box center [598, 244] width 144 height 321
drag, startPoint x: 598, startPoint y: 255, endPoint x: 603, endPoint y: 175, distance: 80.9
click at [603, 175] on div at bounding box center [598, 244] width 144 height 321
drag, startPoint x: 604, startPoint y: 250, endPoint x: 617, endPoint y: 179, distance: 72.1
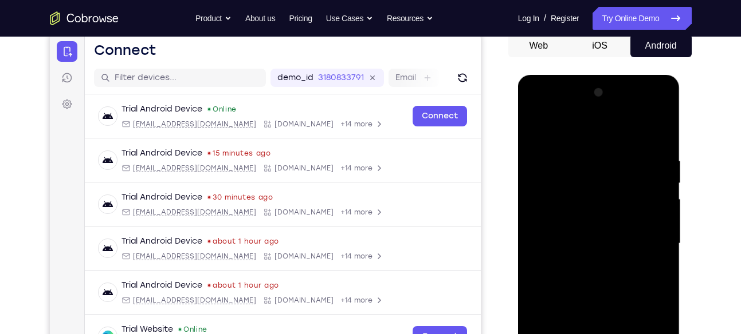
click at [617, 179] on div at bounding box center [598, 244] width 144 height 321
drag, startPoint x: 607, startPoint y: 238, endPoint x: 614, endPoint y: 160, distance: 78.2
click at [614, 160] on div at bounding box center [598, 244] width 144 height 321
drag, startPoint x: 605, startPoint y: 240, endPoint x: 614, endPoint y: 162, distance: 78.4
click at [614, 162] on div at bounding box center [598, 244] width 144 height 321
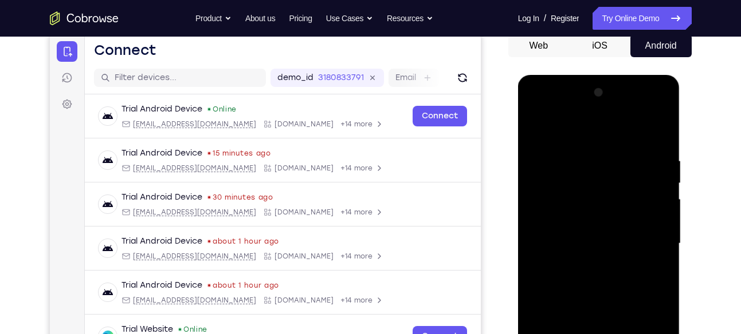
drag, startPoint x: 608, startPoint y: 231, endPoint x: 613, endPoint y: 150, distance: 81.5
click at [613, 150] on div at bounding box center [598, 244] width 144 height 321
drag, startPoint x: 604, startPoint y: 233, endPoint x: 610, endPoint y: 163, distance: 69.6
click at [610, 163] on div at bounding box center [598, 244] width 144 height 321
drag, startPoint x: 610, startPoint y: 244, endPoint x: 613, endPoint y: 171, distance: 73.4
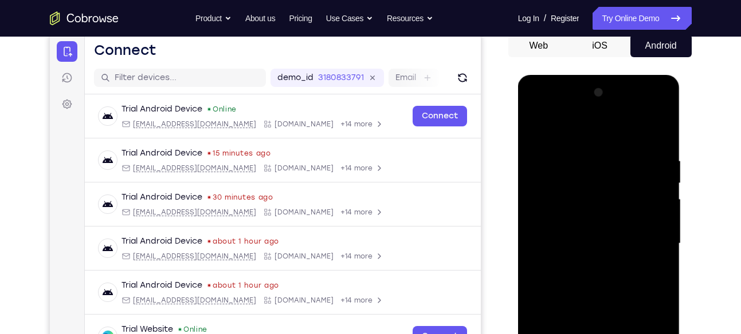
click at [613, 171] on div at bounding box center [598, 244] width 144 height 321
drag, startPoint x: 605, startPoint y: 238, endPoint x: 619, endPoint y: 151, distance: 87.6
click at [619, 151] on div at bounding box center [598, 244] width 144 height 321
drag, startPoint x: 609, startPoint y: 238, endPoint x: 612, endPoint y: 152, distance: 86.5
click at [612, 152] on div at bounding box center [598, 244] width 144 height 321
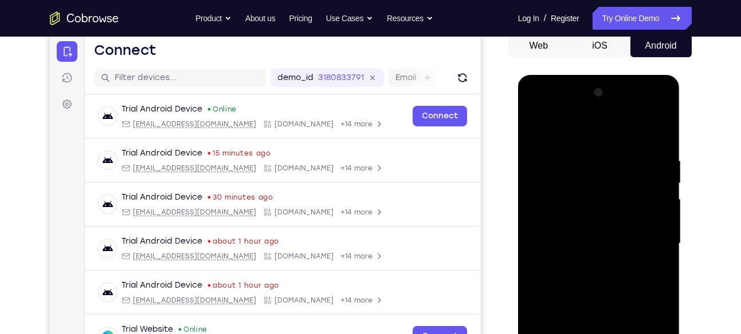
drag, startPoint x: 593, startPoint y: 235, endPoint x: 614, endPoint y: 151, distance: 87.2
click at [614, 151] on div at bounding box center [598, 244] width 144 height 321
drag, startPoint x: 607, startPoint y: 234, endPoint x: 612, endPoint y: 154, distance: 80.3
click at [612, 154] on div at bounding box center [598, 244] width 144 height 321
drag, startPoint x: 605, startPoint y: 239, endPoint x: 612, endPoint y: 160, distance: 80.0
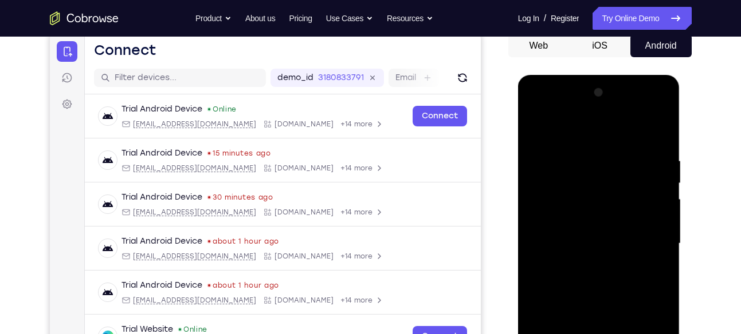
click at [612, 160] on div at bounding box center [598, 244] width 144 height 321
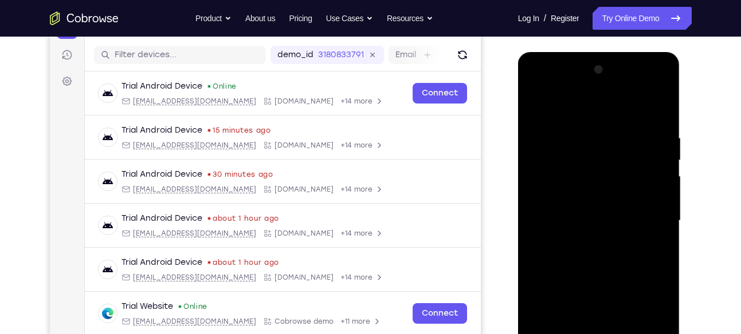
scroll to position [138, 0]
drag, startPoint x: 617, startPoint y: 239, endPoint x: 618, endPoint y: 153, distance: 85.3
click at [618, 153] on div at bounding box center [598, 220] width 144 height 321
drag, startPoint x: 600, startPoint y: 226, endPoint x: 610, endPoint y: 149, distance: 77.4
click at [610, 149] on div at bounding box center [598, 220] width 144 height 321
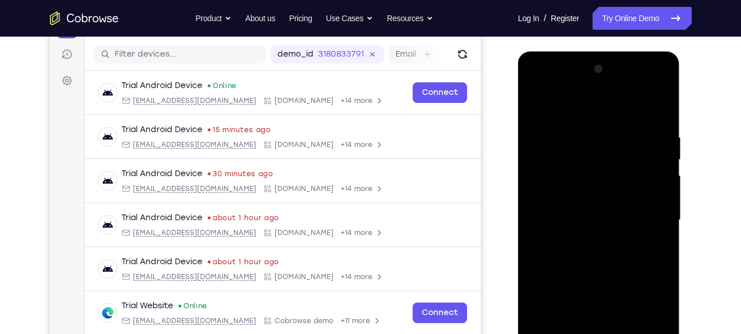
drag, startPoint x: 593, startPoint y: 230, endPoint x: 602, endPoint y: 148, distance: 81.8
click at [602, 148] on div at bounding box center [598, 220] width 144 height 321
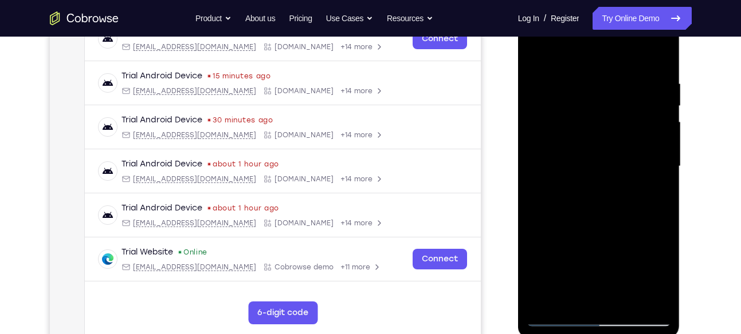
click at [590, 223] on div at bounding box center [598, 166] width 144 height 321
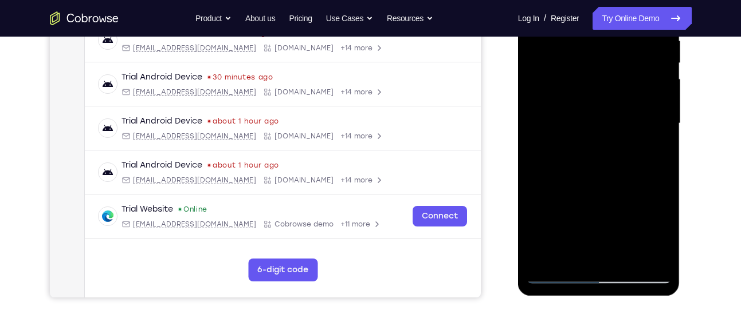
scroll to position [237, 0]
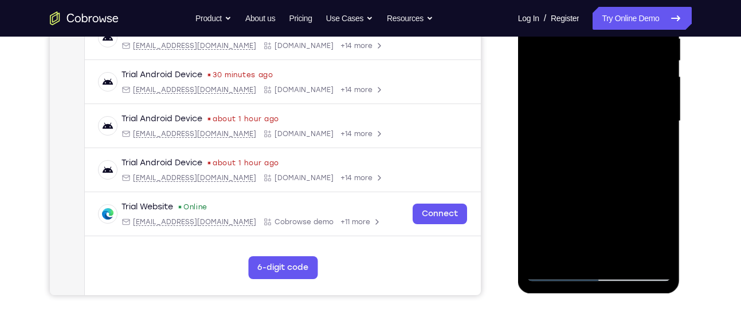
click at [545, 253] on div at bounding box center [598, 121] width 144 height 321
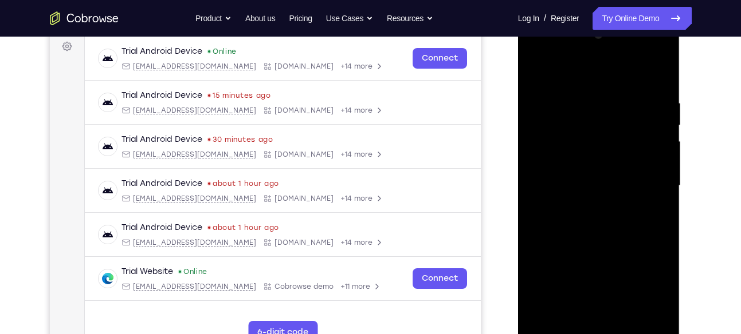
scroll to position [172, 0]
click at [589, 103] on div at bounding box center [598, 186] width 144 height 321
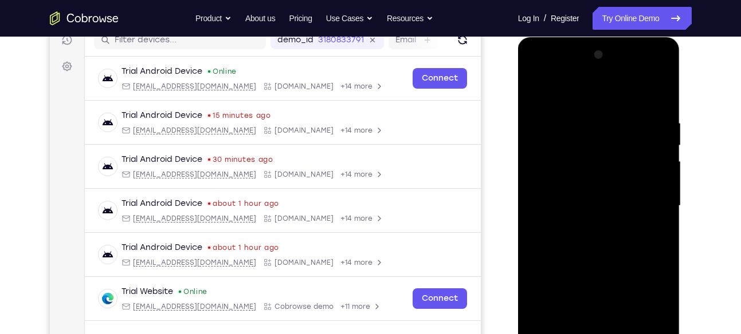
scroll to position [152, 0]
click at [659, 151] on div at bounding box center [598, 206] width 144 height 321
click at [662, 96] on div at bounding box center [598, 206] width 144 height 321
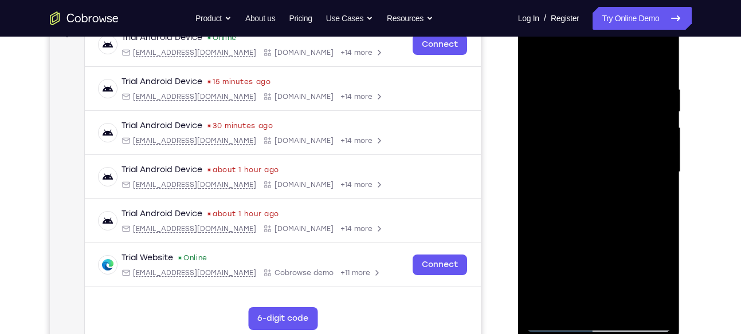
scroll to position [187, 0]
click at [619, 86] on div at bounding box center [598, 171] width 144 height 321
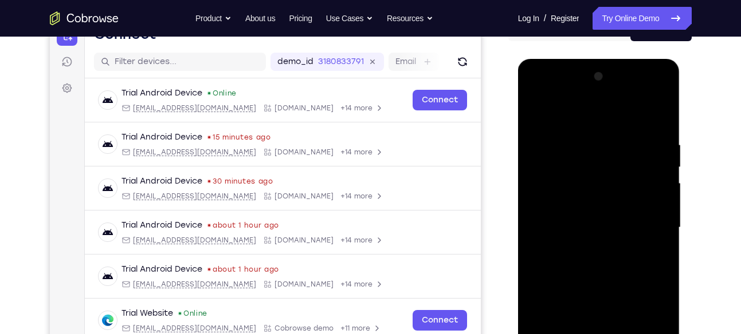
scroll to position [124, 0]
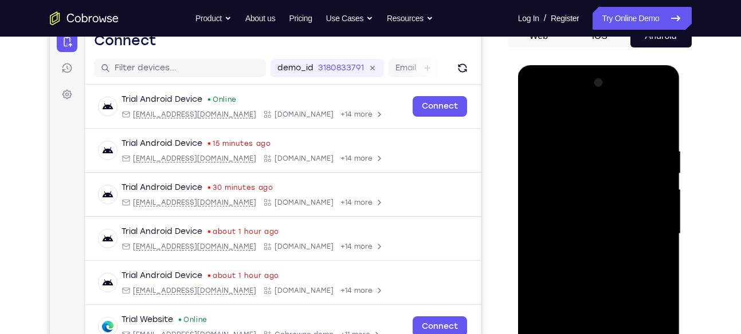
click at [646, 171] on div at bounding box center [598, 234] width 144 height 321
click at [658, 125] on div at bounding box center [598, 234] width 144 height 321
click at [657, 121] on div at bounding box center [598, 234] width 144 height 321
click at [647, 99] on div at bounding box center [598, 234] width 144 height 321
click at [538, 100] on div at bounding box center [598, 234] width 144 height 321
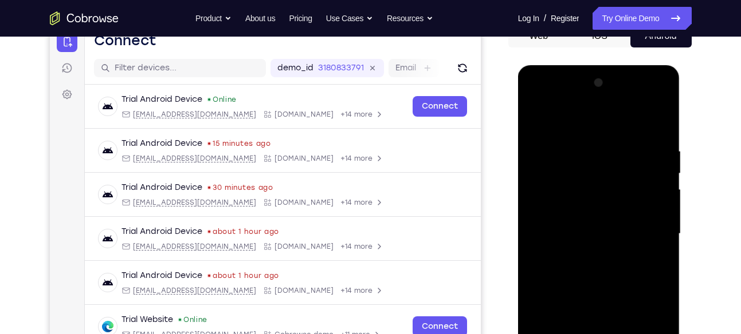
click at [601, 171] on div at bounding box center [598, 234] width 144 height 321
click at [550, 207] on div at bounding box center [598, 234] width 144 height 321
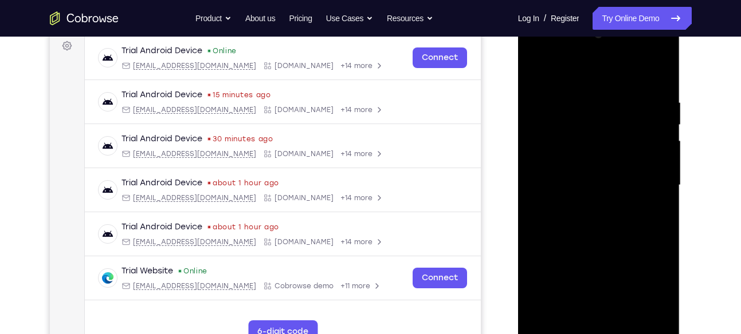
scroll to position [174, 0]
click at [602, 253] on div at bounding box center [598, 185] width 144 height 321
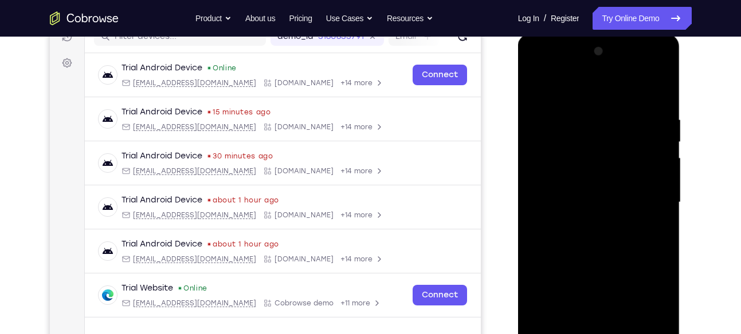
scroll to position [155, 0]
drag, startPoint x: 613, startPoint y: 215, endPoint x: 607, endPoint y: 115, distance: 100.5
click at [607, 115] on div at bounding box center [598, 203] width 144 height 321
drag, startPoint x: 615, startPoint y: 198, endPoint x: 613, endPoint y: 96, distance: 101.4
click at [613, 96] on div at bounding box center [598, 203] width 144 height 321
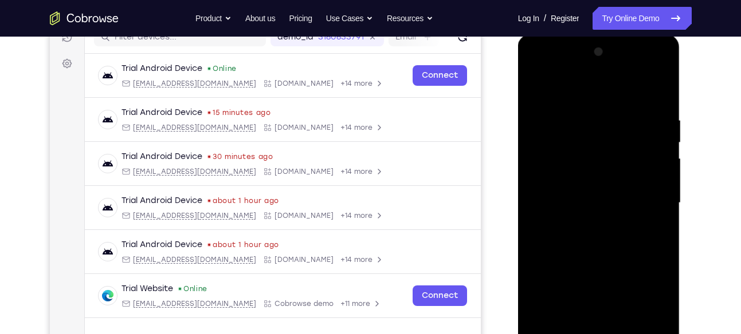
drag, startPoint x: 621, startPoint y: 187, endPoint x: 615, endPoint y: 86, distance: 101.0
click at [615, 86] on div at bounding box center [598, 203] width 144 height 321
drag, startPoint x: 619, startPoint y: 178, endPoint x: 631, endPoint y: 84, distance: 94.8
click at [631, 84] on div at bounding box center [598, 203] width 144 height 321
drag, startPoint x: 609, startPoint y: 201, endPoint x: 617, endPoint y: 75, distance: 126.2
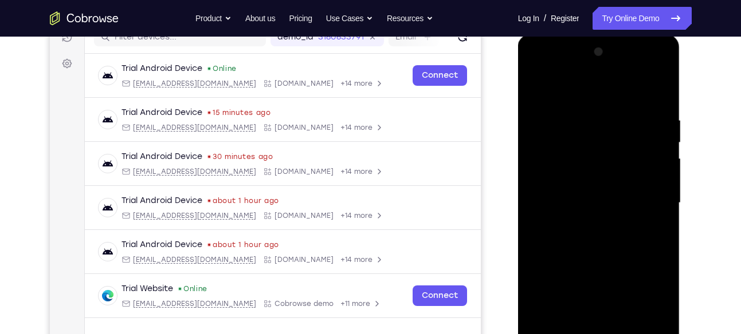
click at [617, 75] on div at bounding box center [598, 203] width 144 height 321
drag, startPoint x: 611, startPoint y: 190, endPoint x: 605, endPoint y: 278, distance: 89.0
click at [605, 278] on div at bounding box center [598, 203] width 144 height 321
drag, startPoint x: 608, startPoint y: 140, endPoint x: 589, endPoint y: 270, distance: 130.9
click at [589, 270] on div at bounding box center [598, 203] width 144 height 321
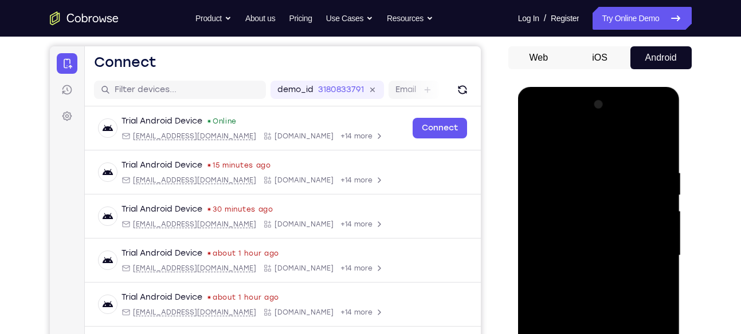
scroll to position [102, 0]
click at [621, 247] on div at bounding box center [598, 256] width 144 height 321
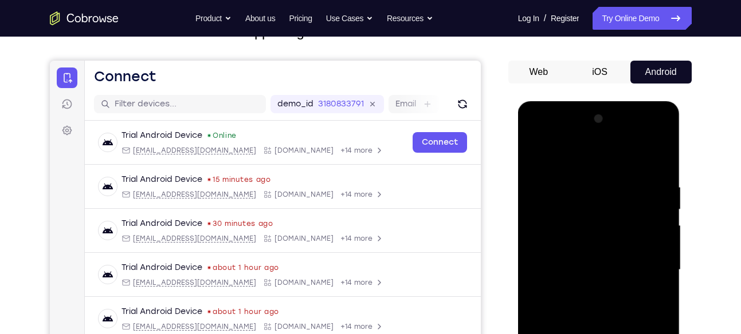
scroll to position [88, 0]
drag, startPoint x: 627, startPoint y: 184, endPoint x: 619, endPoint y: 195, distance: 13.2
click at [619, 195] on div at bounding box center [598, 271] width 144 height 321
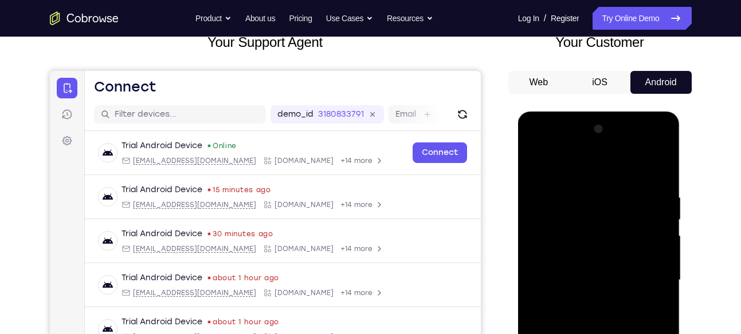
click at [618, 184] on div at bounding box center [598, 280] width 144 height 321
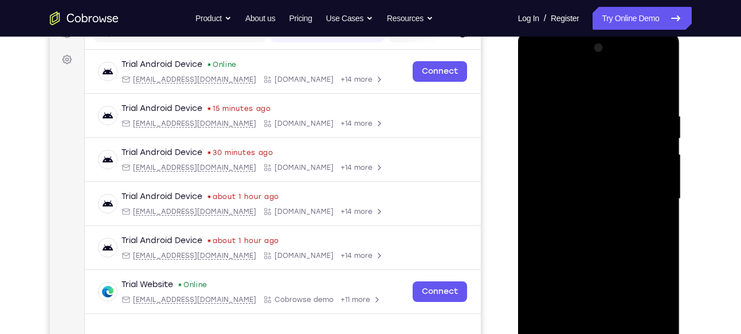
scroll to position [160, 0]
click at [600, 194] on div at bounding box center [598, 198] width 144 height 321
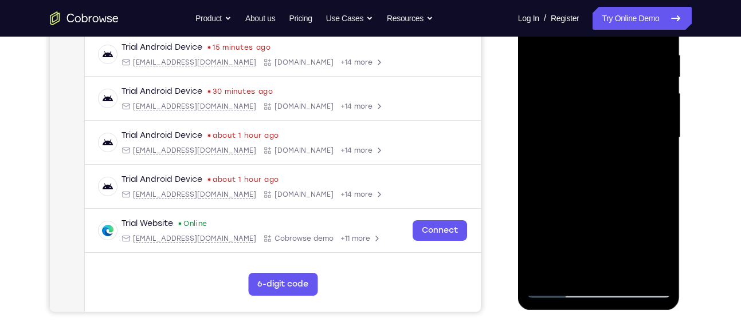
scroll to position [214, 0]
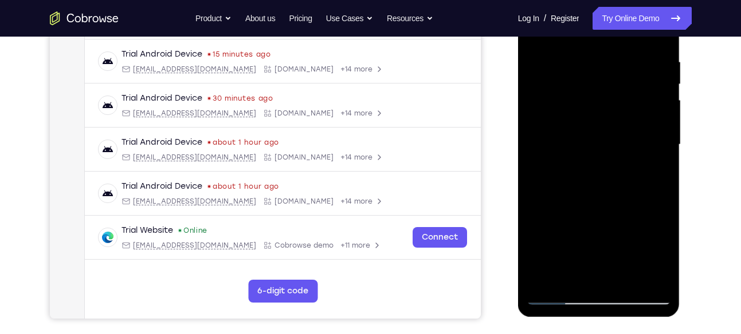
click at [652, 230] on div at bounding box center [598, 145] width 144 height 321
click at [653, 175] on div at bounding box center [598, 145] width 144 height 321
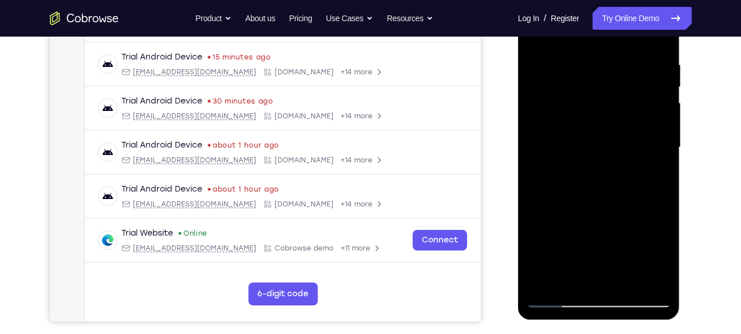
scroll to position [186, 0]
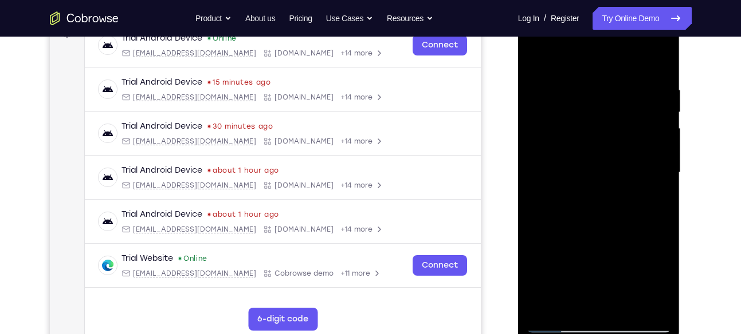
click at [645, 148] on div at bounding box center [598, 173] width 144 height 321
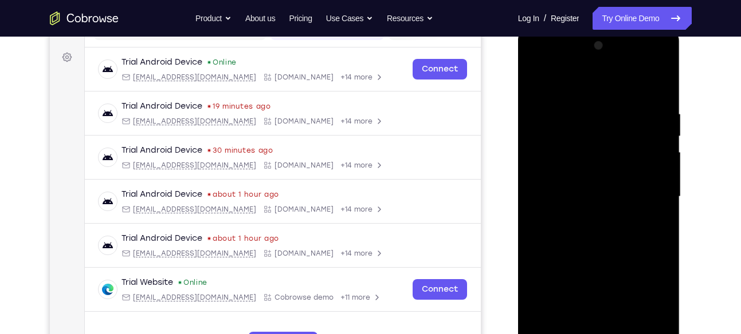
scroll to position [161, 0]
drag, startPoint x: 636, startPoint y: 204, endPoint x: 627, endPoint y: 278, distance: 75.1
click at [627, 278] on div at bounding box center [598, 197] width 144 height 321
drag, startPoint x: 624, startPoint y: 207, endPoint x: 629, endPoint y: 116, distance: 91.2
click at [629, 116] on div at bounding box center [598, 197] width 144 height 321
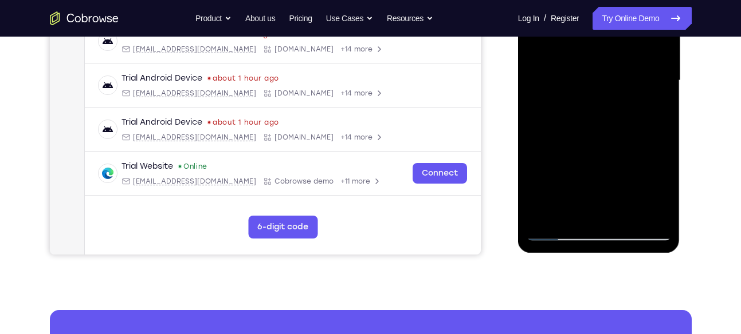
scroll to position [278, 0]
drag, startPoint x: 596, startPoint y: 220, endPoint x: 576, endPoint y: 237, distance: 26.4
click at [576, 237] on div at bounding box center [598, 80] width 144 height 321
drag, startPoint x: 576, startPoint y: 237, endPoint x: 610, endPoint y: 236, distance: 33.8
click at [610, 236] on div at bounding box center [598, 80] width 144 height 321
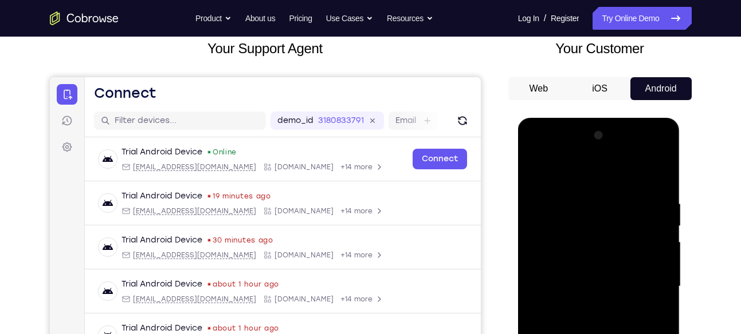
scroll to position [71, 0]
click at [602, 96] on button "iOS" at bounding box center [599, 89] width 61 height 23
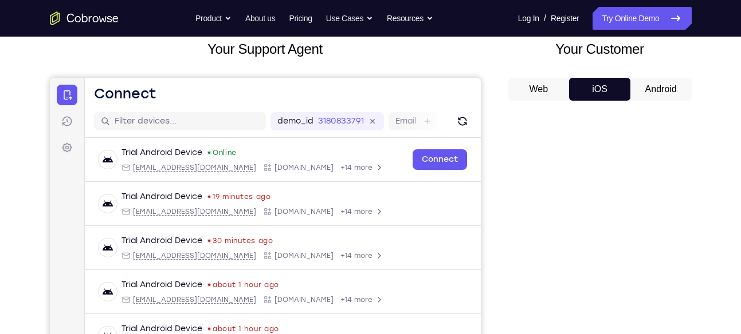
click at [644, 92] on button "Android" at bounding box center [660, 89] width 61 height 23
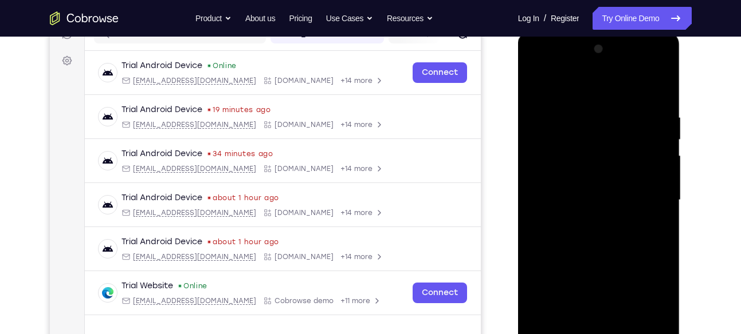
scroll to position [0, 0]
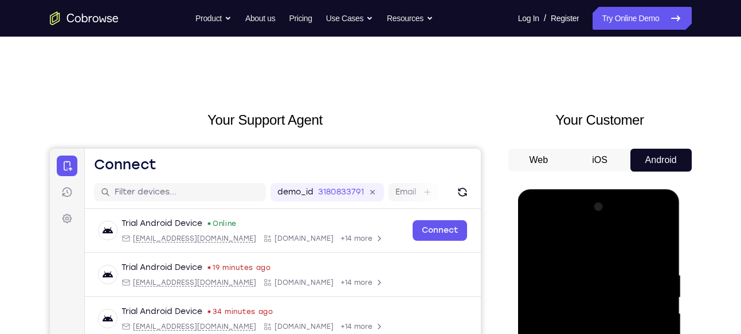
click at [550, 159] on button "Web" at bounding box center [538, 160] width 61 height 23
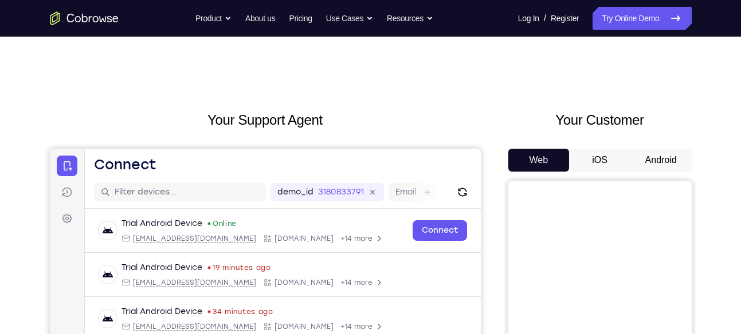
click at [606, 159] on button "iOS" at bounding box center [599, 160] width 61 height 23
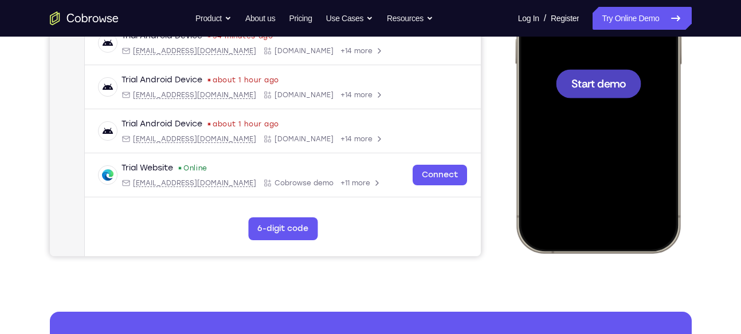
scroll to position [277, 0]
click at [607, 77] on span "Start demo" at bounding box center [597, 82] width 54 height 11
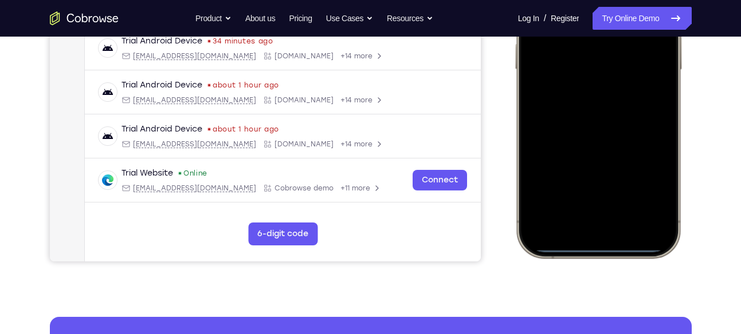
scroll to position [272, 0]
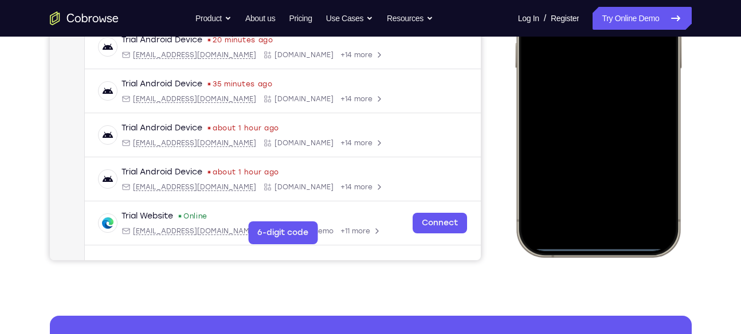
drag, startPoint x: 597, startPoint y: 249, endPoint x: 591, endPoint y: 149, distance: 99.8
click at [591, 149] on div at bounding box center [597, 87] width 151 height 327
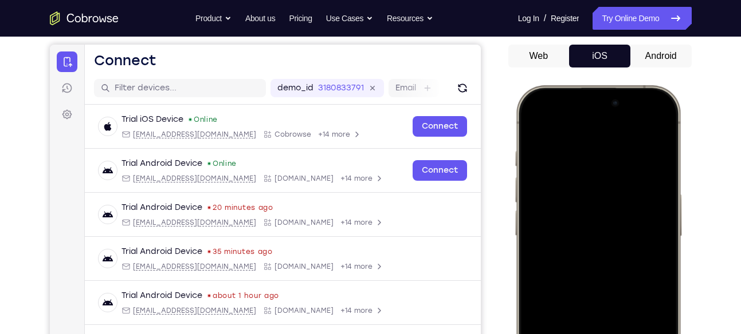
scroll to position [102, 0]
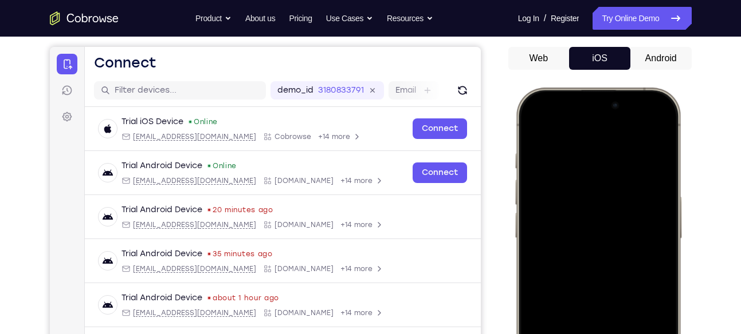
drag, startPoint x: 604, startPoint y: 123, endPoint x: 589, endPoint y: 271, distance: 149.1
click at [589, 271] on div at bounding box center [597, 257] width 151 height 327
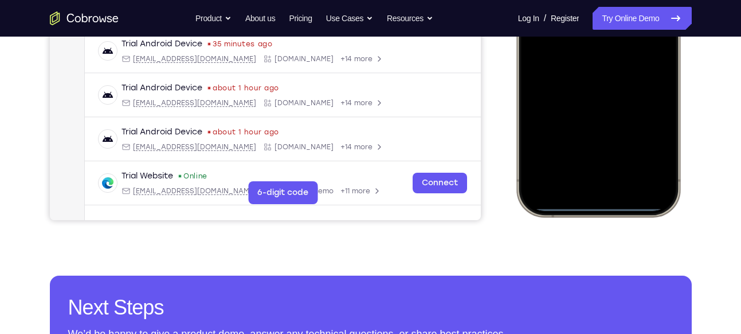
scroll to position [313, 0]
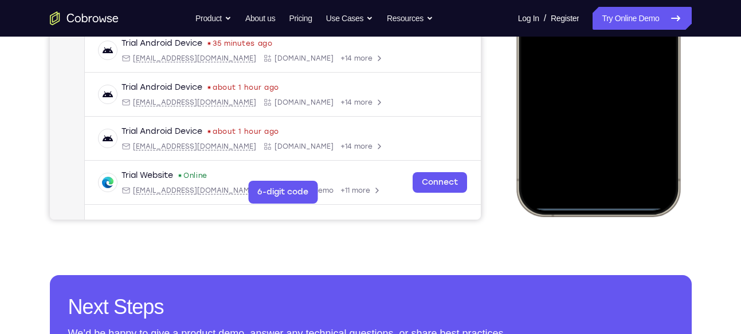
click at [601, 206] on div at bounding box center [597, 46] width 151 height 327
drag, startPoint x: 601, startPoint y: 206, endPoint x: 593, endPoint y: 171, distance: 35.2
click at [593, 171] on div at bounding box center [597, 46] width 151 height 327
click at [612, 144] on div at bounding box center [597, 46] width 151 height 327
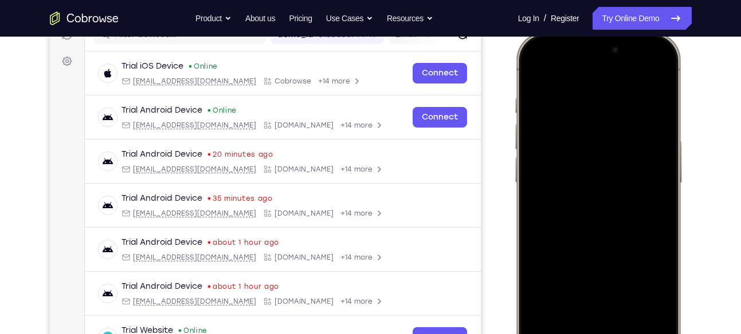
scroll to position [157, 0]
click at [526, 70] on div at bounding box center [597, 202] width 151 height 327
drag, startPoint x: 526, startPoint y: 70, endPoint x: 557, endPoint y: 144, distance: 80.3
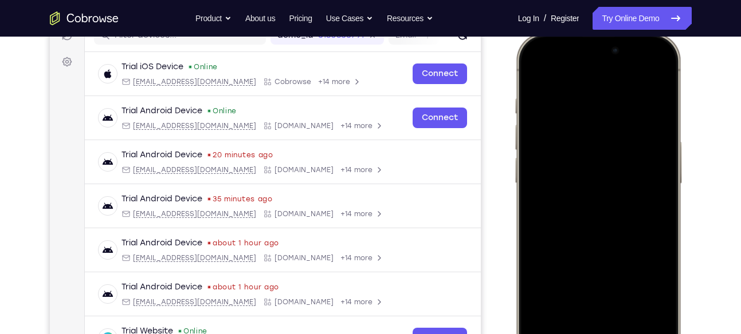
click at [557, 144] on div at bounding box center [597, 202] width 151 height 327
drag, startPoint x: 603, startPoint y: 76, endPoint x: 596, endPoint y: 246, distance: 170.3
click at [596, 246] on div at bounding box center [597, 202] width 151 height 327
drag, startPoint x: 639, startPoint y: 91, endPoint x: 605, endPoint y: 234, distance: 146.6
click at [605, 234] on div at bounding box center [597, 202] width 151 height 327
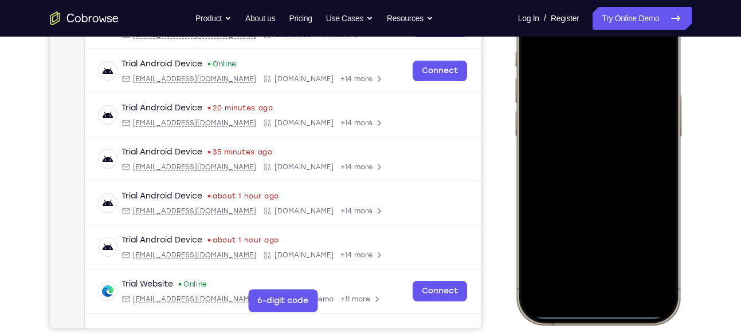
scroll to position [208, 0]
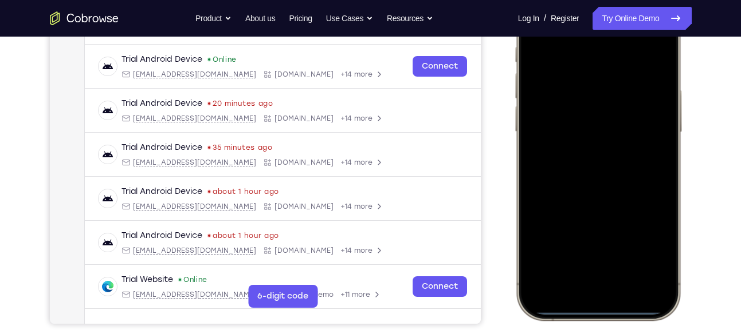
drag, startPoint x: 601, startPoint y: 189, endPoint x: 593, endPoint y: 271, distance: 82.3
click at [593, 271] on div at bounding box center [597, 150] width 151 height 327
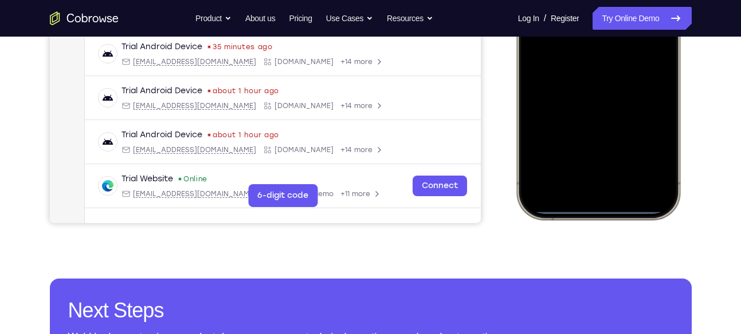
scroll to position [310, 0]
drag, startPoint x: 598, startPoint y: 208, endPoint x: 638, endPoint y: 206, distance: 40.2
click at [638, 206] on div at bounding box center [597, 49] width 151 height 327
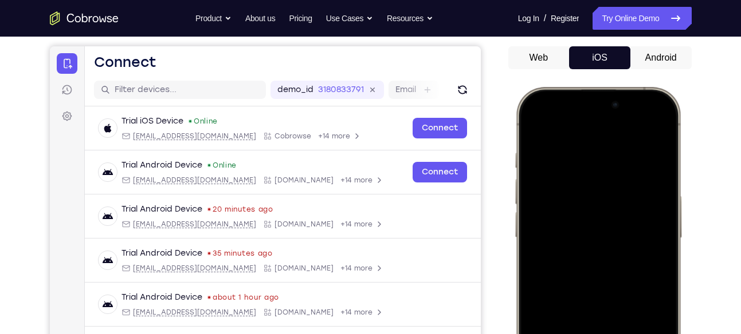
scroll to position [88, 0]
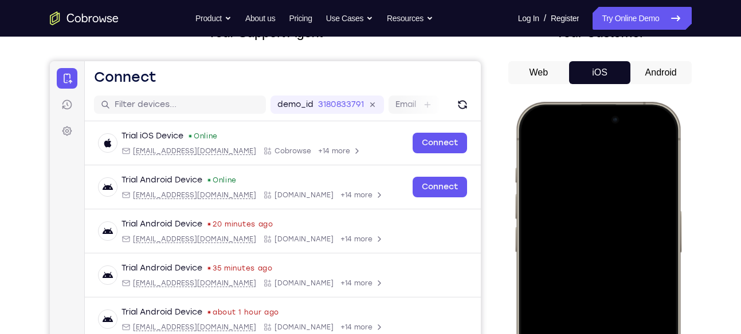
click at [652, 62] on button "Android" at bounding box center [660, 72] width 61 height 23
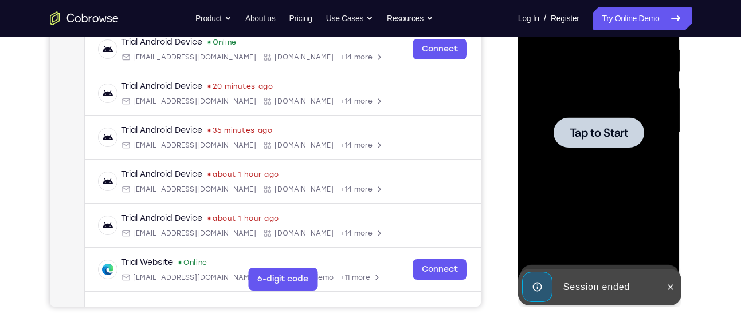
scroll to position [226, 0]
click at [614, 129] on span "Tap to Start" at bounding box center [598, 132] width 58 height 11
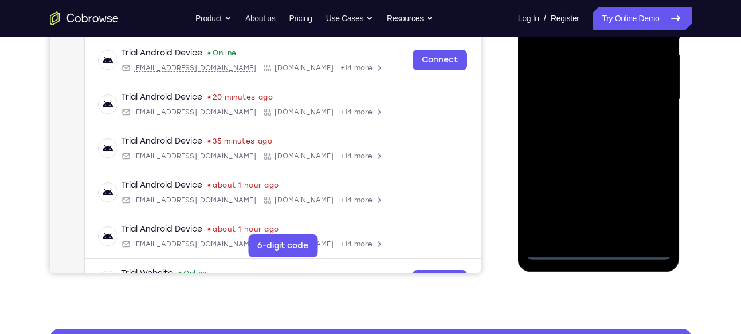
scroll to position [262, 0]
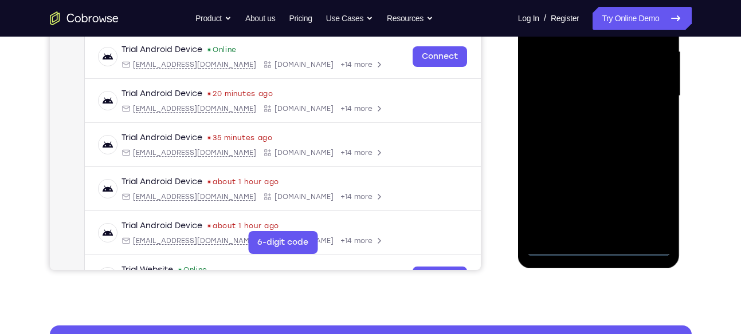
click at [602, 247] on div at bounding box center [598, 96] width 144 height 321
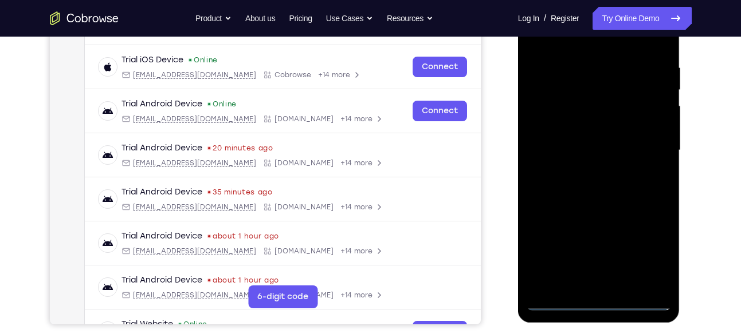
scroll to position [240, 0]
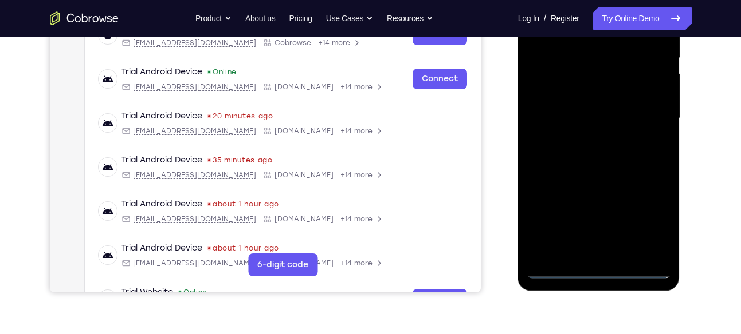
click at [653, 225] on div at bounding box center [598, 118] width 144 height 321
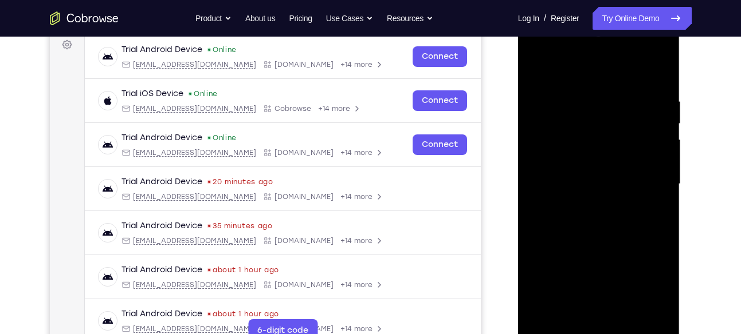
click at [547, 53] on div at bounding box center [598, 184] width 144 height 321
click at [577, 118] on div at bounding box center [598, 184] width 144 height 321
click at [555, 145] on div at bounding box center [598, 184] width 144 height 321
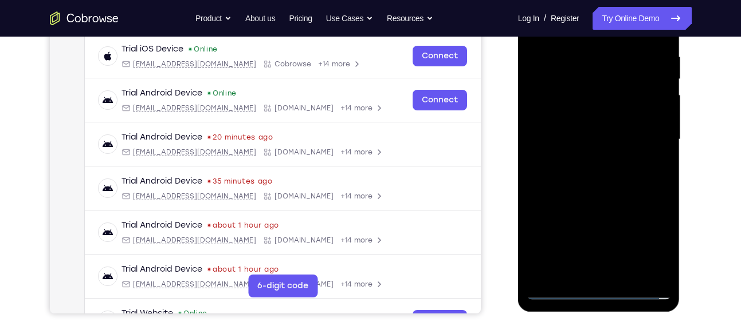
scroll to position [219, 0]
click at [580, 205] on div at bounding box center [598, 139] width 144 height 321
click at [653, 224] on div at bounding box center [598, 139] width 144 height 321
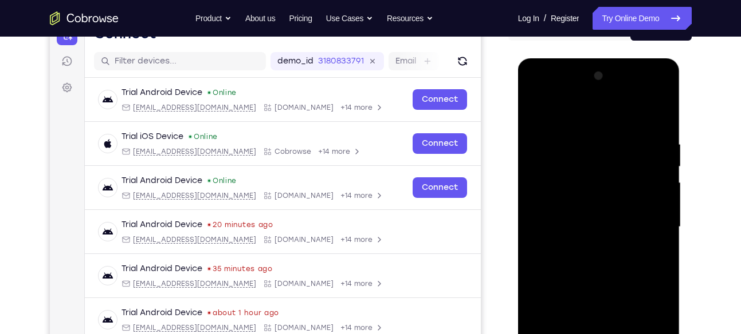
scroll to position [130, 0]
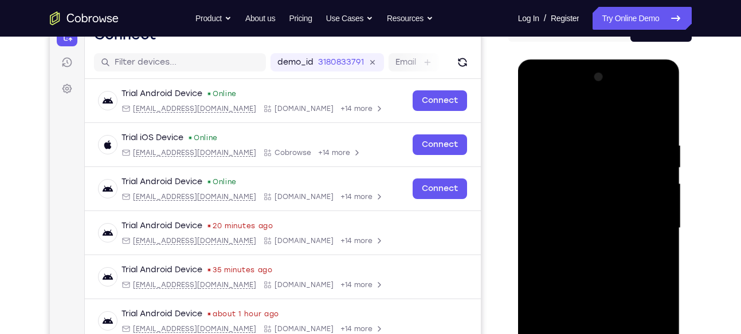
click at [642, 117] on div at bounding box center [598, 228] width 144 height 321
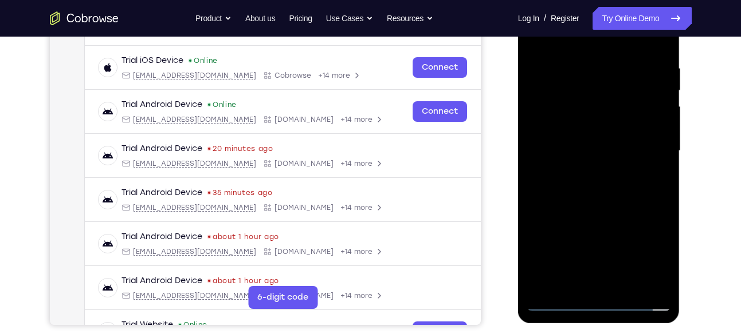
scroll to position [208, 0]
drag, startPoint x: 581, startPoint y: 216, endPoint x: 582, endPoint y: 134, distance: 82.5
click at [582, 134] on div at bounding box center [598, 150] width 144 height 321
drag, startPoint x: 604, startPoint y: 192, endPoint x: 602, endPoint y: 73, distance: 118.6
click at [602, 73] on div at bounding box center [598, 150] width 144 height 321
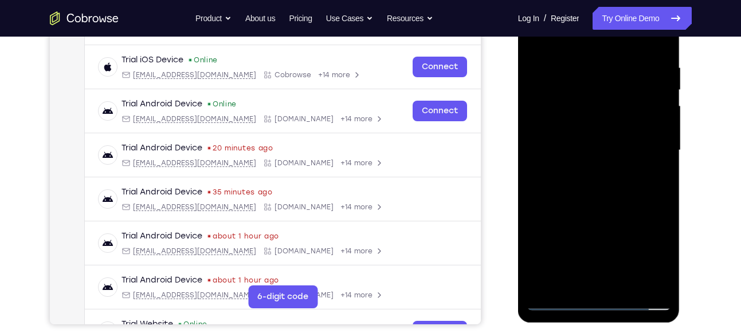
drag, startPoint x: 622, startPoint y: 175, endPoint x: 613, endPoint y: 76, distance: 99.5
click at [613, 76] on div at bounding box center [598, 150] width 144 height 321
drag, startPoint x: 619, startPoint y: 173, endPoint x: 615, endPoint y: 145, distance: 28.4
click at [615, 145] on div at bounding box center [598, 150] width 144 height 321
drag, startPoint x: 612, startPoint y: 209, endPoint x: 613, endPoint y: 111, distance: 98.5
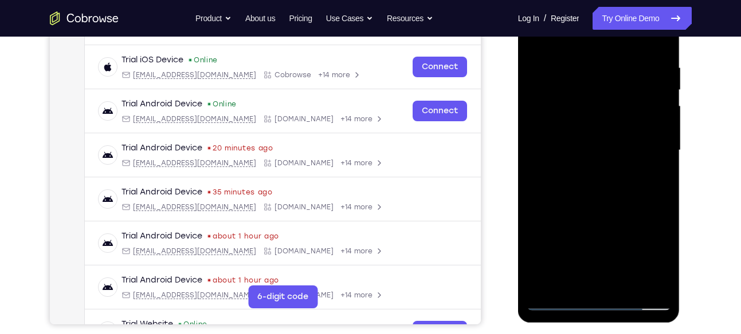
click at [613, 111] on div at bounding box center [598, 150] width 144 height 321
click at [612, 178] on div at bounding box center [598, 150] width 144 height 321
click at [594, 143] on div at bounding box center [598, 150] width 144 height 321
click at [654, 178] on div at bounding box center [598, 150] width 144 height 321
click at [584, 153] on div at bounding box center [598, 150] width 144 height 321
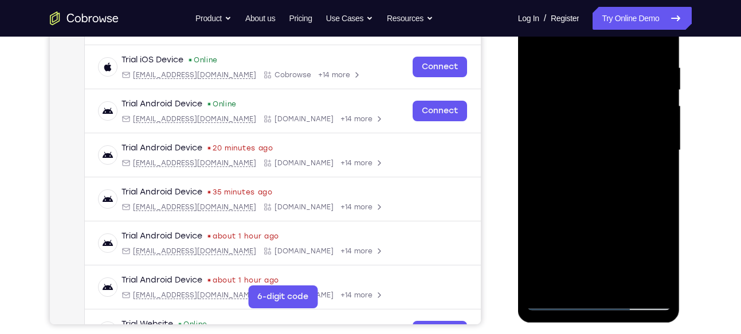
click at [569, 164] on div at bounding box center [598, 150] width 144 height 321
click at [560, 182] on div at bounding box center [598, 150] width 144 height 321
click at [559, 155] on div at bounding box center [598, 150] width 144 height 321
click at [554, 187] on div at bounding box center [598, 150] width 144 height 321
drag, startPoint x: 551, startPoint y: 183, endPoint x: 562, endPoint y: 182, distance: 11.5
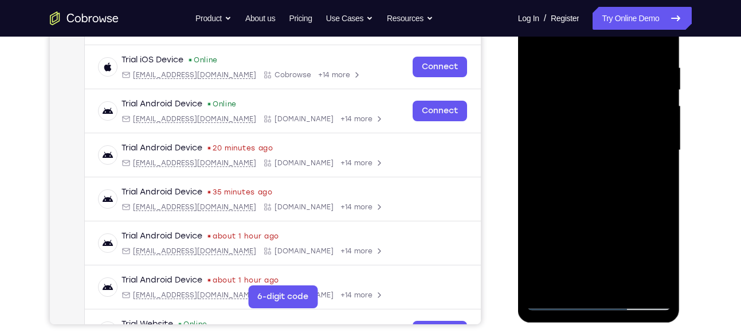
click at [562, 182] on div at bounding box center [598, 150] width 144 height 321
click at [576, 138] on div at bounding box center [598, 150] width 144 height 321
click at [660, 149] on div at bounding box center [598, 150] width 144 height 321
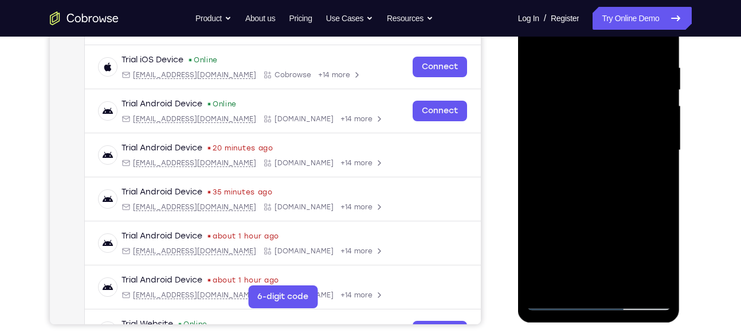
click at [660, 149] on div at bounding box center [598, 150] width 144 height 321
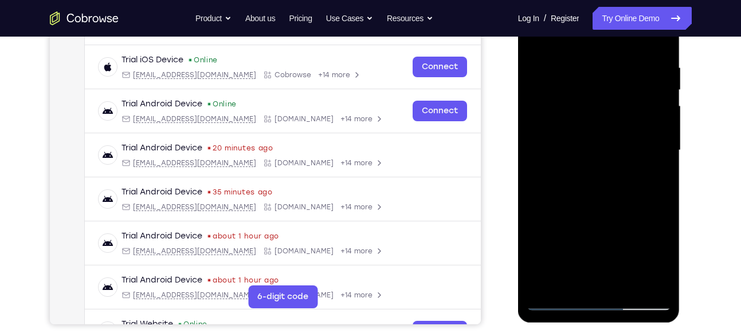
click at [660, 149] on div at bounding box center [598, 150] width 144 height 321
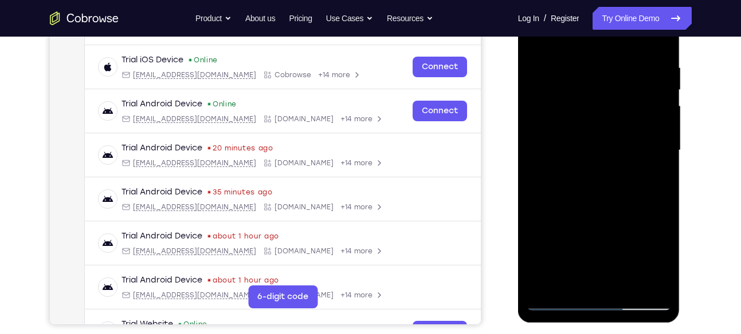
click at [660, 149] on div at bounding box center [598, 150] width 144 height 321
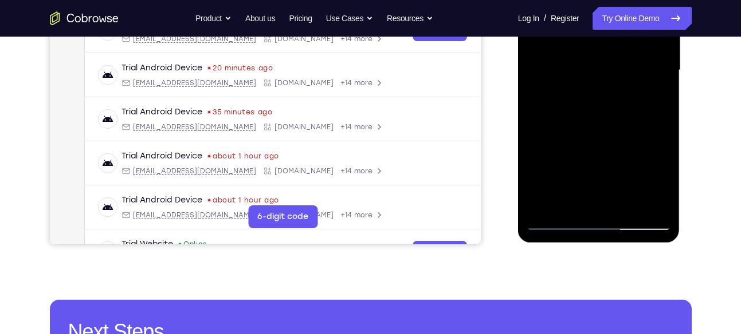
scroll to position [227, 0]
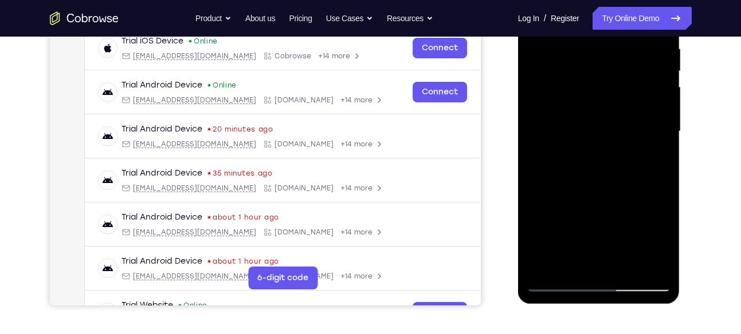
click at [626, 132] on div at bounding box center [598, 131] width 144 height 321
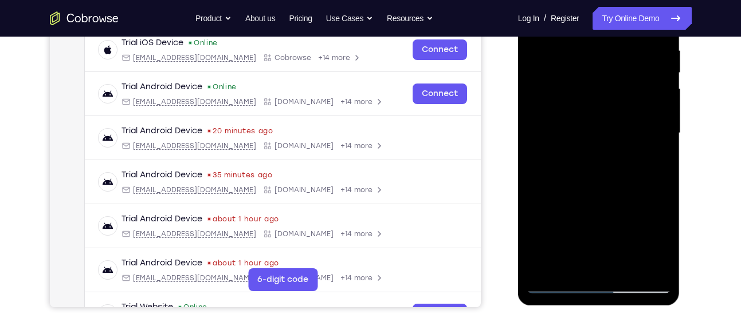
scroll to position [222, 0]
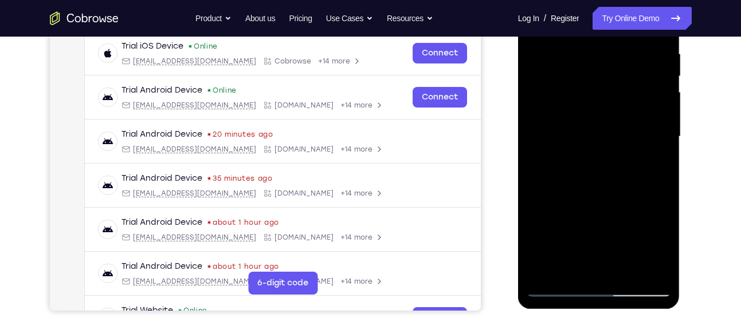
click at [645, 129] on div at bounding box center [598, 137] width 144 height 321
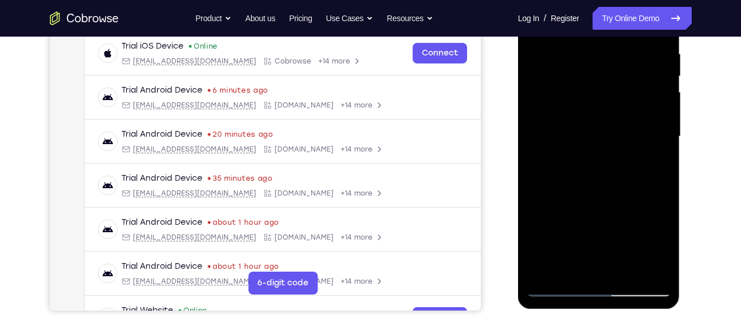
click at [645, 129] on div at bounding box center [598, 137] width 144 height 321
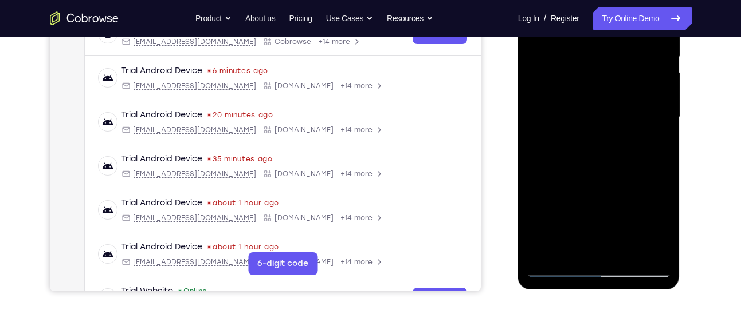
click at [647, 100] on div at bounding box center [598, 117] width 144 height 321
click at [659, 107] on div at bounding box center [598, 117] width 144 height 321
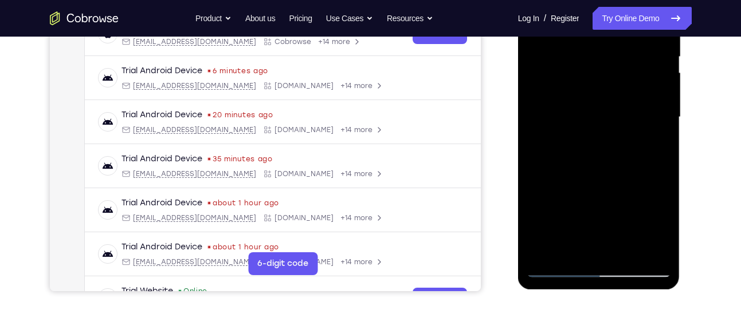
click at [659, 107] on div at bounding box center [598, 117] width 144 height 321
drag, startPoint x: 585, startPoint y: 145, endPoint x: 596, endPoint y: 145, distance: 11.5
click at [596, 145] on div at bounding box center [598, 117] width 144 height 321
click at [643, 107] on div at bounding box center [598, 117] width 144 height 321
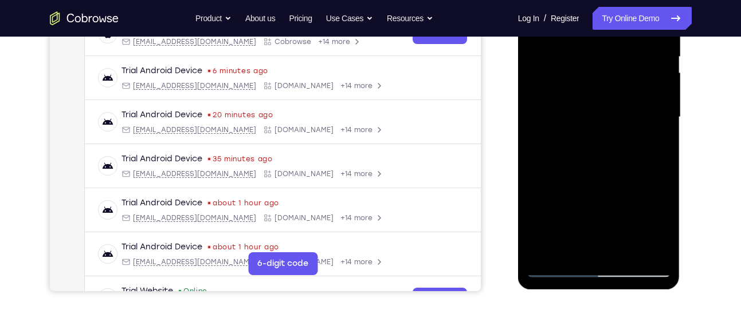
click at [643, 107] on div at bounding box center [598, 117] width 144 height 321
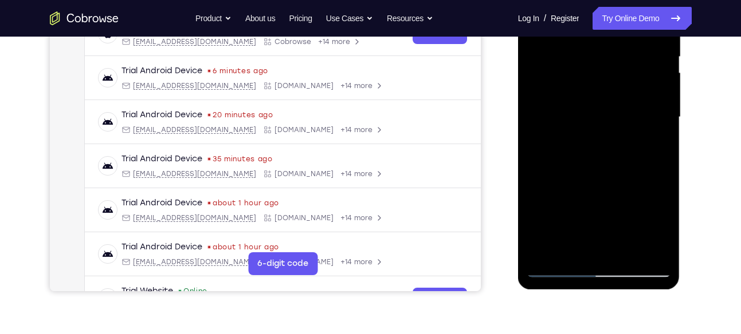
click at [643, 107] on div at bounding box center [598, 117] width 144 height 321
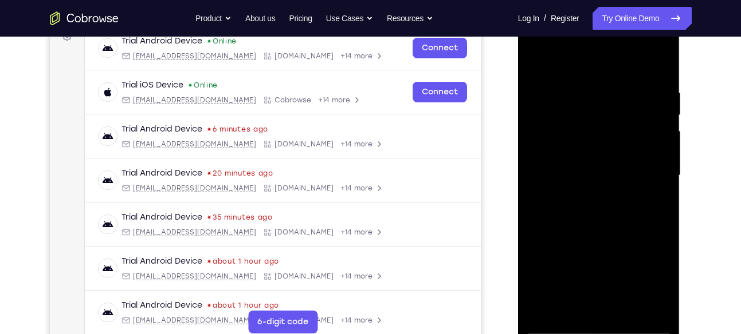
scroll to position [176, 0]
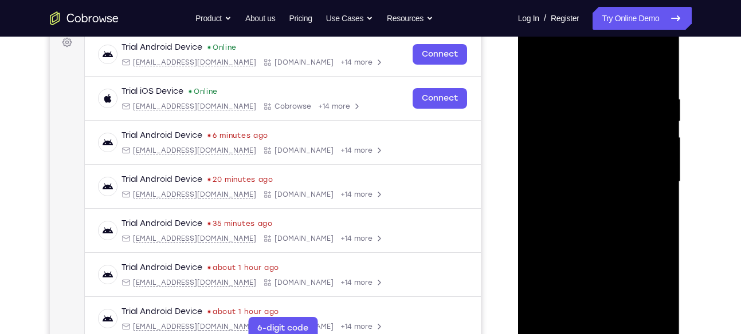
click at [658, 172] on div at bounding box center [598, 182] width 144 height 321
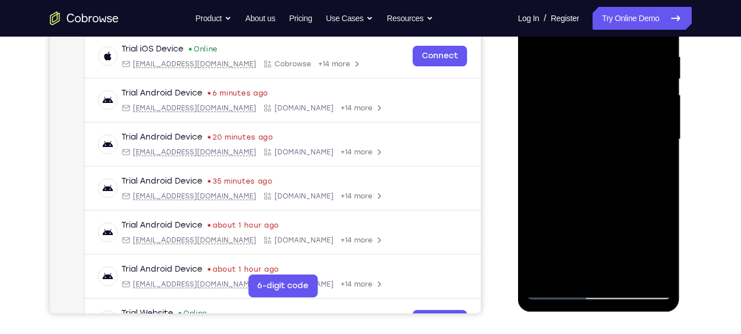
scroll to position [215, 0]
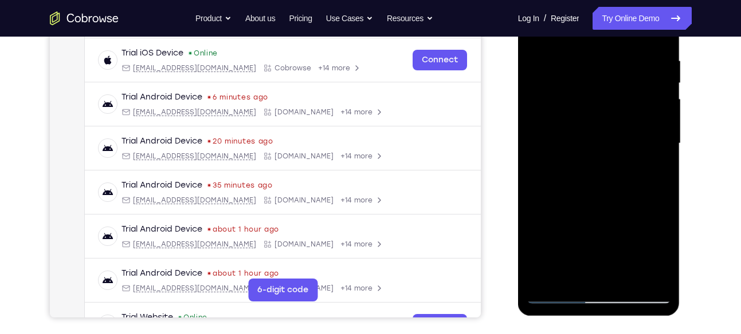
click at [654, 140] on div at bounding box center [598, 143] width 144 height 321
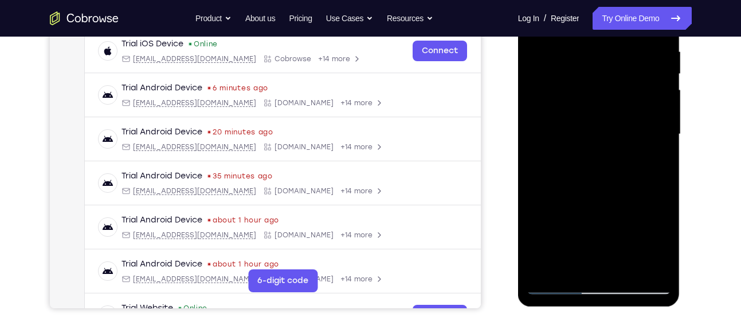
scroll to position [233, 0]
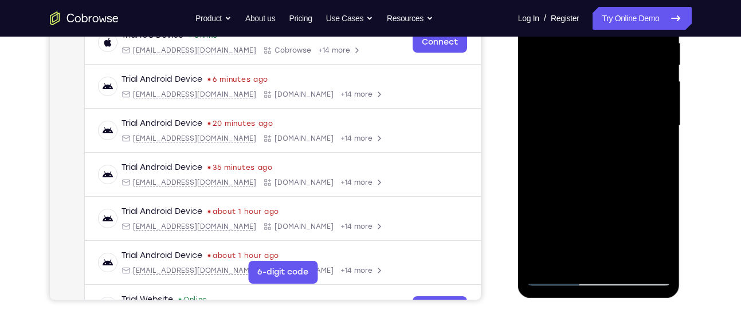
click at [654, 124] on div at bounding box center [598, 126] width 144 height 321
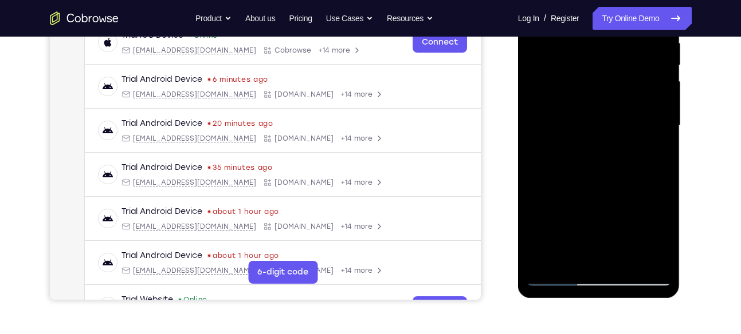
click at [654, 124] on div at bounding box center [598, 126] width 144 height 321
click at [634, 125] on div at bounding box center [598, 126] width 144 height 321
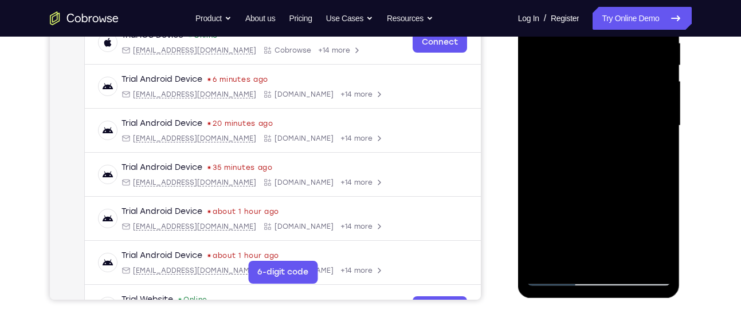
click at [634, 125] on div at bounding box center [598, 126] width 144 height 321
click at [653, 124] on div at bounding box center [598, 126] width 144 height 321
click at [661, 120] on div at bounding box center [598, 126] width 144 height 321
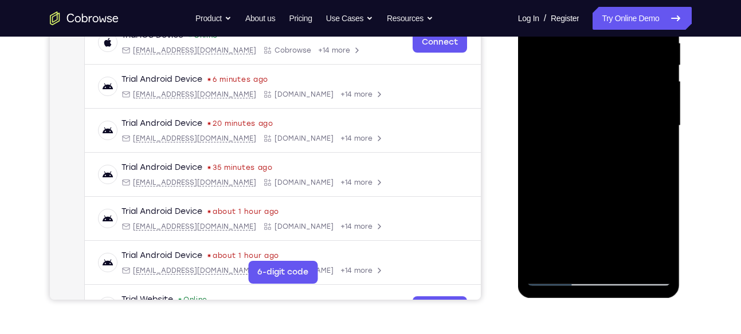
click at [661, 120] on div at bounding box center [598, 126] width 144 height 321
click at [539, 108] on div at bounding box center [598, 126] width 144 height 321
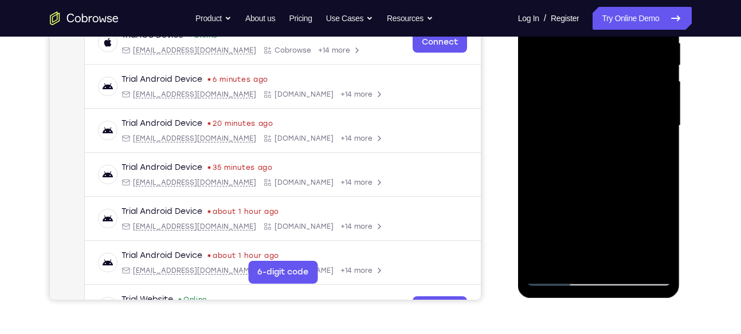
click at [539, 108] on div at bounding box center [598, 126] width 144 height 321
click at [537, 107] on div at bounding box center [598, 126] width 144 height 321
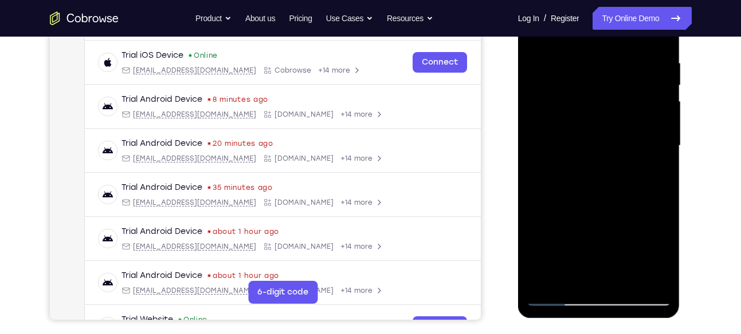
scroll to position [211, 0]
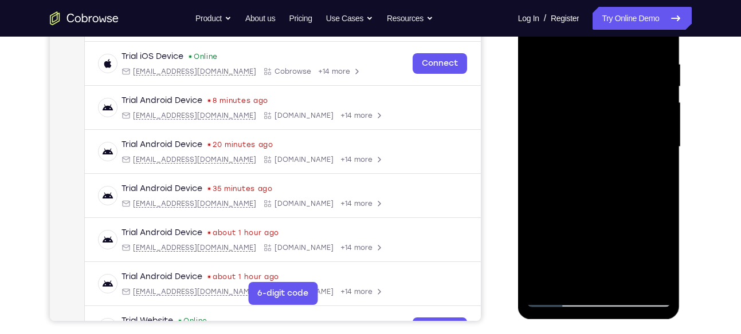
click at [648, 149] on div at bounding box center [598, 147] width 144 height 321
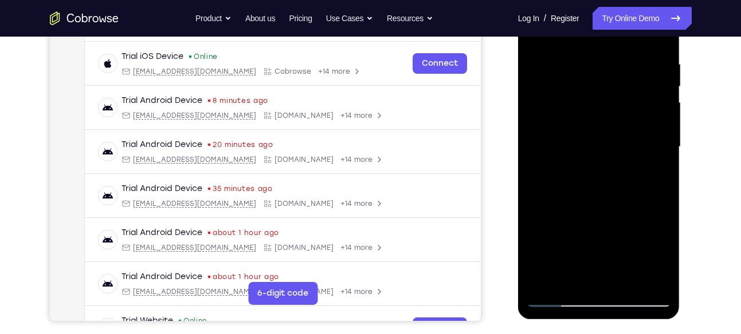
click at [648, 149] on div at bounding box center [598, 147] width 144 height 321
click at [660, 136] on div at bounding box center [598, 147] width 144 height 321
click at [621, 177] on div at bounding box center [598, 147] width 144 height 321
click at [651, 129] on div at bounding box center [598, 147] width 144 height 321
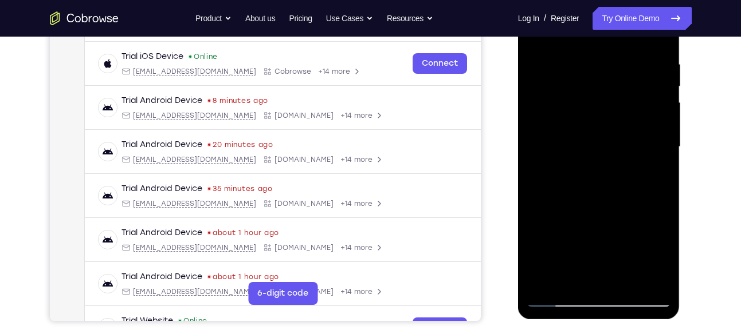
click at [651, 129] on div at bounding box center [598, 147] width 144 height 321
click at [636, 130] on div at bounding box center [598, 147] width 144 height 321
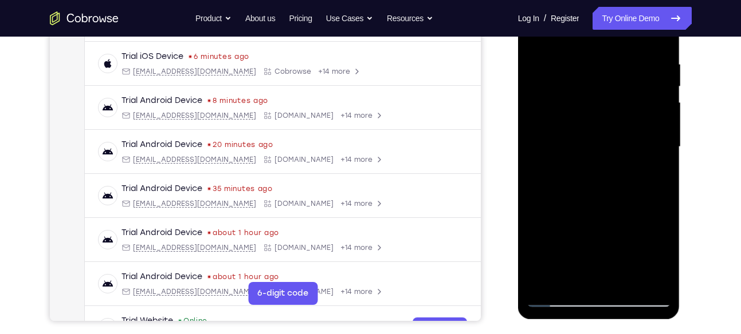
click at [636, 130] on div at bounding box center [598, 147] width 144 height 321
click at [653, 136] on div at bounding box center [598, 147] width 144 height 321
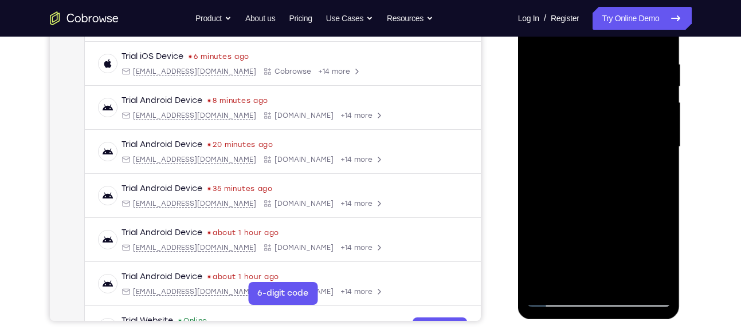
click at [653, 136] on div at bounding box center [598, 147] width 144 height 321
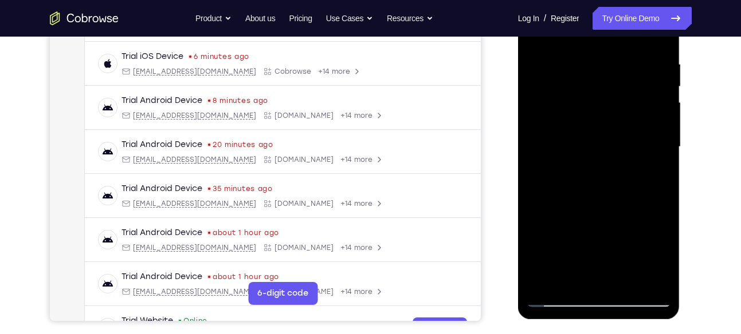
click at [653, 136] on div at bounding box center [598, 147] width 144 height 321
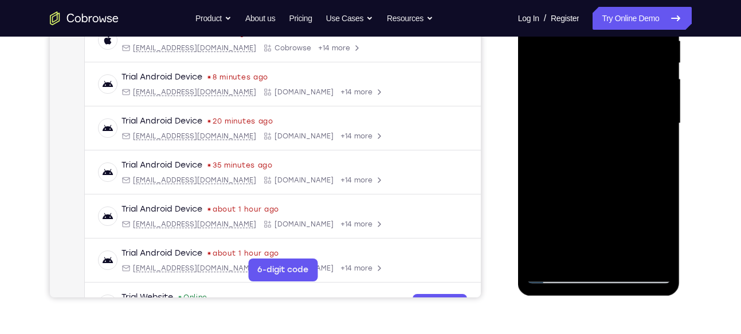
scroll to position [234, 0]
click at [653, 121] on div at bounding box center [598, 124] width 144 height 321
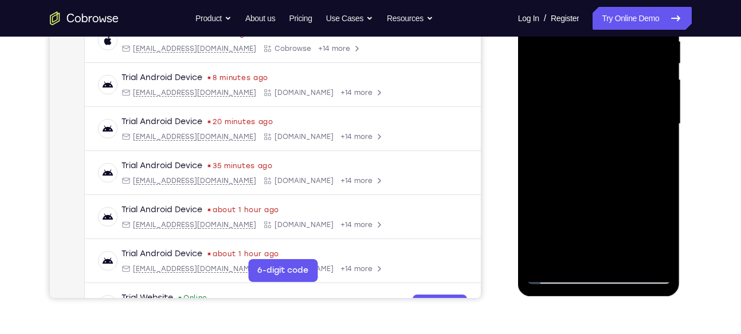
click at [653, 121] on div at bounding box center [598, 124] width 144 height 321
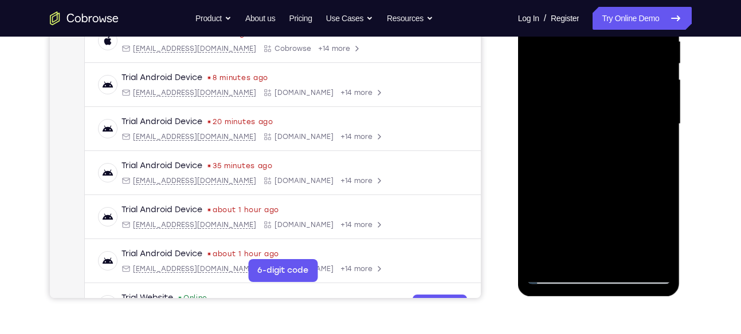
click at [653, 121] on div at bounding box center [598, 124] width 144 height 321
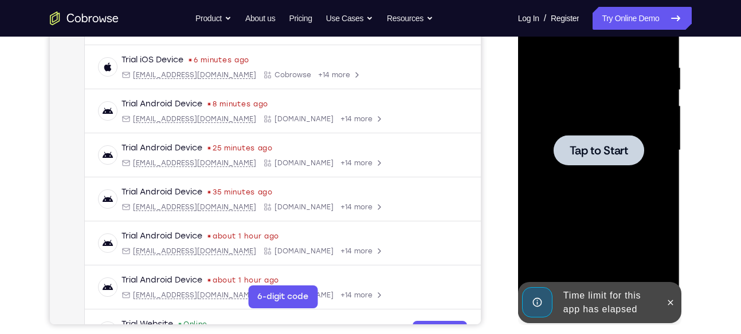
scroll to position [205, 0]
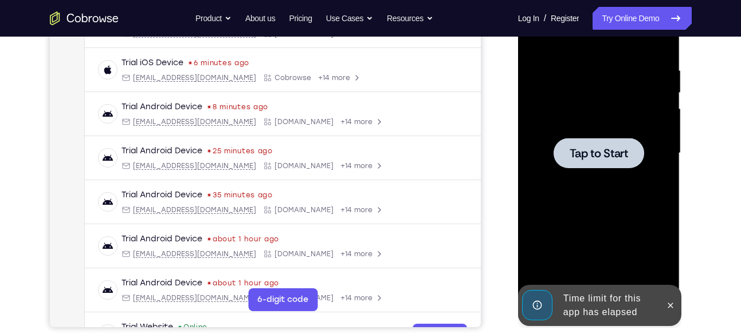
click at [597, 170] on div at bounding box center [598, 153] width 144 height 321
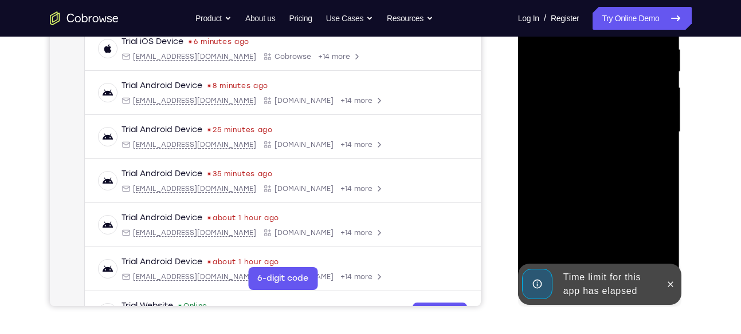
scroll to position [229, 0]
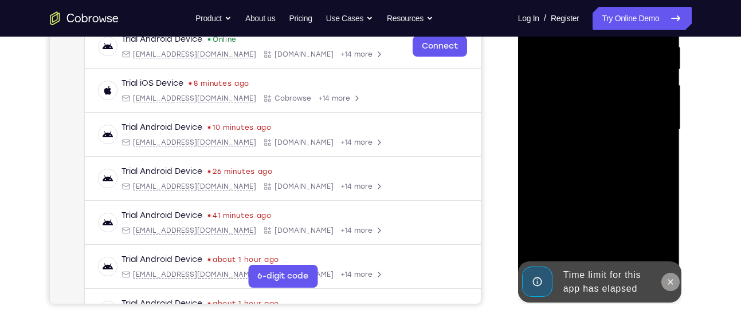
click at [669, 282] on icon at bounding box center [669, 282] width 9 height 9
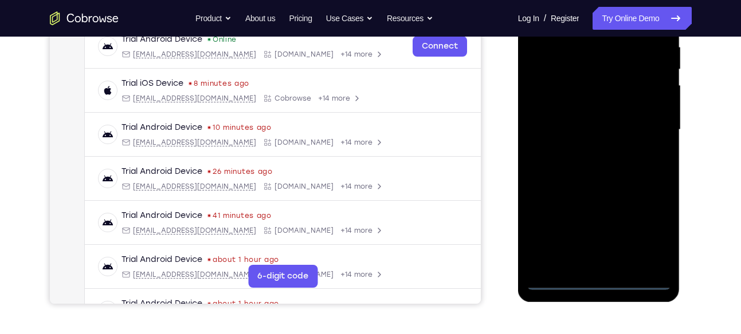
click at [604, 282] on div at bounding box center [598, 130] width 144 height 321
click at [653, 231] on div at bounding box center [598, 130] width 144 height 321
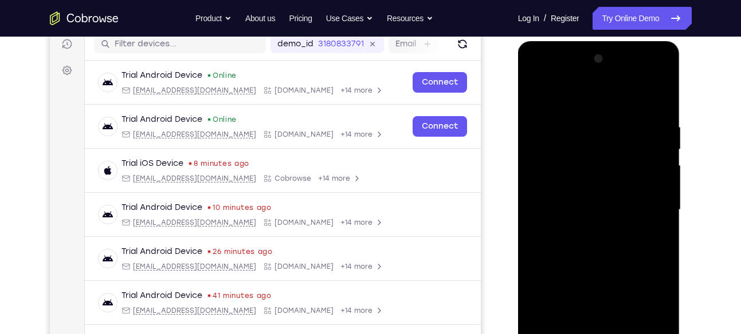
scroll to position [143, 0]
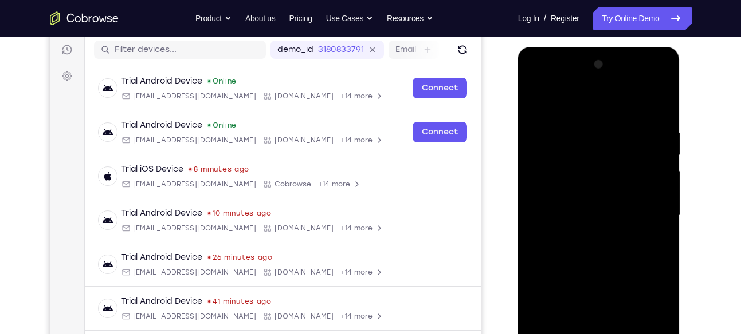
click at [544, 76] on div at bounding box center [598, 216] width 144 height 321
click at [578, 145] on div at bounding box center [598, 216] width 144 height 321
click at [595, 183] on div at bounding box center [598, 216] width 144 height 321
click at [538, 80] on div at bounding box center [598, 216] width 144 height 321
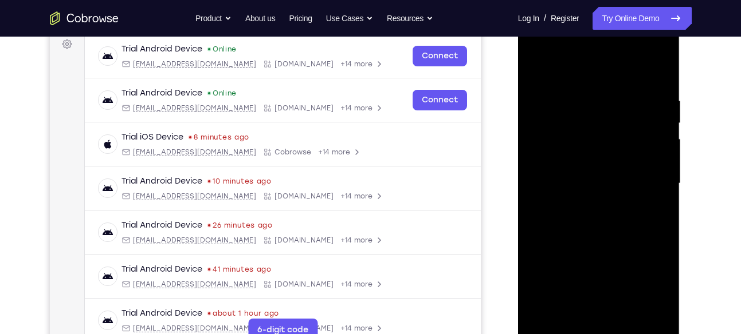
scroll to position [176, 0]
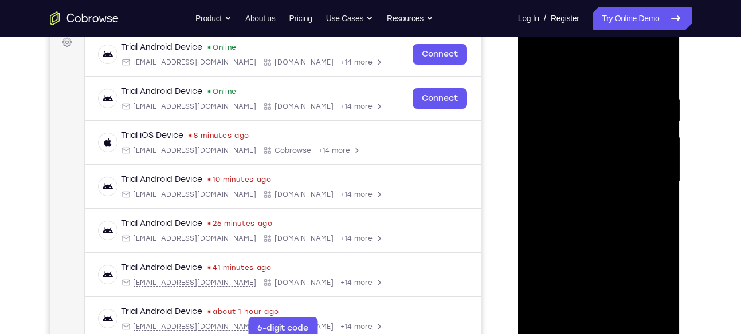
click at [601, 214] on div at bounding box center [598, 182] width 144 height 321
click at [598, 187] on div at bounding box center [598, 182] width 144 height 321
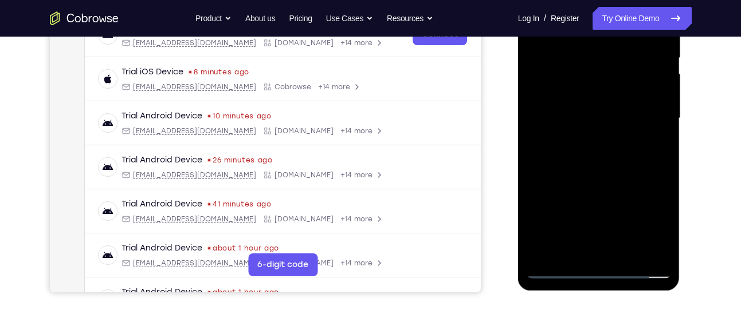
scroll to position [247, 0]
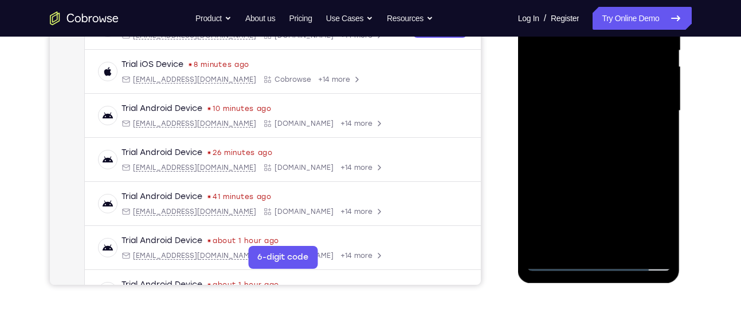
click at [557, 264] on div at bounding box center [598, 111] width 144 height 321
drag, startPoint x: 580, startPoint y: 192, endPoint x: 574, endPoint y: 112, distance: 80.9
click at [574, 112] on div at bounding box center [598, 111] width 144 height 321
click at [588, 206] on div at bounding box center [598, 111] width 144 height 321
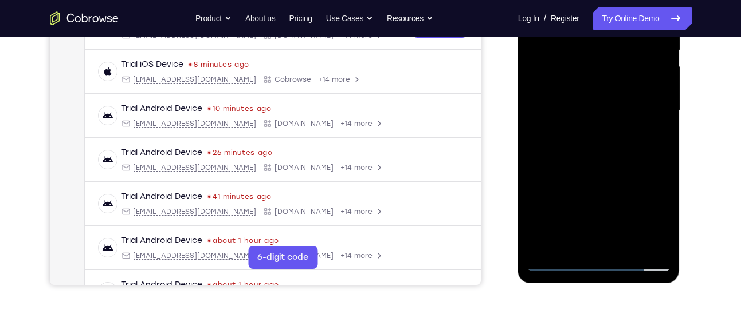
click at [602, 187] on div at bounding box center [598, 111] width 144 height 321
click at [649, 198] on div at bounding box center [598, 111] width 144 height 321
drag, startPoint x: 630, startPoint y: 217, endPoint x: 621, endPoint y: 115, distance: 102.4
click at [621, 115] on div at bounding box center [598, 111] width 144 height 321
drag, startPoint x: 629, startPoint y: 211, endPoint x: 624, endPoint y: 119, distance: 92.3
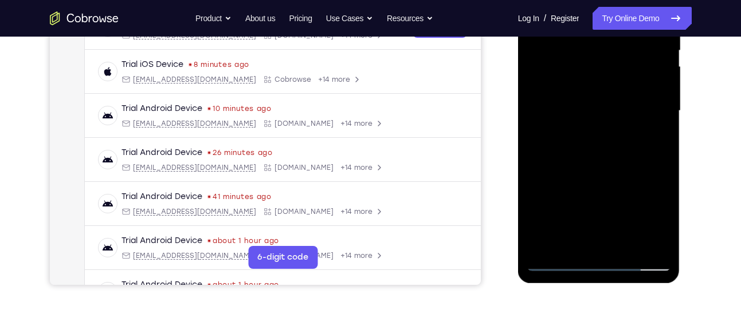
click at [624, 119] on div at bounding box center [598, 111] width 144 height 321
drag, startPoint x: 612, startPoint y: 211, endPoint x: 607, endPoint y: 180, distance: 31.8
click at [607, 180] on div at bounding box center [598, 111] width 144 height 321
drag, startPoint x: 607, startPoint y: 180, endPoint x: 608, endPoint y: 103, distance: 76.7
click at [608, 103] on div at bounding box center [598, 111] width 144 height 321
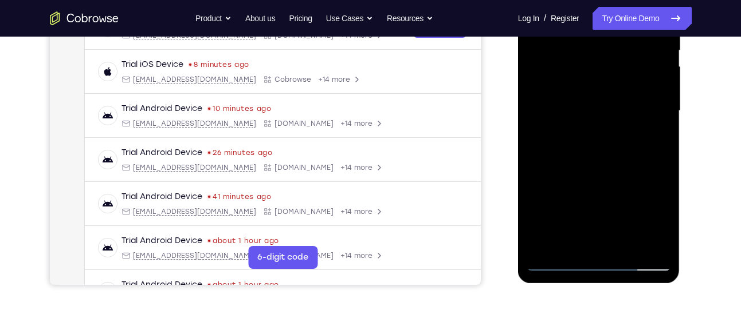
drag, startPoint x: 609, startPoint y: 223, endPoint x: 605, endPoint y: 198, distance: 24.9
click at [605, 198] on div at bounding box center [598, 111] width 144 height 321
drag, startPoint x: 605, startPoint y: 217, endPoint x: 607, endPoint y: 127, distance: 90.5
click at [607, 127] on div at bounding box center [598, 111] width 144 height 321
click at [565, 257] on div at bounding box center [598, 111] width 144 height 321
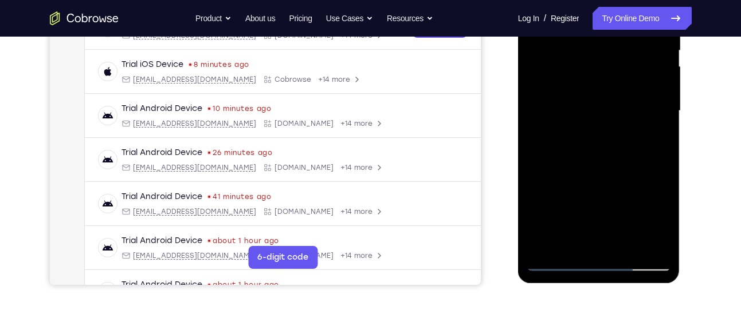
click at [528, 145] on div at bounding box center [598, 111] width 144 height 321
drag, startPoint x: 565, startPoint y: 224, endPoint x: 557, endPoint y: 120, distance: 104.6
click at [557, 120] on div at bounding box center [598, 111] width 144 height 321
drag, startPoint x: 601, startPoint y: 216, endPoint x: 596, endPoint y: 189, distance: 27.4
click at [596, 189] on div at bounding box center [598, 111] width 144 height 321
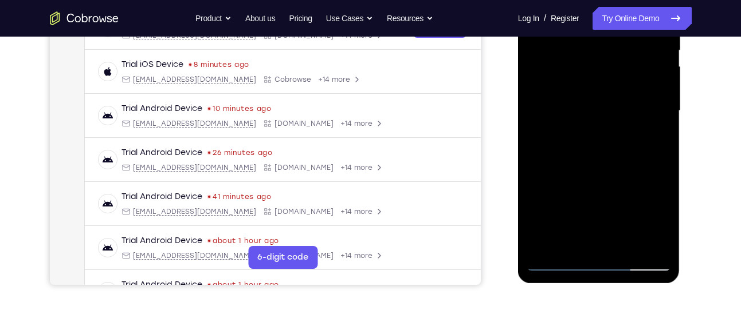
drag, startPoint x: 596, startPoint y: 189, endPoint x: 606, endPoint y: 322, distance: 133.8
click at [606, 286] on html "Online web based iOS Simulators and Android Emulators. Run iPhone, iPad, Mobile…" at bounding box center [599, 114] width 163 height 344
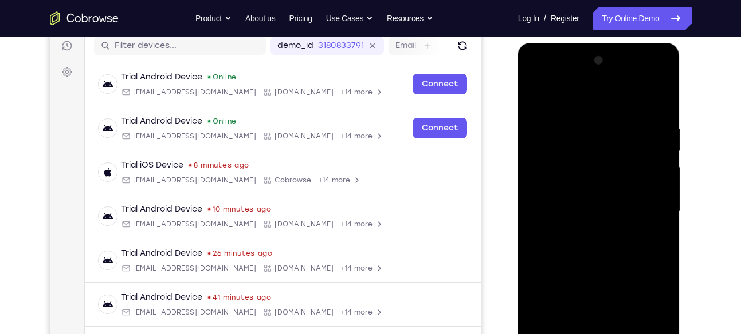
scroll to position [145, 0]
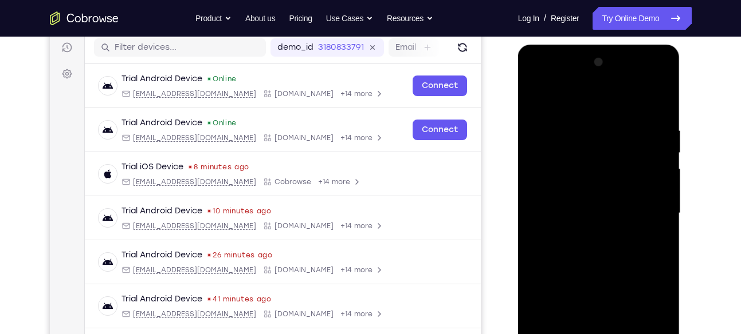
click at [647, 120] on div at bounding box center [598, 213] width 144 height 321
drag, startPoint x: 627, startPoint y: 229, endPoint x: 619, endPoint y: 194, distance: 35.3
click at [619, 194] on div at bounding box center [598, 213] width 144 height 321
drag, startPoint x: 620, startPoint y: 177, endPoint x: 621, endPoint y: 237, distance: 59.6
click at [621, 237] on div at bounding box center [598, 213] width 144 height 321
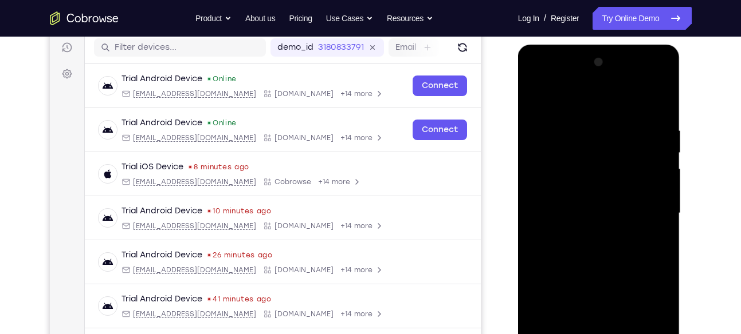
click at [640, 96] on div at bounding box center [598, 213] width 144 height 321
click at [635, 100] on div at bounding box center [598, 213] width 144 height 321
click at [546, 130] on div at bounding box center [598, 213] width 144 height 321
drag, startPoint x: 593, startPoint y: 220, endPoint x: 589, endPoint y: 181, distance: 39.7
click at [589, 181] on div at bounding box center [598, 213] width 144 height 321
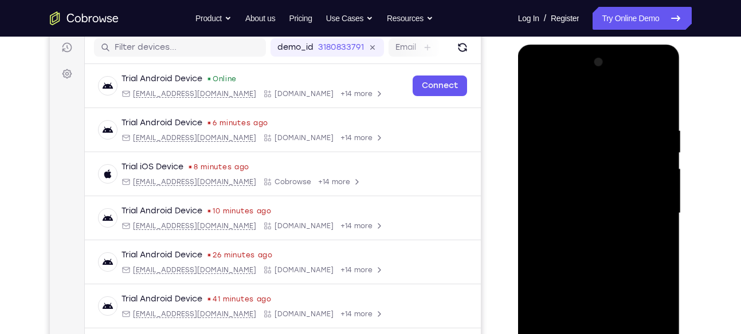
click at [590, 214] on div at bounding box center [598, 213] width 144 height 321
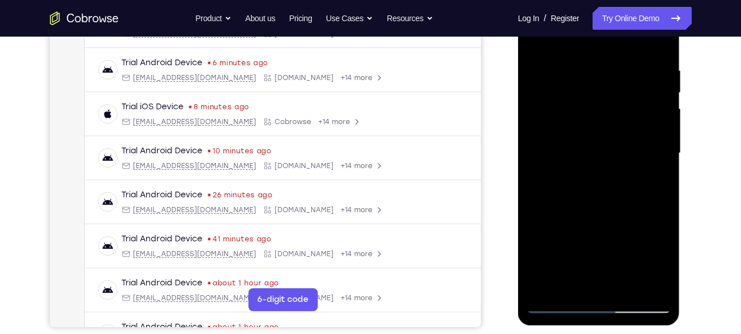
scroll to position [203, 0]
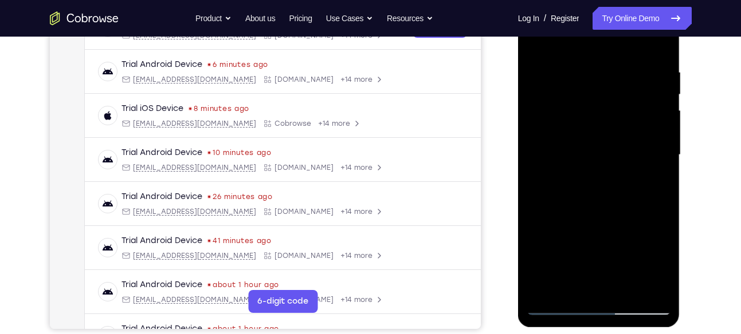
click at [596, 153] on div at bounding box center [598, 155] width 144 height 321
click at [585, 137] on div at bounding box center [598, 155] width 144 height 321
click at [643, 141] on div at bounding box center [598, 155] width 144 height 321
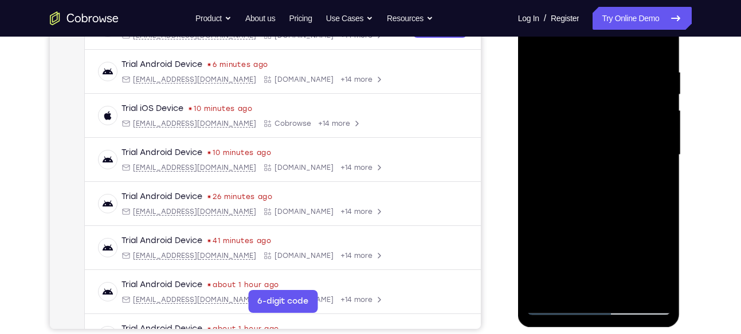
click at [643, 141] on div at bounding box center [598, 155] width 144 height 321
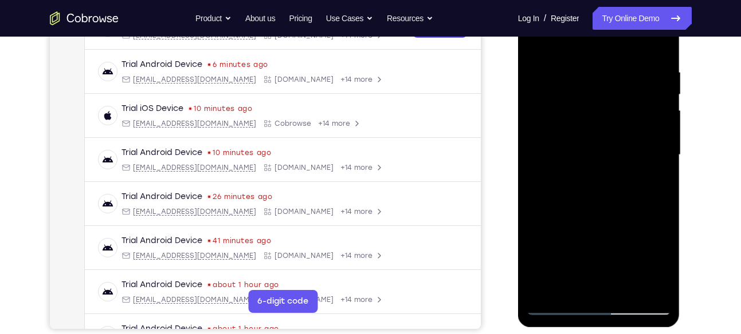
click at [643, 141] on div at bounding box center [598, 155] width 144 height 321
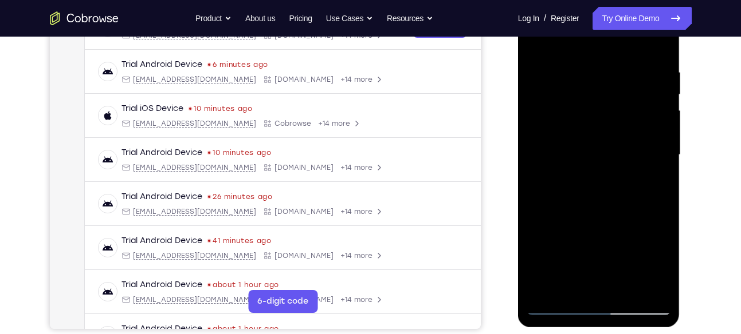
click at [643, 141] on div at bounding box center [598, 155] width 144 height 321
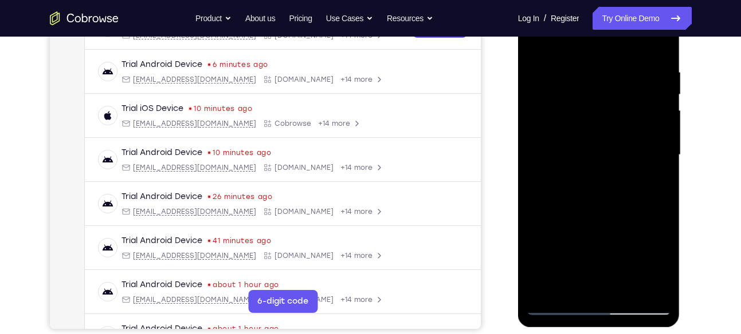
click at [643, 141] on div at bounding box center [598, 155] width 144 height 321
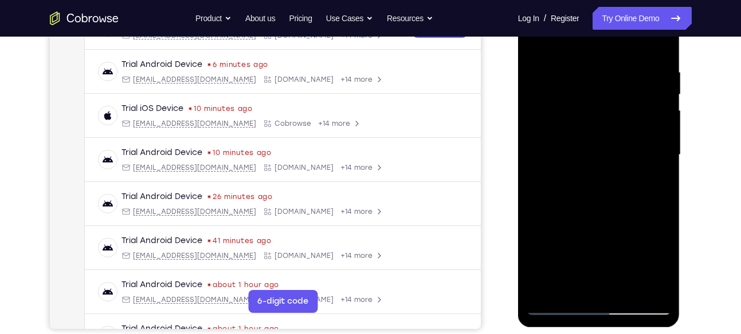
click at [643, 141] on div at bounding box center [598, 155] width 144 height 321
drag, startPoint x: 643, startPoint y: 141, endPoint x: 556, endPoint y: 186, distance: 98.4
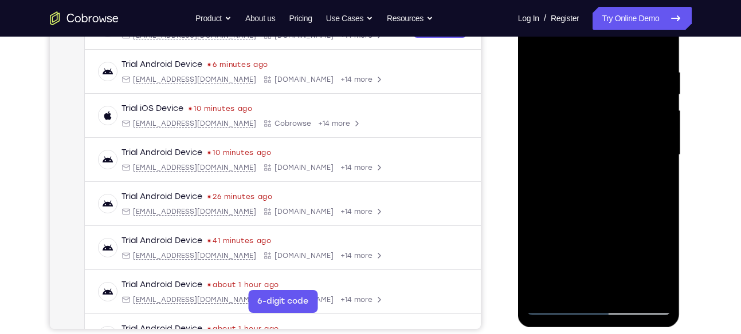
click at [556, 186] on div at bounding box center [598, 155] width 144 height 321
drag, startPoint x: 556, startPoint y: 186, endPoint x: 608, endPoint y: 179, distance: 52.6
click at [608, 179] on div at bounding box center [598, 155] width 144 height 321
drag, startPoint x: 606, startPoint y: 148, endPoint x: 635, endPoint y: 152, distance: 29.0
click at [635, 152] on div at bounding box center [598, 155] width 144 height 321
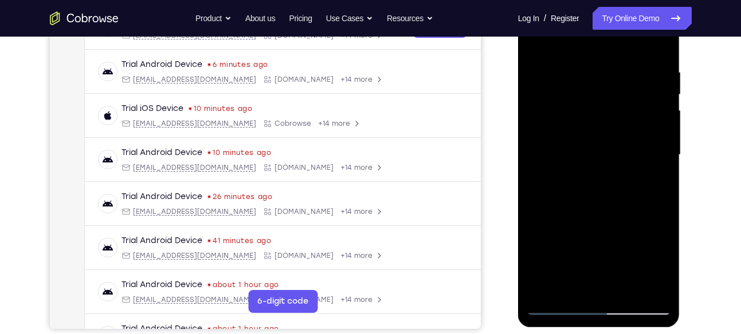
click at [635, 152] on div at bounding box center [598, 155] width 144 height 321
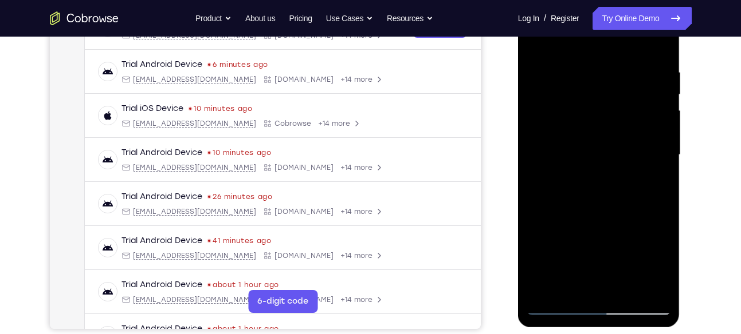
click at [635, 152] on div at bounding box center [598, 155] width 144 height 321
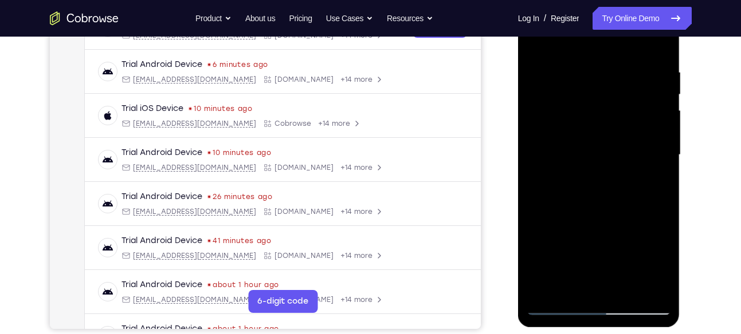
click at [635, 152] on div at bounding box center [598, 155] width 144 height 321
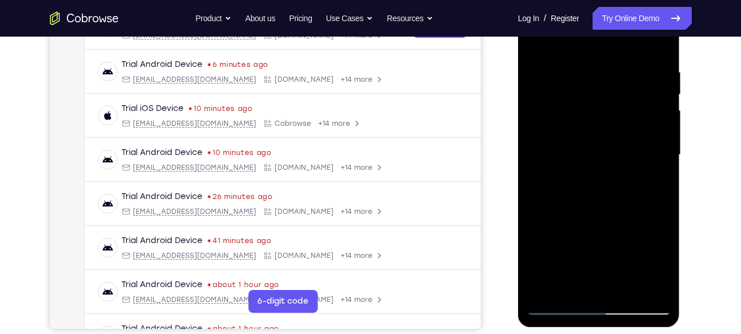
click at [635, 152] on div at bounding box center [598, 155] width 144 height 321
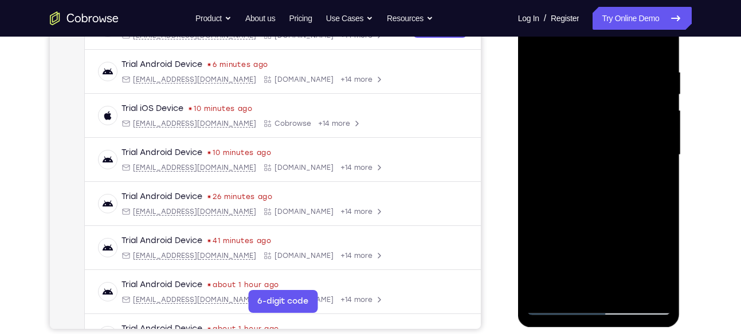
click at [635, 152] on div at bounding box center [598, 155] width 144 height 321
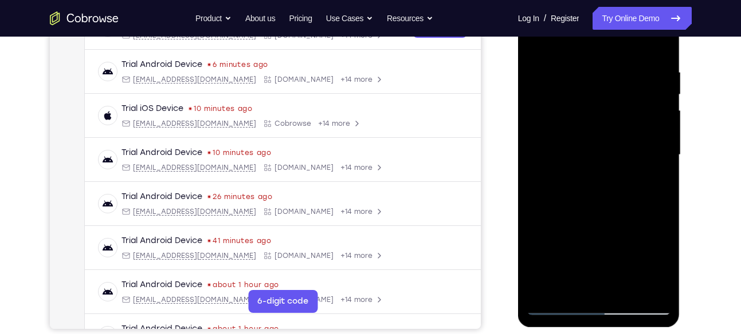
click at [635, 152] on div at bounding box center [598, 155] width 144 height 321
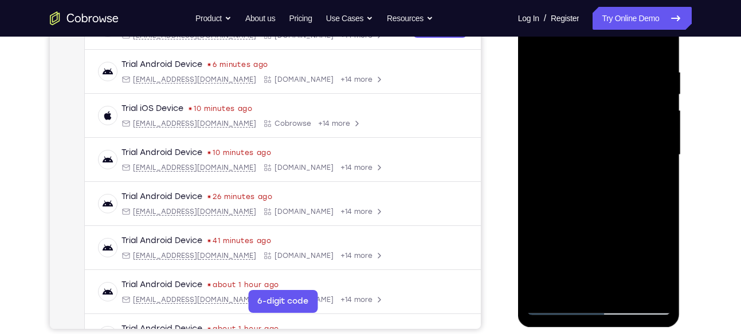
click at [635, 152] on div at bounding box center [598, 155] width 144 height 321
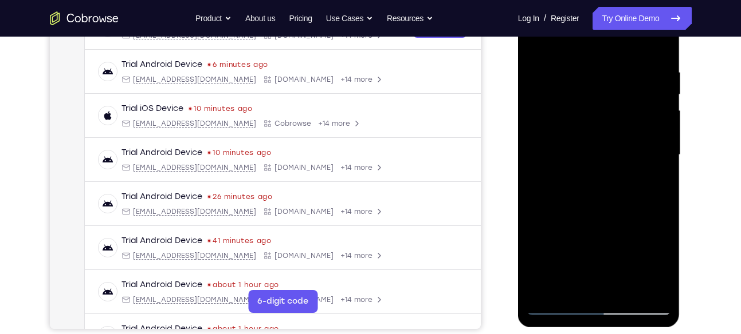
click at [635, 152] on div at bounding box center [598, 155] width 144 height 321
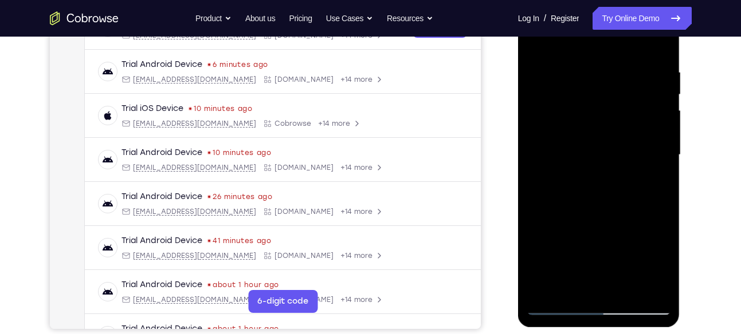
click at [635, 152] on div at bounding box center [598, 155] width 144 height 321
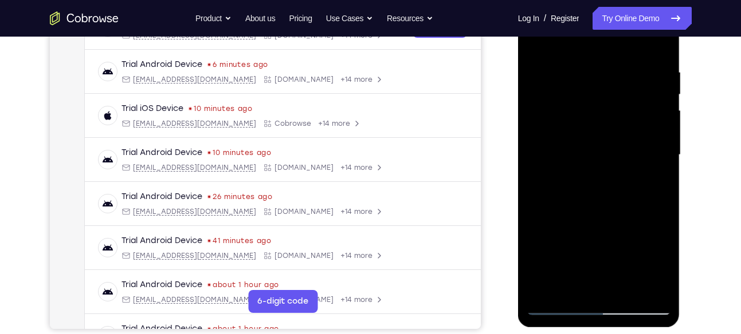
click at [635, 152] on div at bounding box center [598, 155] width 144 height 321
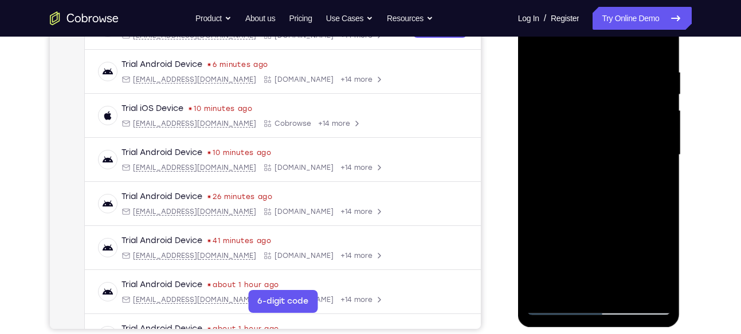
click at [635, 152] on div at bounding box center [598, 155] width 144 height 321
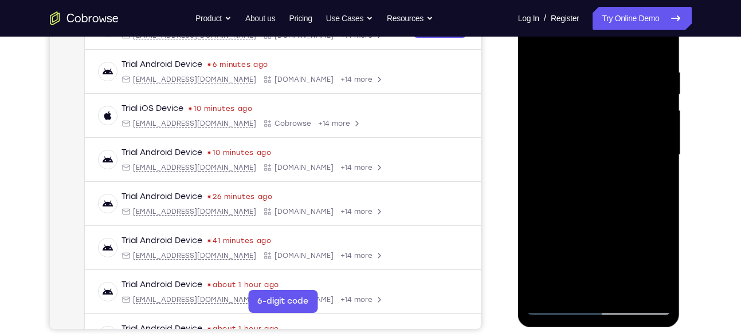
click at [635, 152] on div at bounding box center [598, 155] width 144 height 321
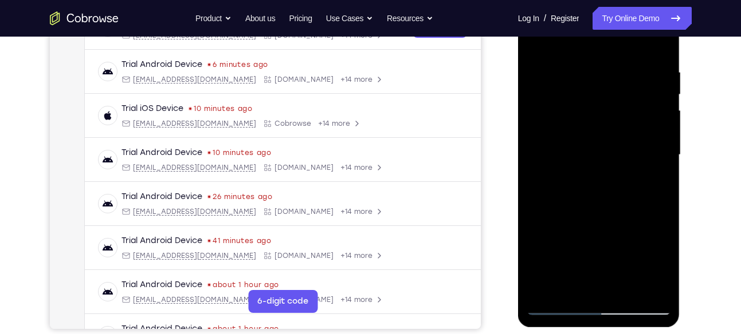
click at [635, 152] on div at bounding box center [598, 155] width 144 height 321
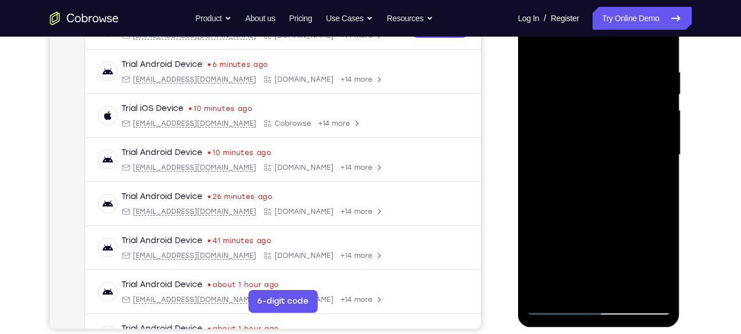
click at [635, 152] on div at bounding box center [598, 155] width 144 height 321
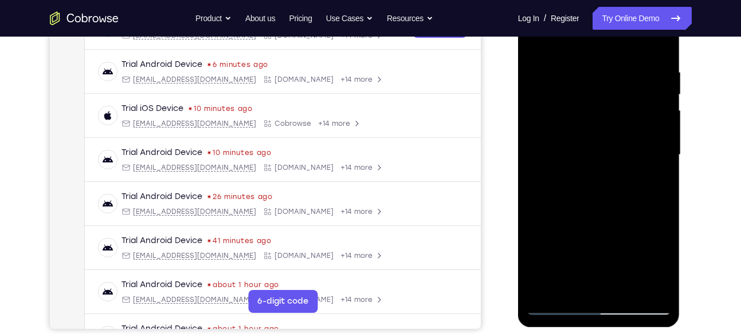
click at [635, 152] on div at bounding box center [598, 155] width 144 height 321
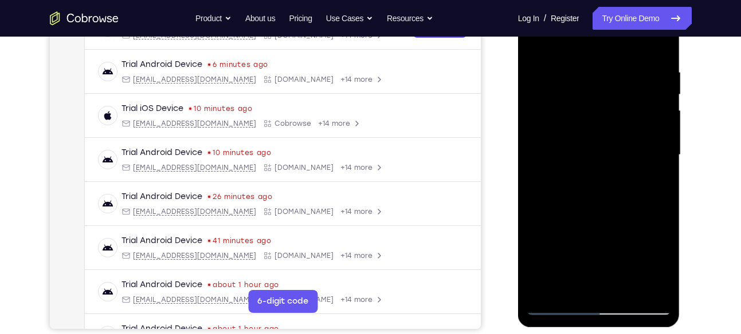
click at [635, 152] on div at bounding box center [598, 155] width 144 height 321
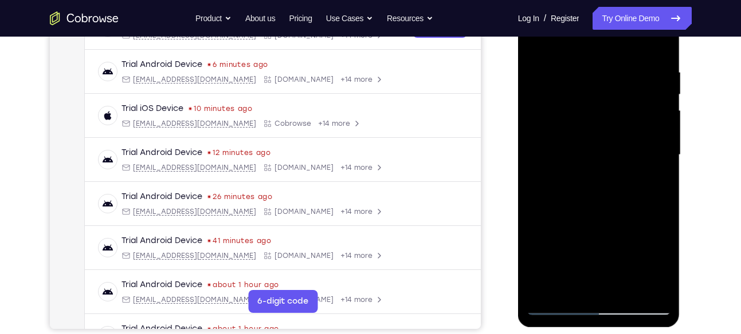
click at [635, 152] on div at bounding box center [598, 155] width 144 height 321
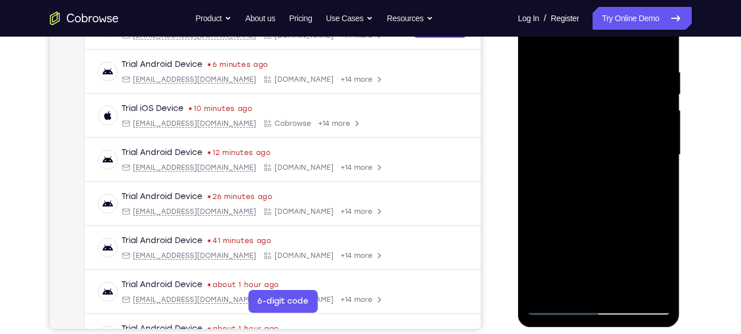
click at [635, 152] on div at bounding box center [598, 155] width 144 height 321
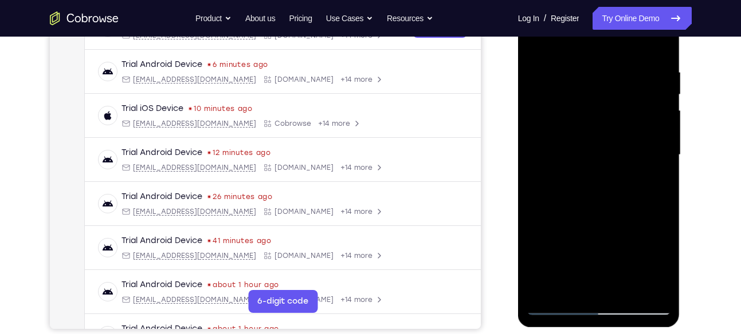
click at [635, 152] on div at bounding box center [598, 155] width 144 height 321
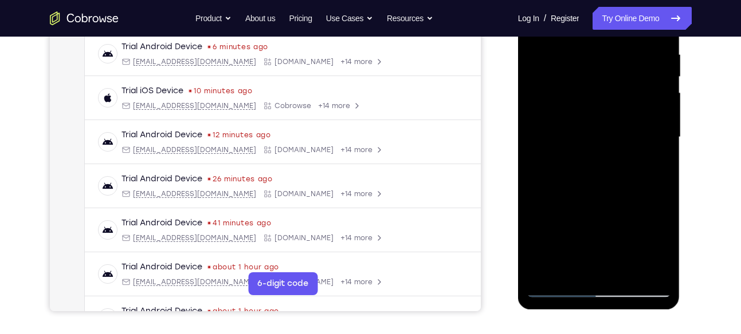
scroll to position [220, 0]
click at [650, 136] on div at bounding box center [598, 138] width 144 height 321
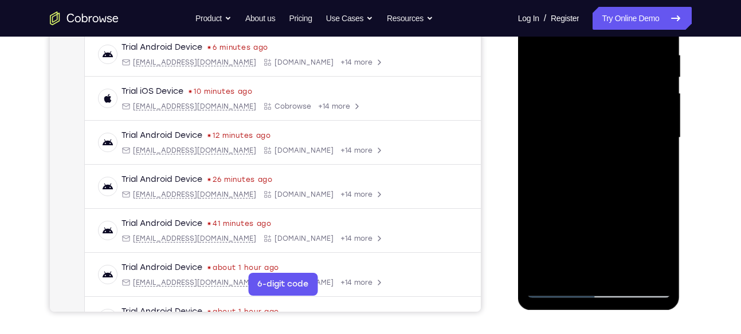
click at [650, 136] on div at bounding box center [598, 138] width 144 height 321
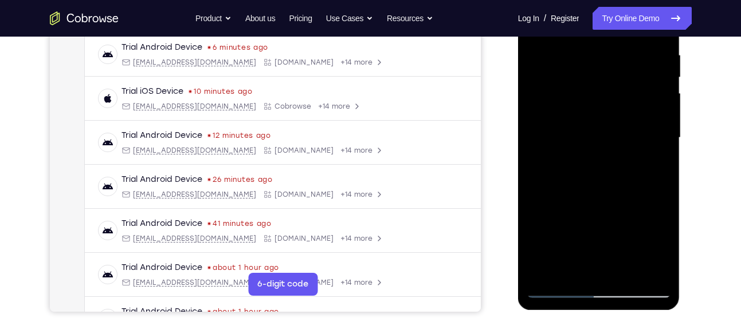
click at [650, 136] on div at bounding box center [598, 138] width 144 height 321
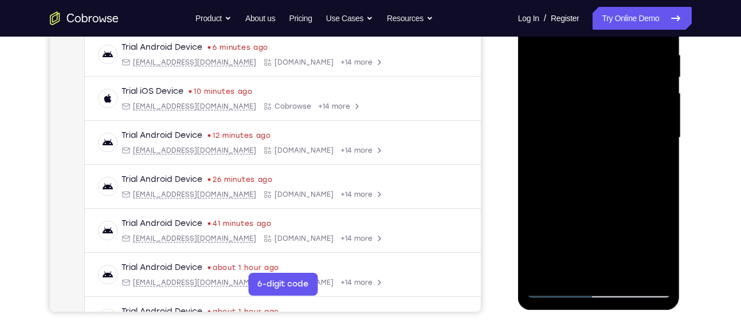
click at [650, 136] on div at bounding box center [598, 138] width 144 height 321
click at [601, 168] on div at bounding box center [598, 138] width 144 height 321
click at [638, 132] on div at bounding box center [598, 138] width 144 height 321
click at [655, 127] on div at bounding box center [598, 138] width 144 height 321
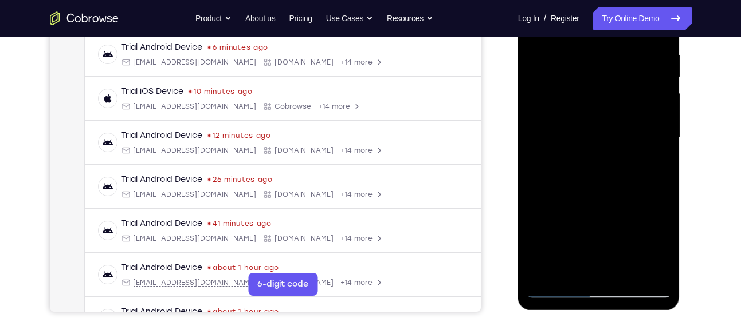
click at [655, 127] on div at bounding box center [598, 138] width 144 height 321
click at [640, 135] on div at bounding box center [598, 138] width 144 height 321
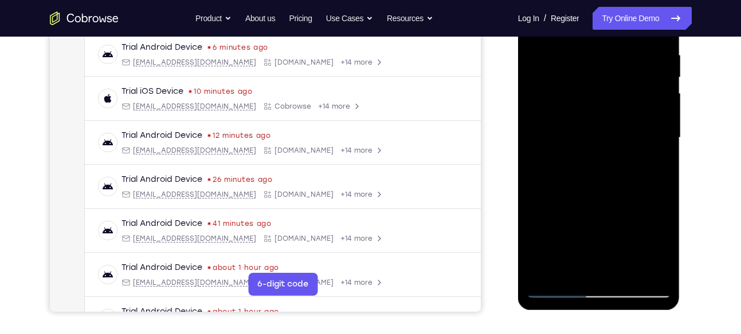
click at [640, 135] on div at bounding box center [598, 138] width 144 height 321
click at [655, 141] on div at bounding box center [598, 138] width 144 height 321
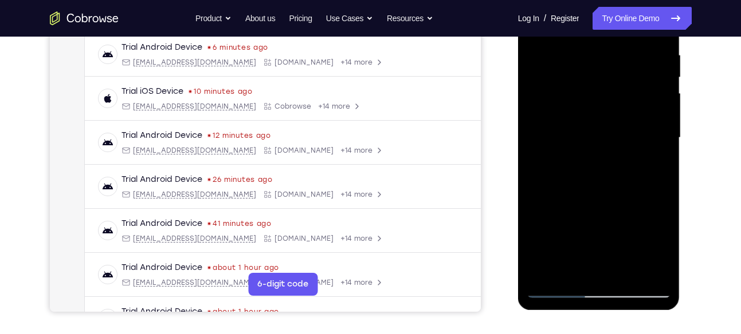
click at [655, 141] on div at bounding box center [598, 138] width 144 height 321
click at [649, 128] on div at bounding box center [598, 138] width 144 height 321
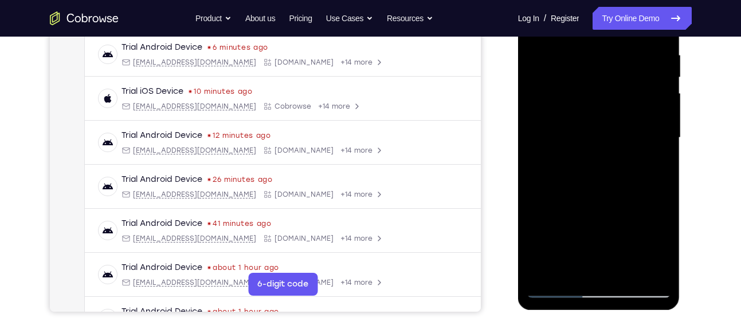
click at [649, 128] on div at bounding box center [598, 138] width 144 height 321
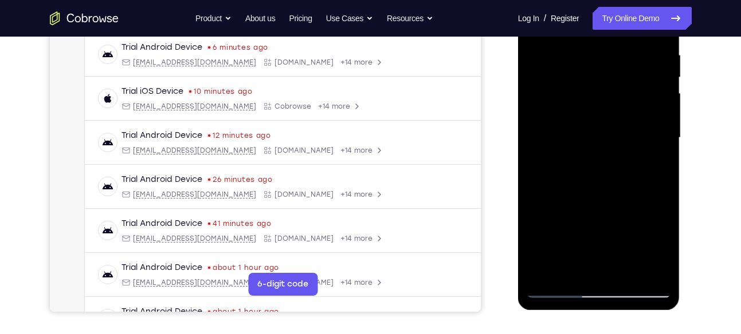
click at [649, 128] on div at bounding box center [598, 138] width 144 height 321
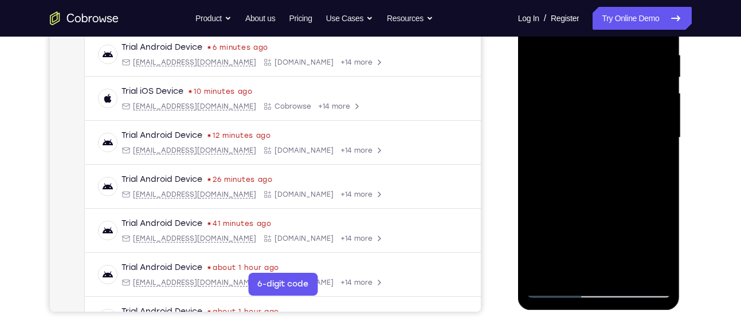
click at [649, 128] on div at bounding box center [598, 138] width 144 height 321
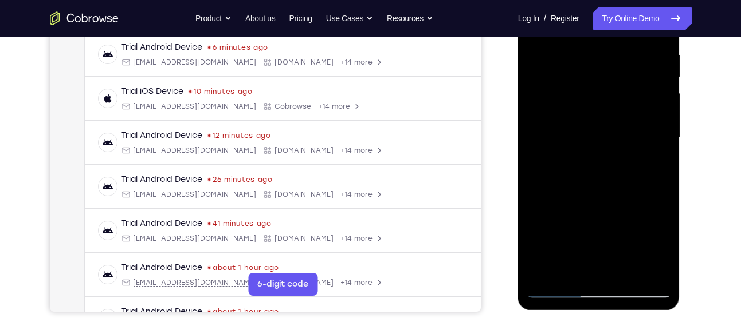
click at [649, 128] on div at bounding box center [598, 138] width 144 height 321
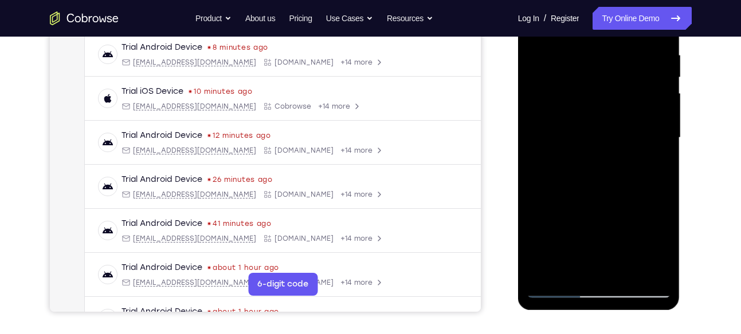
click at [649, 128] on div at bounding box center [598, 138] width 144 height 321
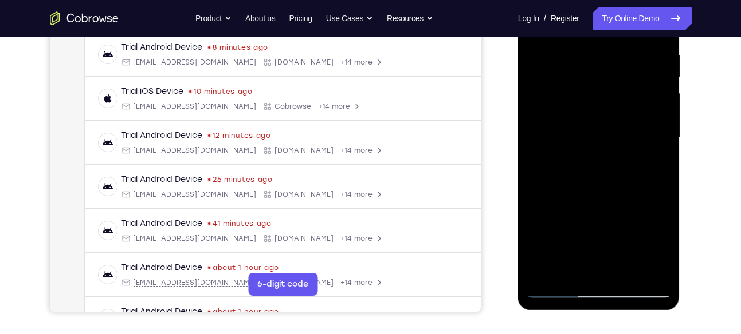
click at [651, 133] on div at bounding box center [598, 138] width 144 height 321
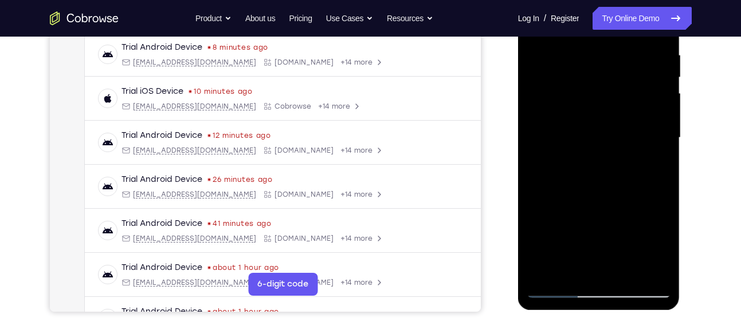
click at [651, 133] on div at bounding box center [598, 138] width 144 height 321
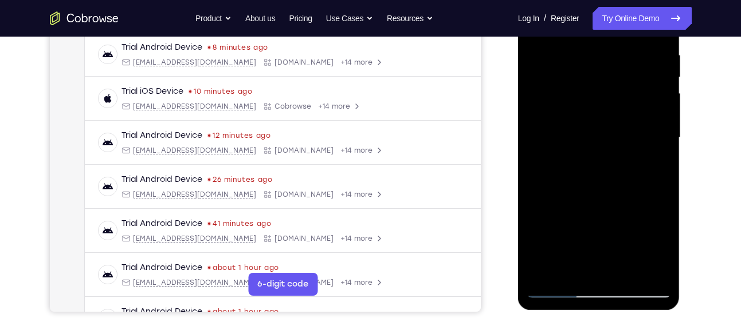
click at [651, 133] on div at bounding box center [598, 138] width 144 height 321
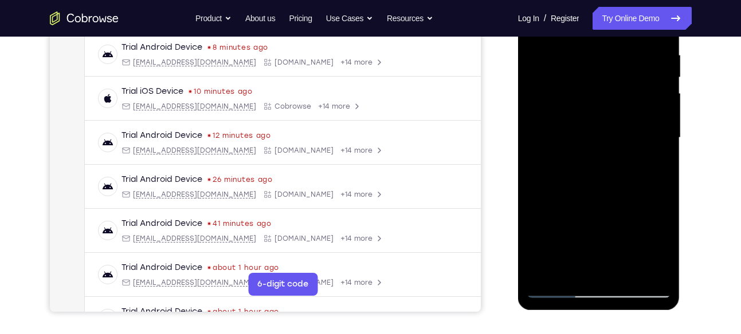
click at [651, 133] on div at bounding box center [598, 138] width 144 height 321
click at [653, 141] on div at bounding box center [598, 138] width 144 height 321
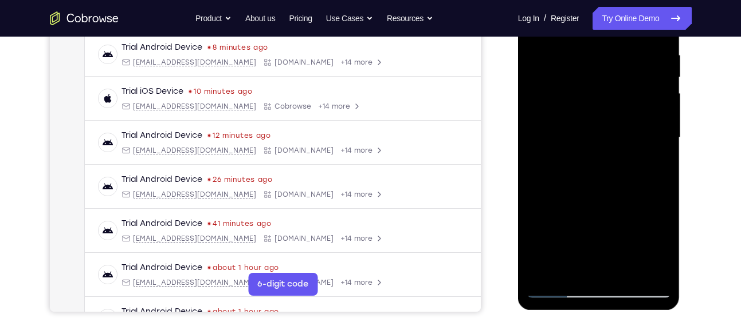
click at [650, 131] on div at bounding box center [598, 138] width 144 height 321
click at [665, 132] on div at bounding box center [598, 138] width 144 height 321
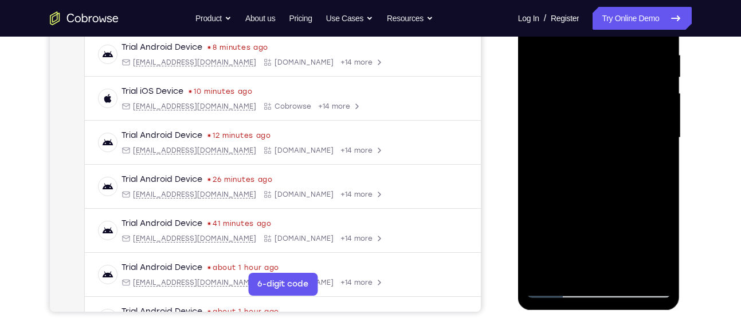
click at [665, 132] on div at bounding box center [598, 138] width 144 height 321
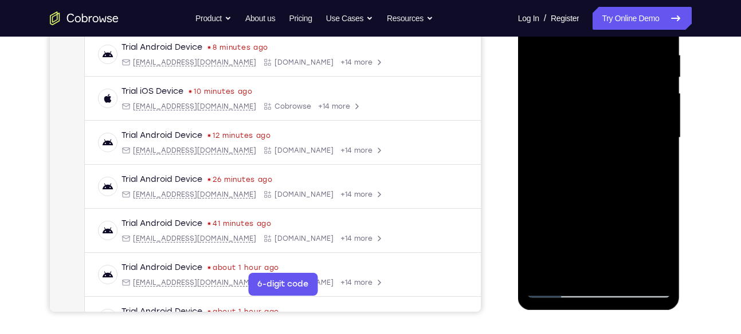
click at [665, 136] on div at bounding box center [598, 138] width 144 height 321
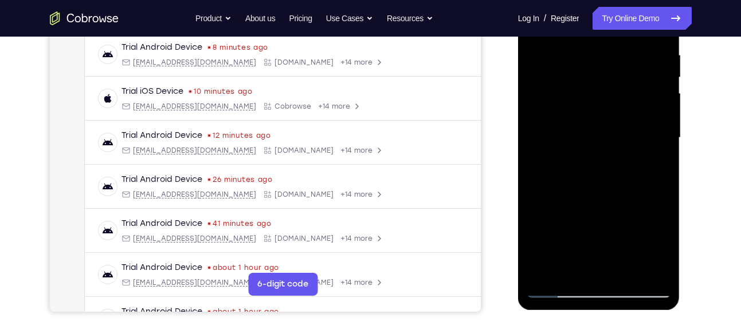
click at [665, 136] on div at bounding box center [598, 138] width 144 height 321
click at [544, 133] on div at bounding box center [598, 138] width 144 height 321
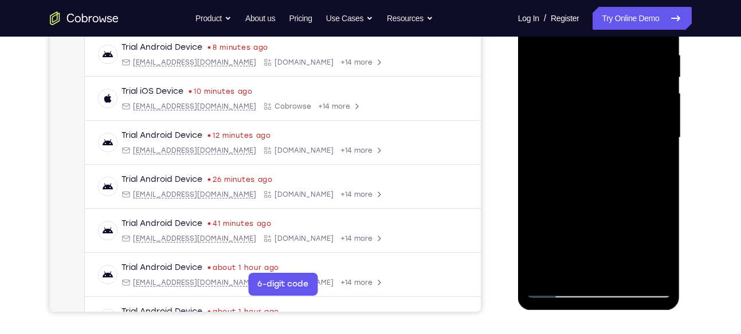
click at [544, 133] on div at bounding box center [598, 138] width 144 height 321
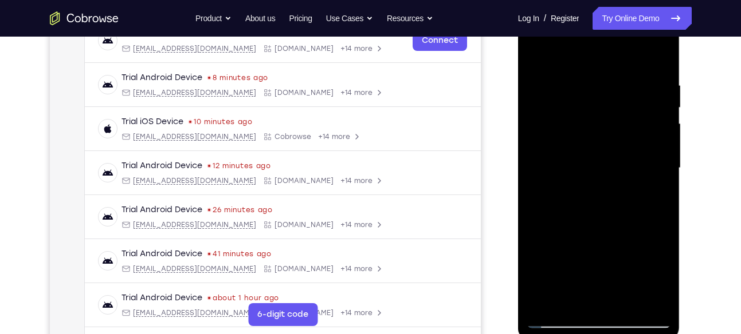
scroll to position [184, 0]
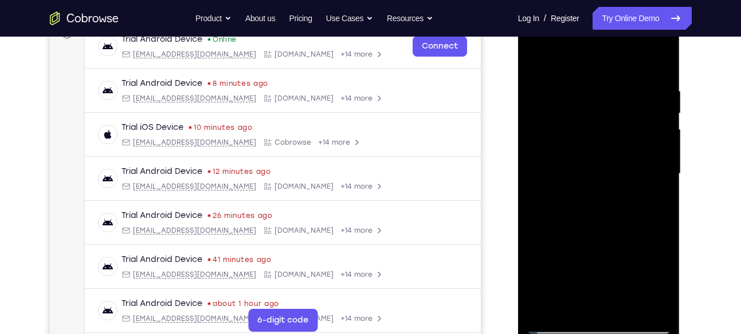
click at [656, 158] on div at bounding box center [598, 174] width 144 height 321
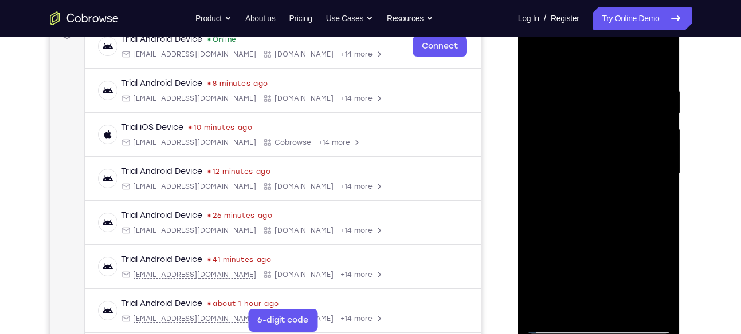
click at [656, 158] on div at bounding box center [598, 174] width 144 height 321
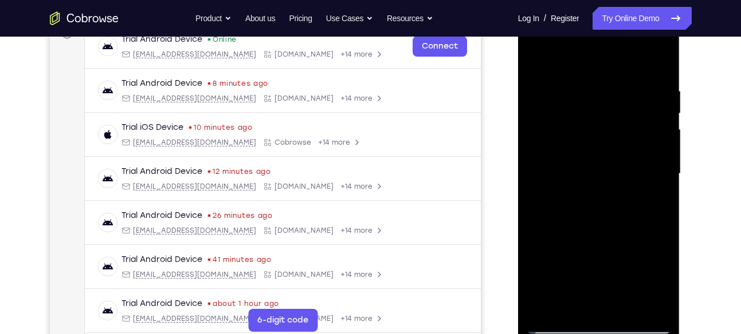
click at [656, 158] on div at bounding box center [598, 174] width 144 height 321
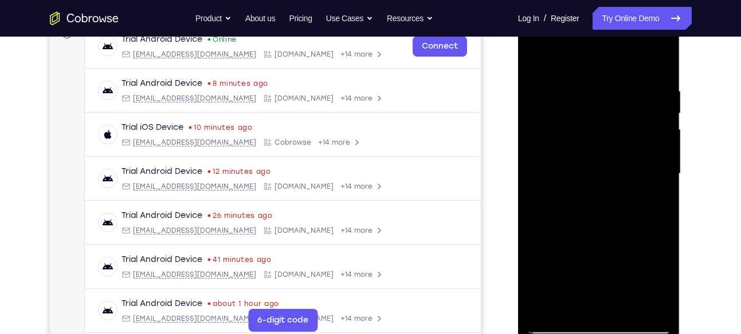
click at [654, 170] on div at bounding box center [598, 174] width 144 height 321
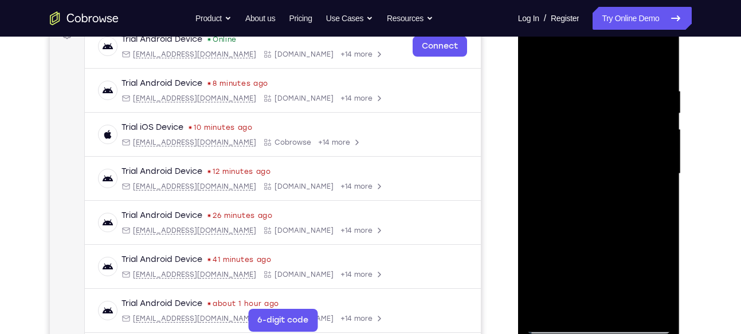
click at [654, 170] on div at bounding box center [598, 174] width 144 height 321
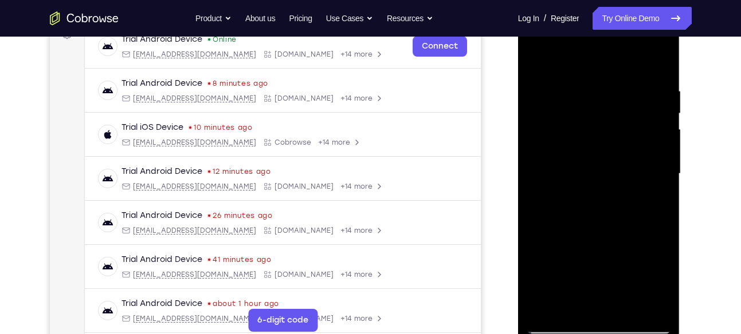
click at [654, 170] on div at bounding box center [598, 174] width 144 height 321
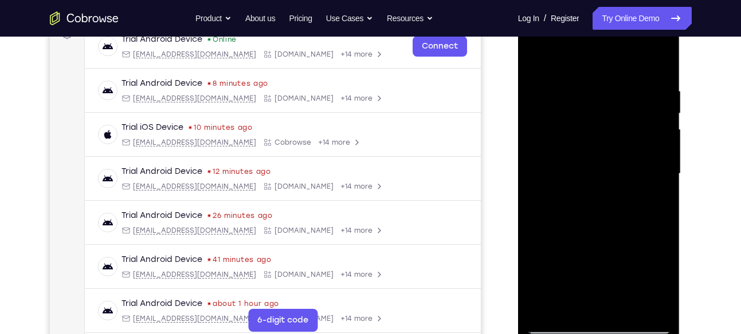
click at [654, 170] on div at bounding box center [598, 174] width 144 height 321
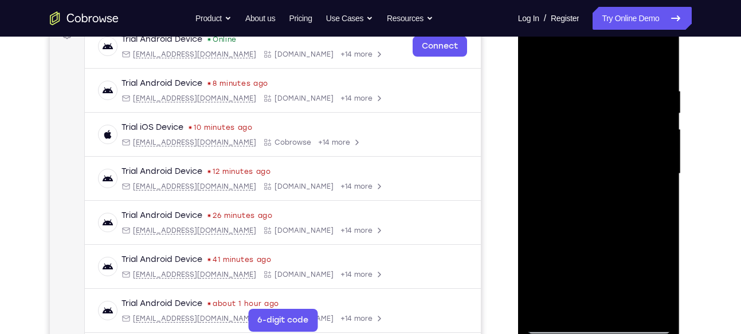
click at [654, 170] on div at bounding box center [598, 174] width 144 height 321
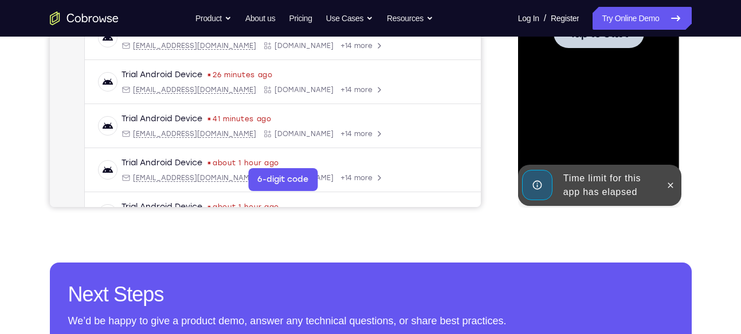
scroll to position [338, 0]
